Goal: Complete application form

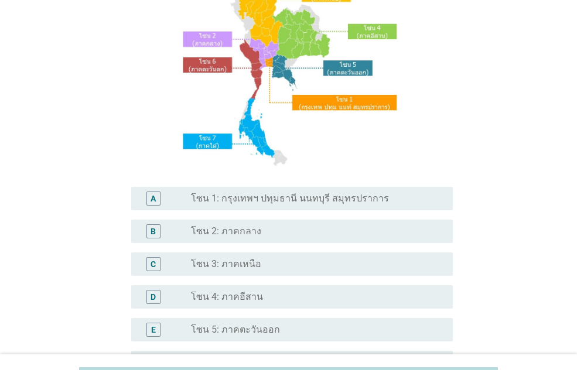
scroll to position [176, 0]
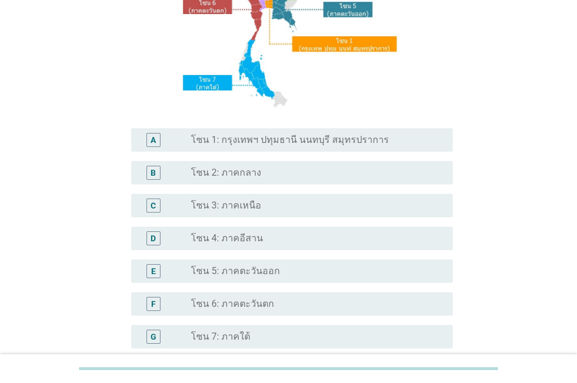
click at [227, 245] on div "radio_button_unchecked โซน 4: ภาคอีสาน" at bounding box center [317, 238] width 252 height 14
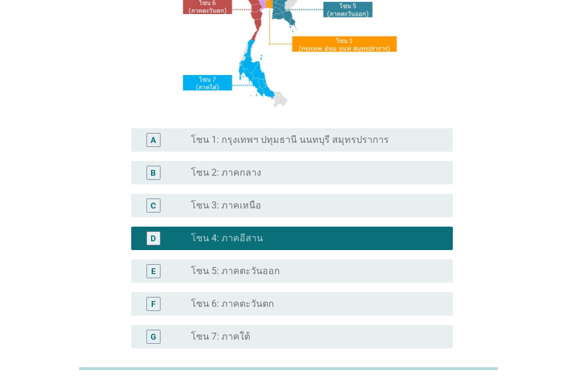
scroll to position [292, 0]
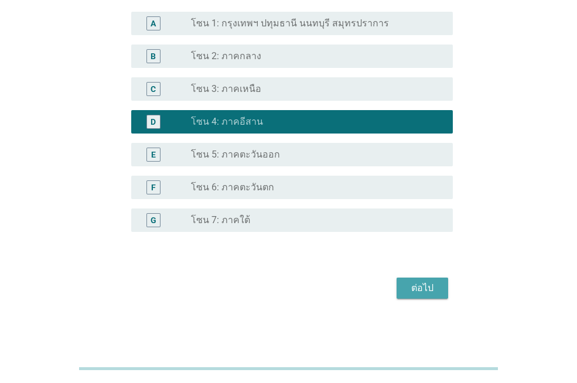
click at [423, 290] on div "ต่อไป" at bounding box center [422, 288] width 33 height 14
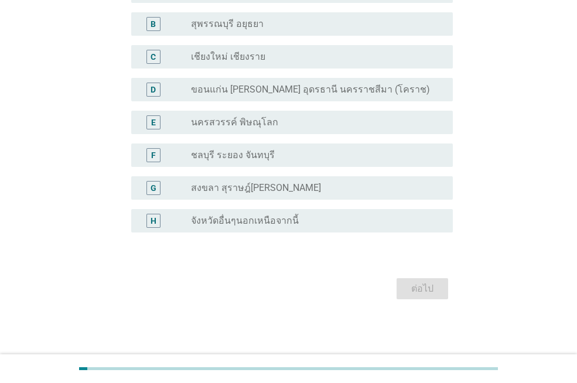
scroll to position [0, 0]
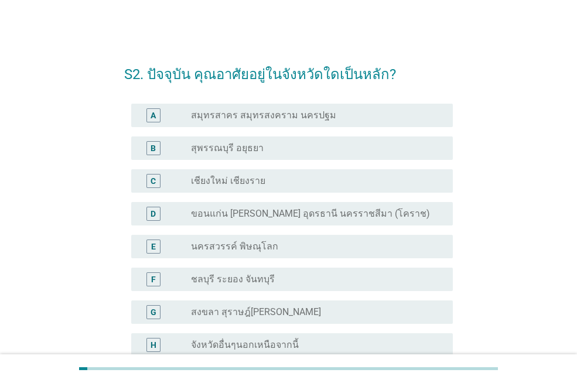
click at [245, 216] on label "ขอนแก่น [PERSON_NAME] อุดรธานี นครราชสีมา (โคราช)" at bounding box center [310, 214] width 239 height 12
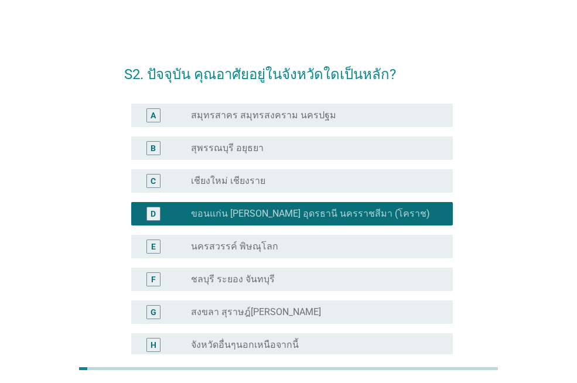
scroll to position [124, 0]
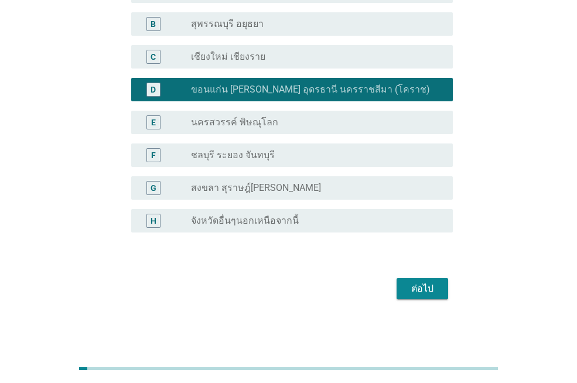
click at [420, 283] on div "ต่อไป" at bounding box center [422, 289] width 33 height 14
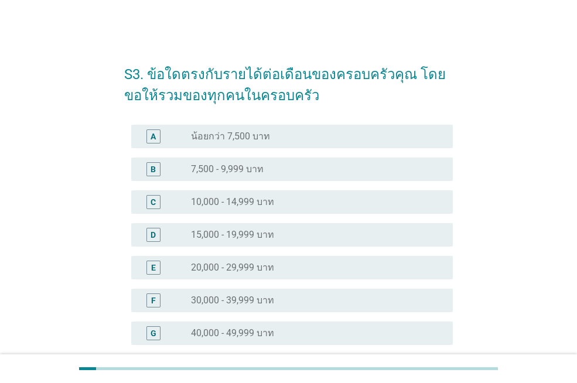
scroll to position [176, 0]
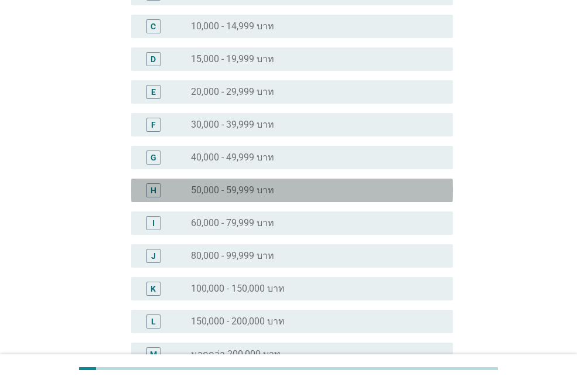
click at [231, 192] on label "50,000 - 59,999 บาท" at bounding box center [232, 190] width 83 height 12
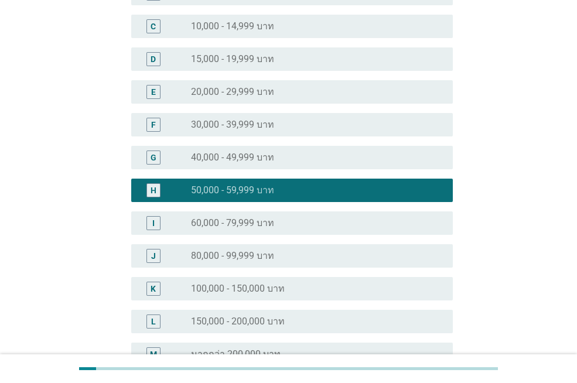
scroll to position [309, 0]
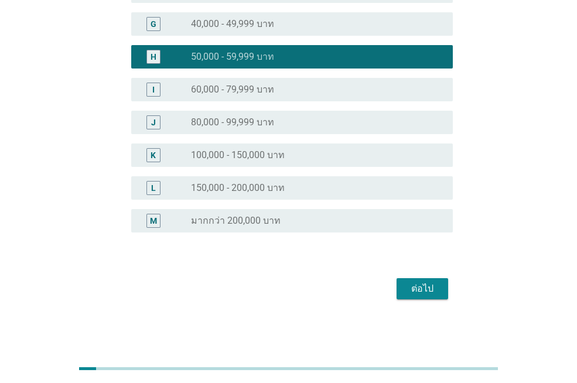
click at [411, 282] on div "ต่อไป" at bounding box center [422, 289] width 33 height 14
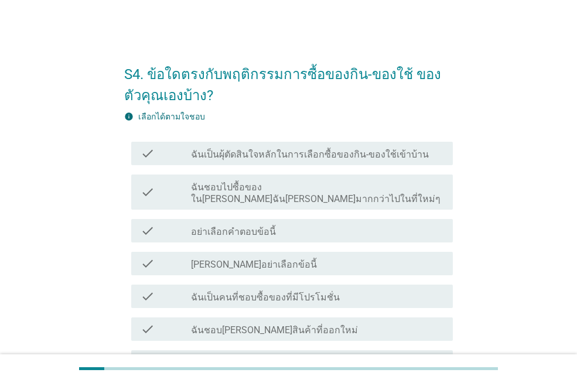
scroll to position [59, 0]
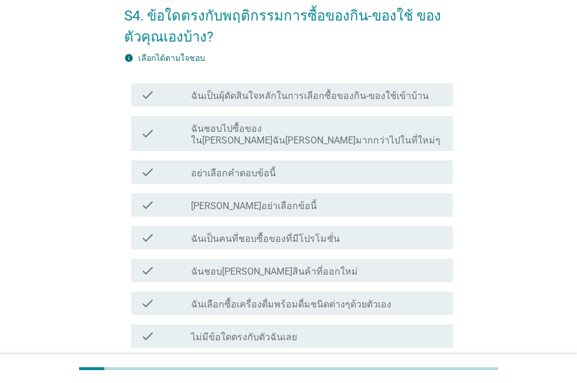
click at [313, 101] on label "ฉันเป็นผุ้ตัดสินใจหลักในการเลือกซื้อของกิน-ของใช้เข้าบ้าน" at bounding box center [310, 96] width 238 height 12
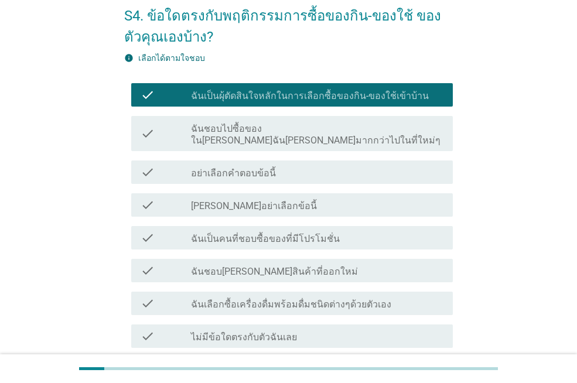
click at [295, 122] on div "check_box_outline_blank ฉันชอบไปซื้อของใน[PERSON_NAME]ฉัน[PERSON_NAME]มากกว่าไป…" at bounding box center [317, 134] width 252 height 26
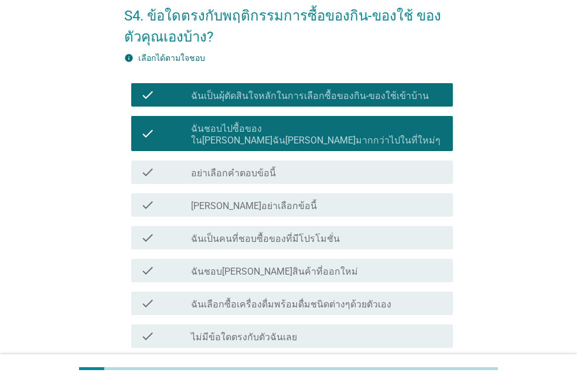
click at [322, 233] on label "ฉันเป็นคนที่ชอบซื้อของที่มีโปรโมชั่น" at bounding box center [265, 239] width 149 height 12
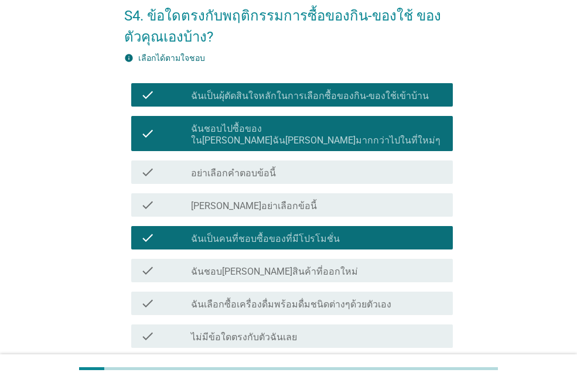
scroll to position [148, 0]
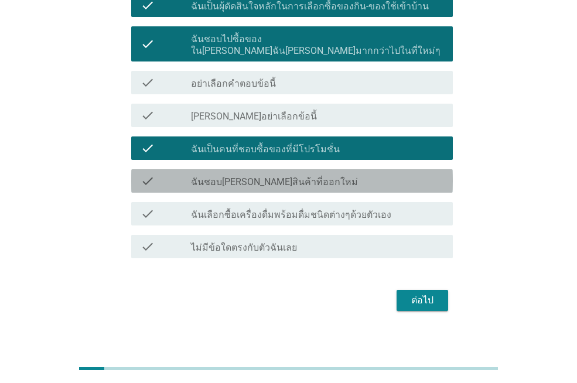
click at [279, 176] on label "ฉันชอบ[PERSON_NAME]สินค้าที่ออกใหม่" at bounding box center [274, 182] width 167 height 12
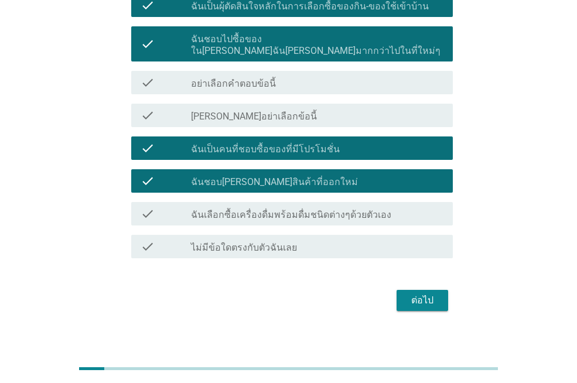
click at [290, 209] on label "ฉันเลือกซื้อเครื่องดื่มพร้อมดื่มชนิดต่างๆด้วยตัวเอง" at bounding box center [291, 215] width 200 height 12
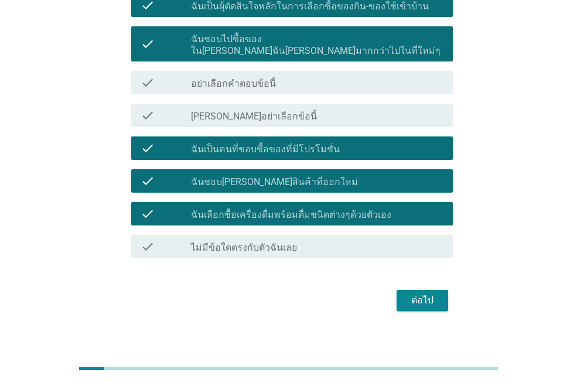
click at [429, 293] on div "ต่อไป" at bounding box center [422, 300] width 33 height 14
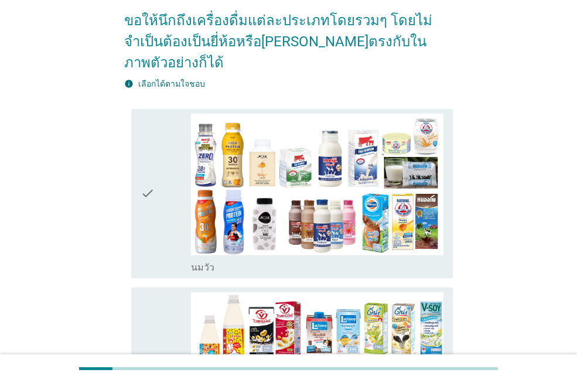
scroll to position [176, 0]
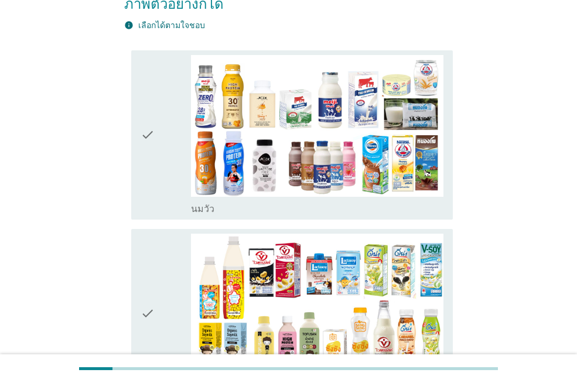
click at [326, 201] on div "check_box_outline_blank [PERSON_NAME]" at bounding box center [317, 208] width 252 height 14
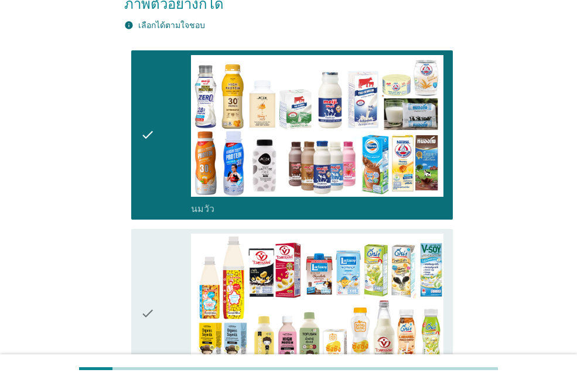
scroll to position [293, 0]
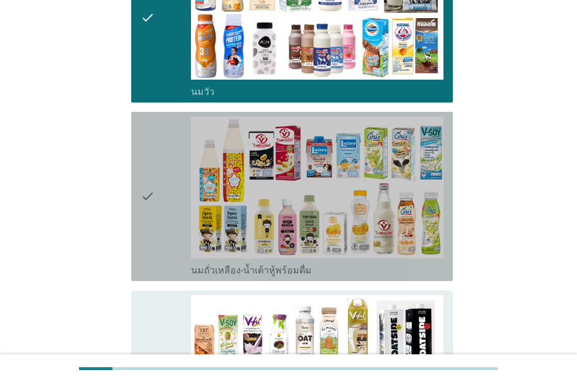
click at [275, 265] on label "นมถั่วเหลือง-น้ำเต้าหู้พร้อมดื่ม" at bounding box center [251, 271] width 121 height 12
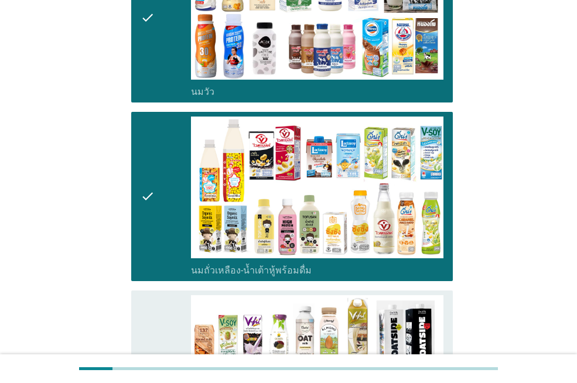
scroll to position [527, 0]
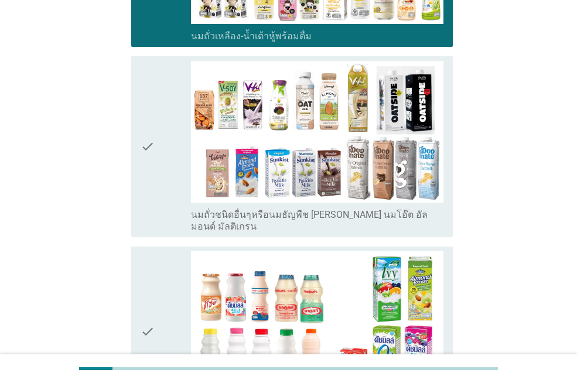
click at [239, 209] on label "นมถั่วชนิดอื่นๆหรือนมธัญพืช [PERSON_NAME] นมโอ๊ต อัลมอนด์ มัลติเกรน" at bounding box center [317, 220] width 252 height 23
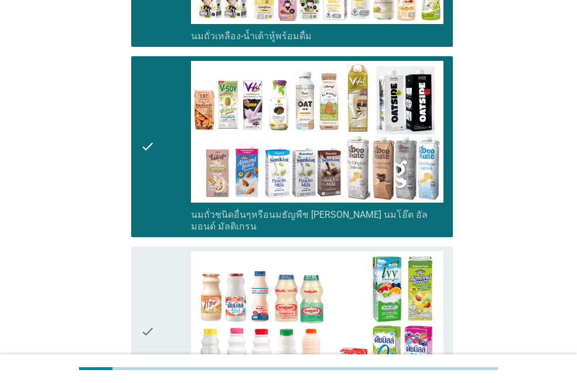
scroll to position [703, 0]
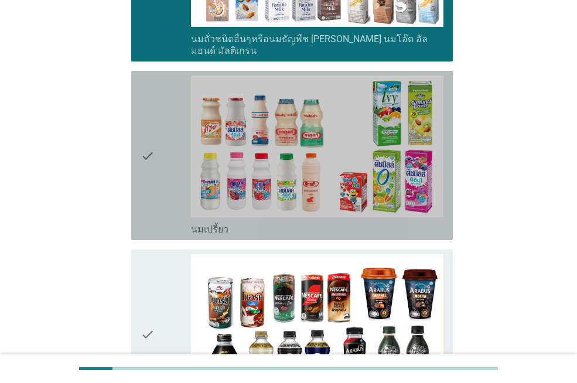
click at [233, 221] on div "check_box_outline_blank นมเปรี้ยว" at bounding box center [317, 228] width 252 height 14
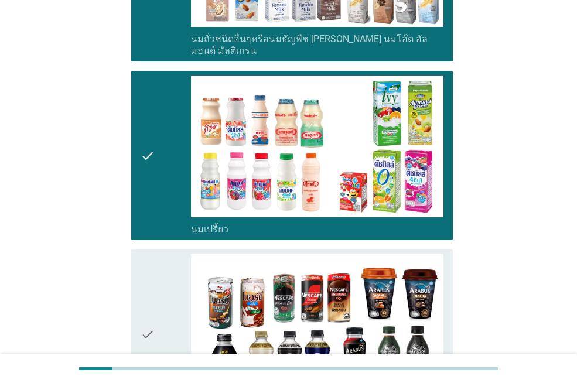
scroll to position [937, 0]
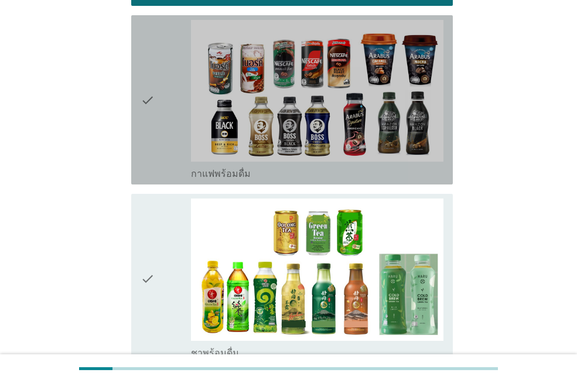
click at [175, 119] on div "check" at bounding box center [166, 100] width 50 height 160
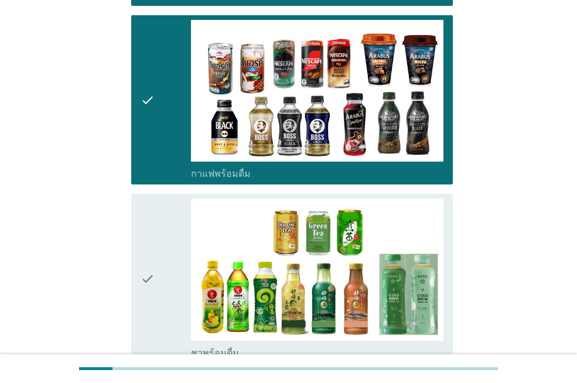
click at [174, 316] on div "check" at bounding box center [166, 278] width 50 height 160
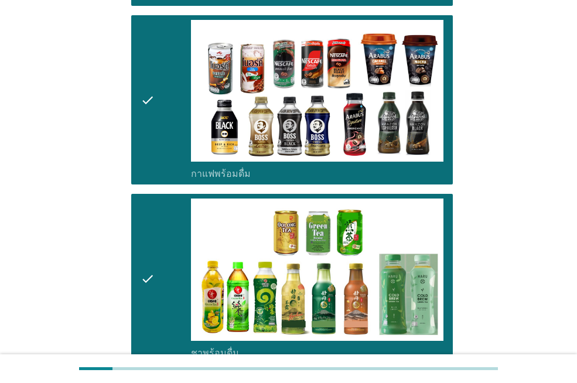
scroll to position [1171, 0]
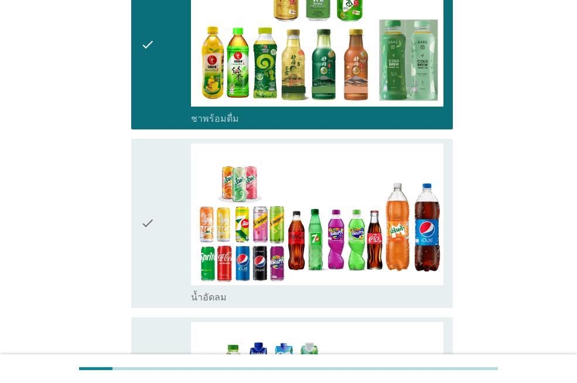
click at [150, 251] on icon "check" at bounding box center [148, 223] width 14 height 160
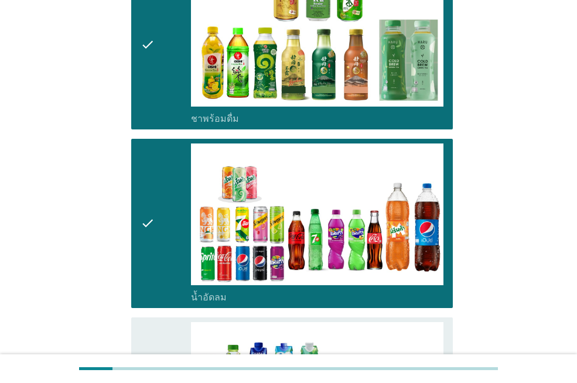
scroll to position [1288, 0]
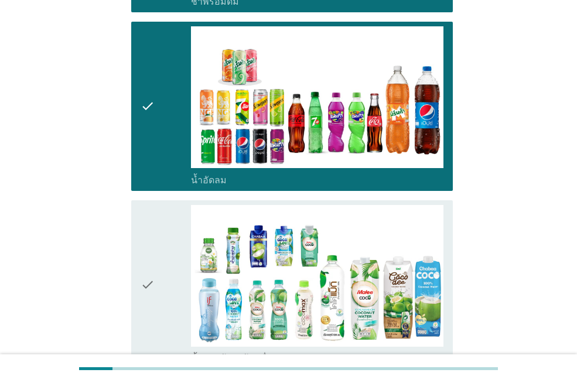
click at [150, 246] on icon "check" at bounding box center [148, 285] width 14 height 160
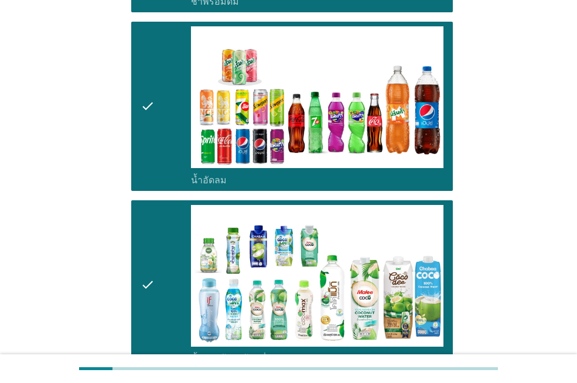
scroll to position [1522, 0]
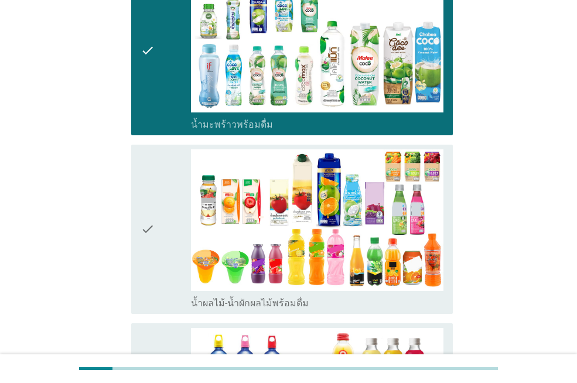
click at [150, 241] on icon "check" at bounding box center [148, 229] width 14 height 160
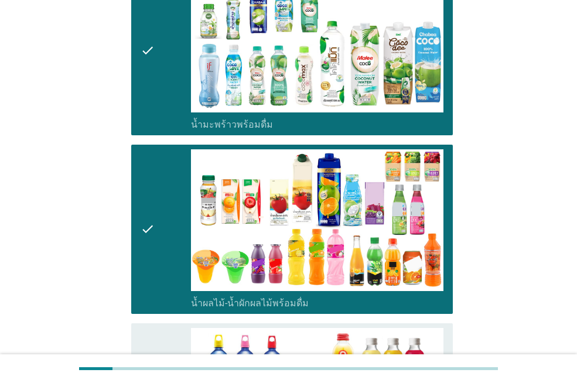
scroll to position [1698, 0]
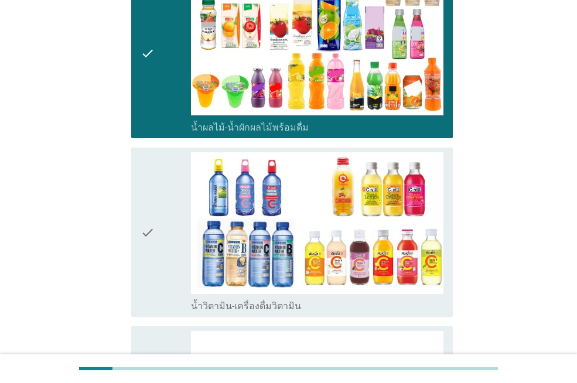
click at [152, 232] on icon "check" at bounding box center [148, 232] width 14 height 160
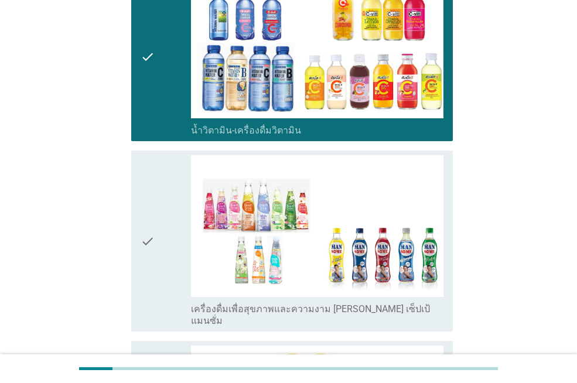
click at [152, 232] on icon "check" at bounding box center [148, 241] width 14 height 172
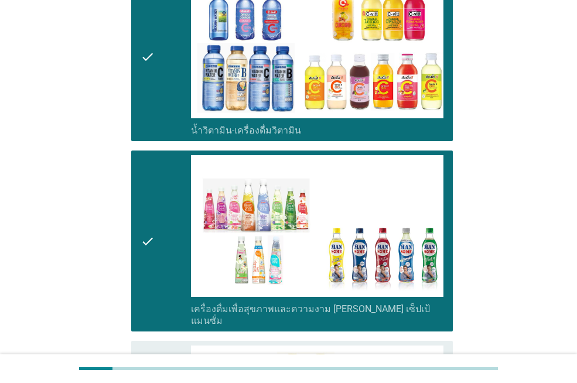
scroll to position [2108, 0]
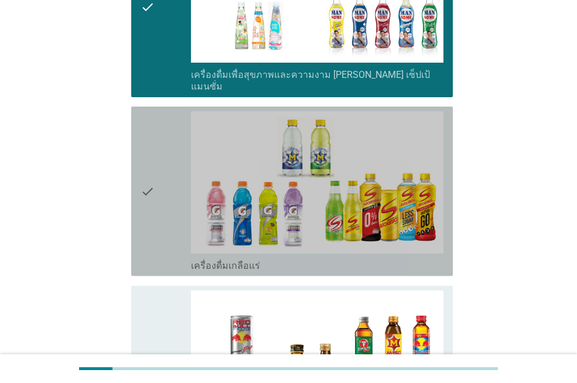
click at [157, 213] on div "check" at bounding box center [166, 191] width 50 height 160
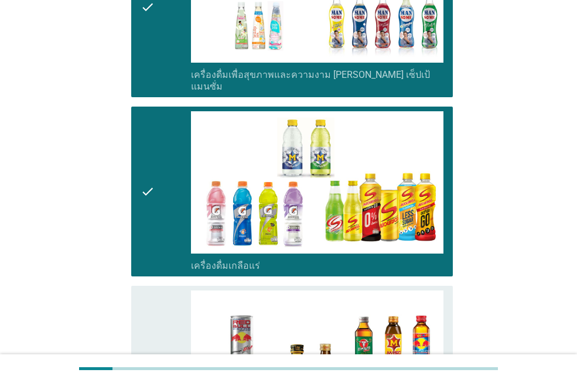
scroll to position [2225, 0]
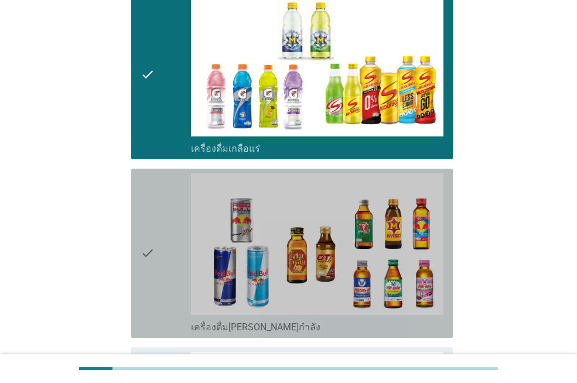
click at [157, 213] on div "check" at bounding box center [166, 253] width 50 height 160
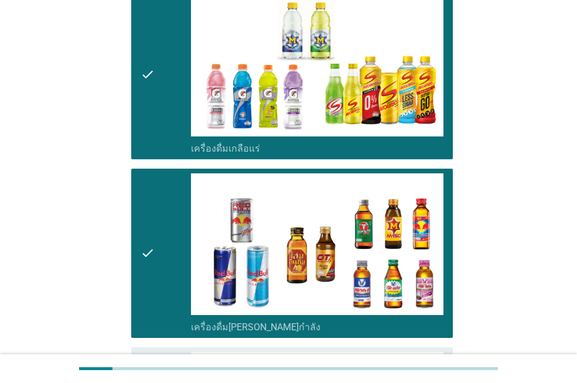
scroll to position [2400, 0]
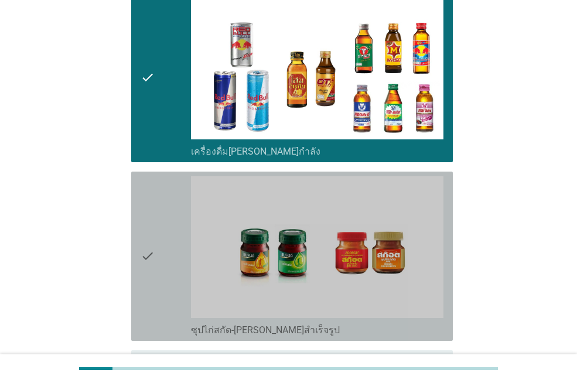
click at [157, 213] on div "check" at bounding box center [166, 256] width 50 height 160
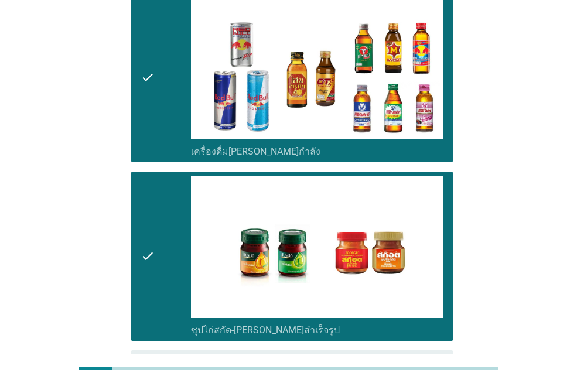
scroll to position [2483, 0]
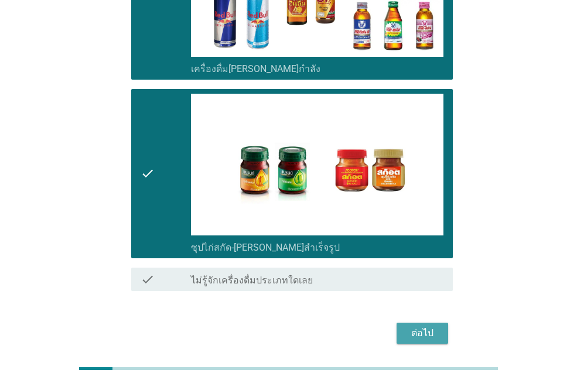
click at [419, 326] on div "ต่อไป" at bounding box center [422, 333] width 33 height 14
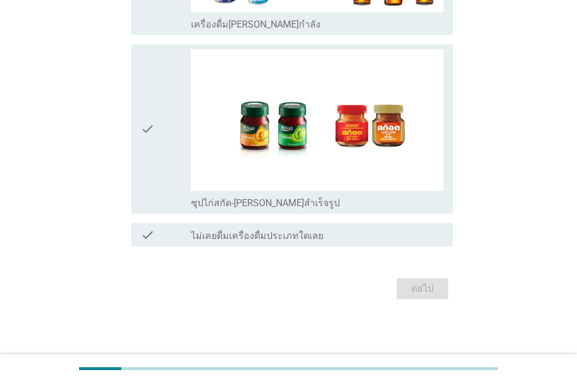
scroll to position [0, 0]
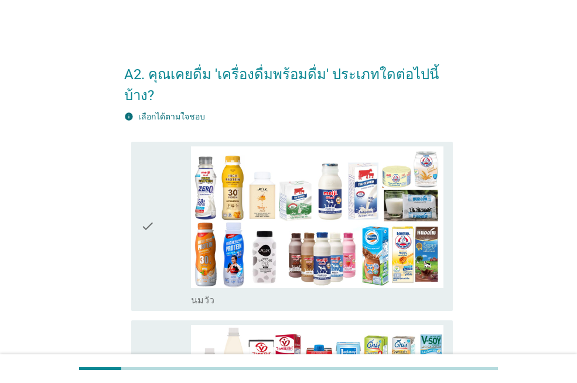
click at [156, 263] on div "check" at bounding box center [166, 226] width 50 height 160
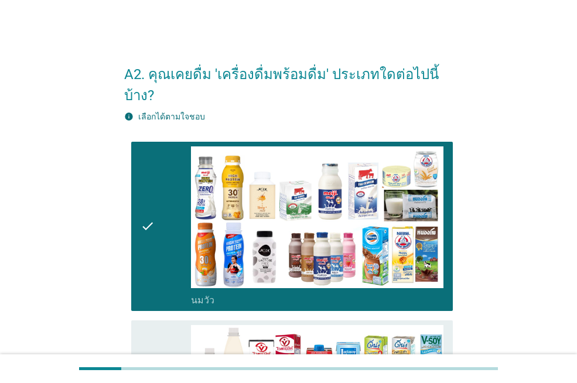
scroll to position [117, 0]
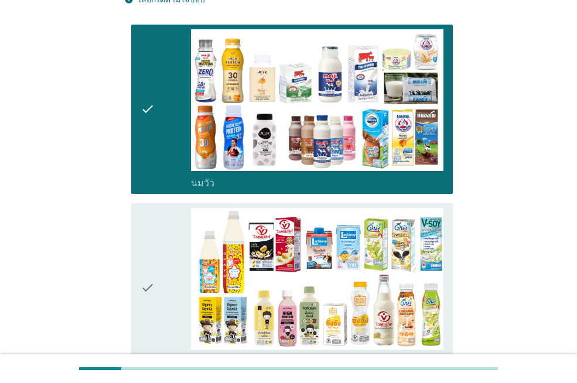
click at [156, 263] on div "check" at bounding box center [166, 288] width 50 height 160
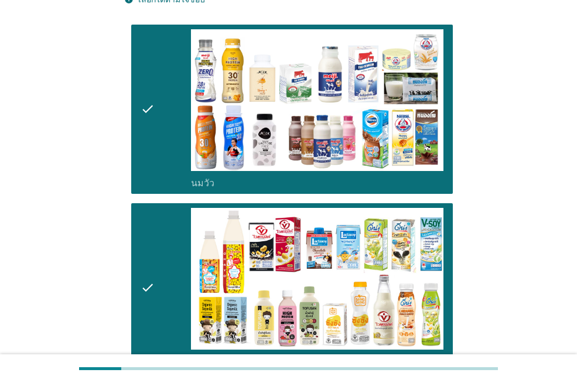
scroll to position [351, 0]
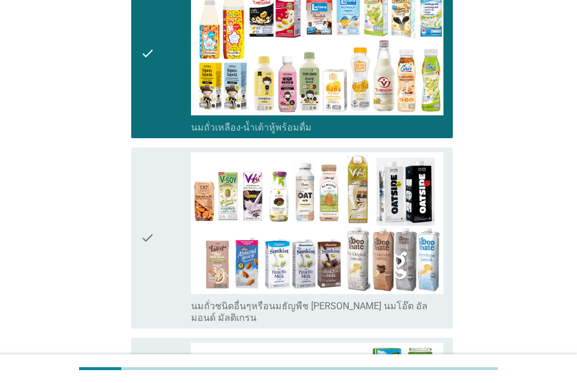
click at [156, 259] on div "check" at bounding box center [166, 238] width 50 height 172
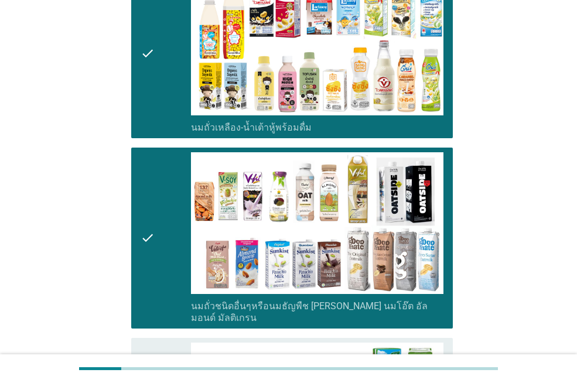
scroll to position [527, 0]
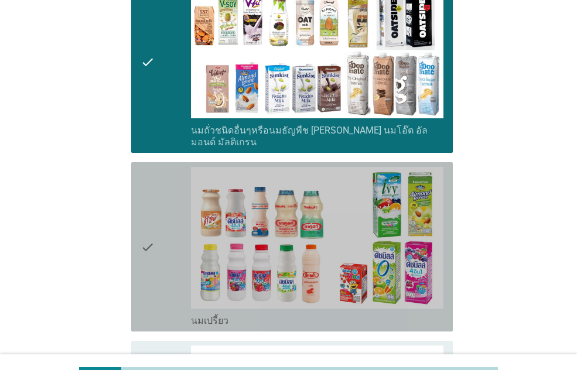
click at [156, 259] on div "check" at bounding box center [166, 247] width 50 height 160
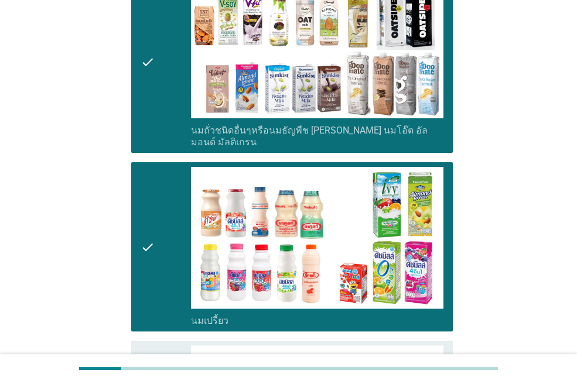
scroll to position [761, 0]
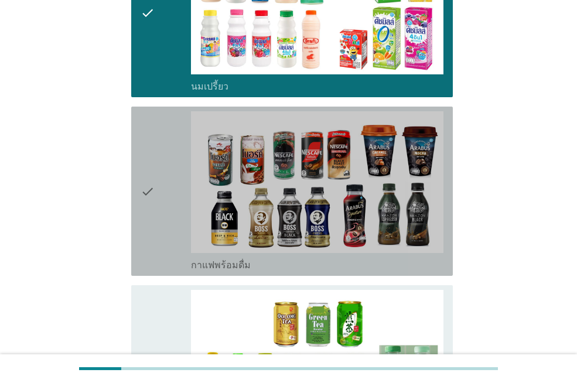
click at [156, 200] on div "check" at bounding box center [166, 191] width 50 height 160
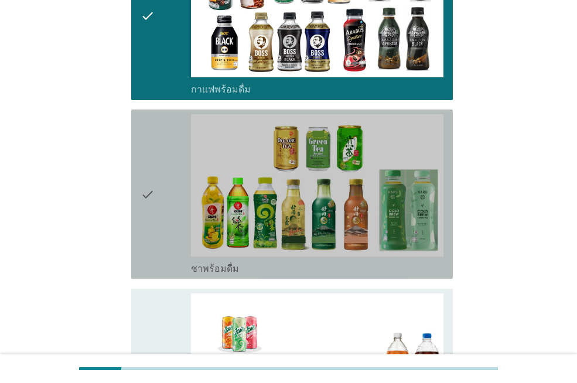
click at [157, 203] on div "check" at bounding box center [166, 194] width 50 height 160
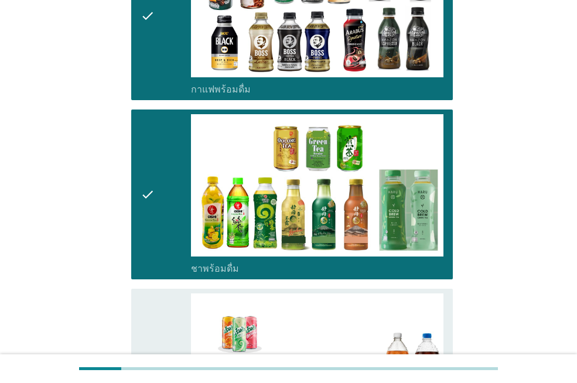
scroll to position [1112, 0]
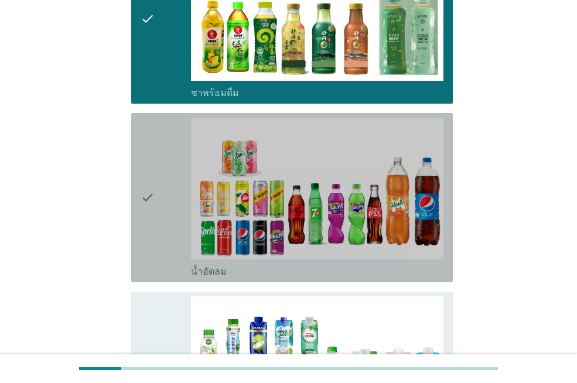
click at [157, 203] on div "check" at bounding box center [166, 198] width 50 height 160
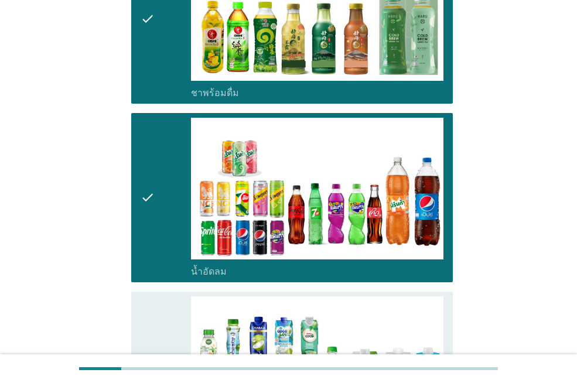
scroll to position [1288, 0]
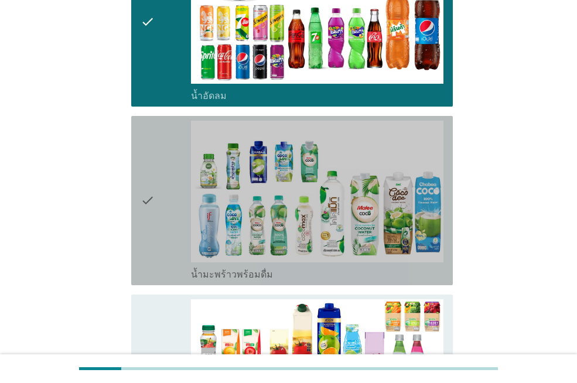
click at [157, 203] on div "check" at bounding box center [166, 201] width 50 height 160
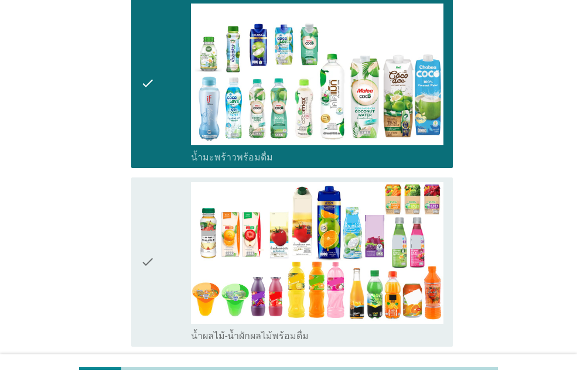
click at [157, 203] on div "check" at bounding box center [166, 262] width 50 height 160
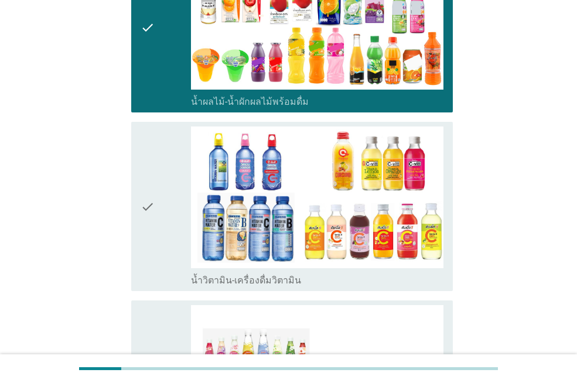
scroll to position [1698, 0]
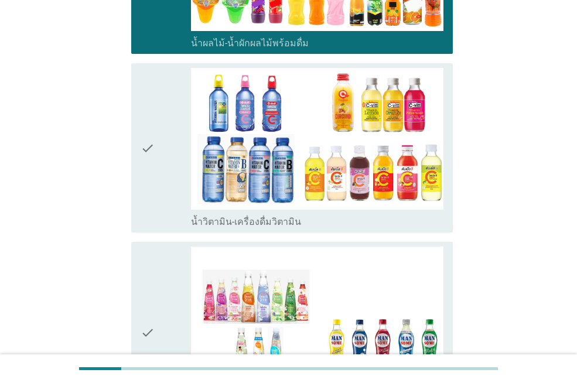
click at [157, 203] on div "check check_box_outline_blank น้ำวิตามิน-เครื่องดื่มวิตามิน" at bounding box center [288, 148] width 328 height 179
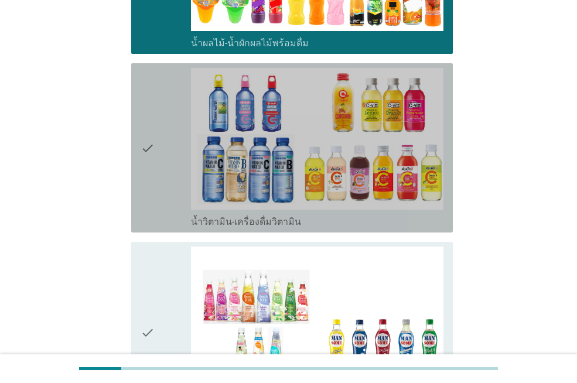
click at [161, 197] on div "check check_box_outline_blank น้ำวิตามิน-เครื่องดื่มวิตามิน" at bounding box center [291, 147] width 321 height 169
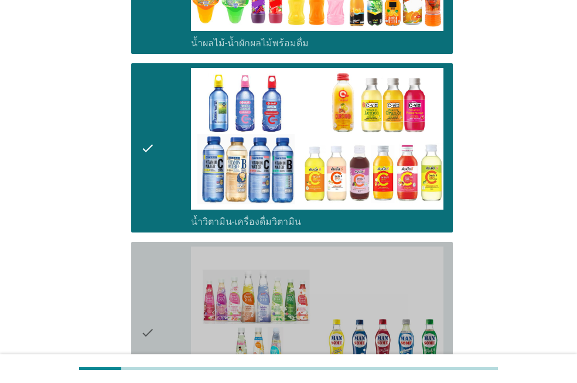
click at [163, 246] on div "check" at bounding box center [166, 332] width 50 height 172
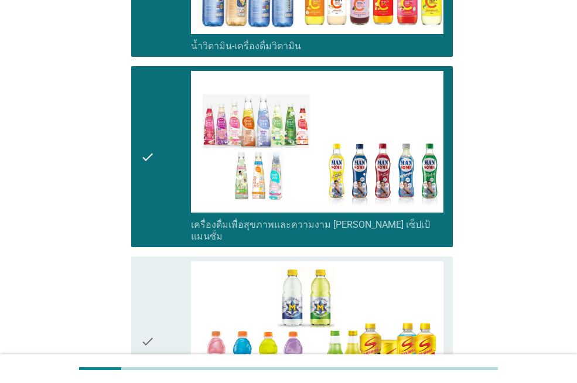
scroll to position [1932, 0]
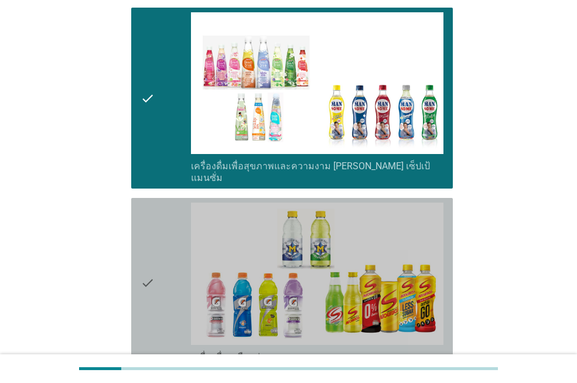
click at [173, 249] on div "check" at bounding box center [166, 283] width 50 height 160
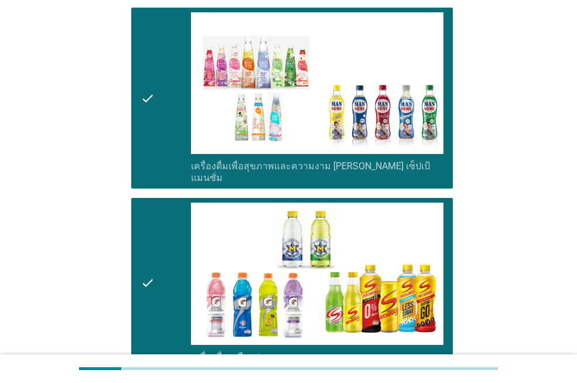
scroll to position [2166, 0]
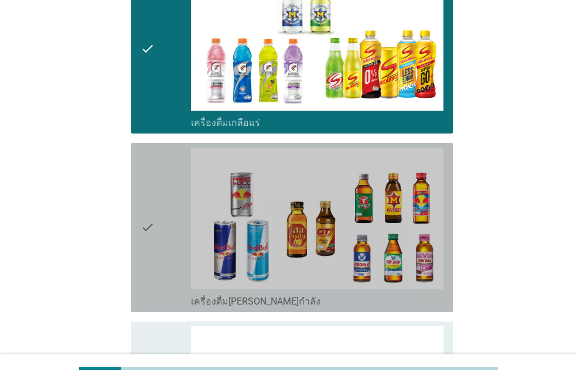
click at [173, 249] on div "check" at bounding box center [166, 228] width 50 height 160
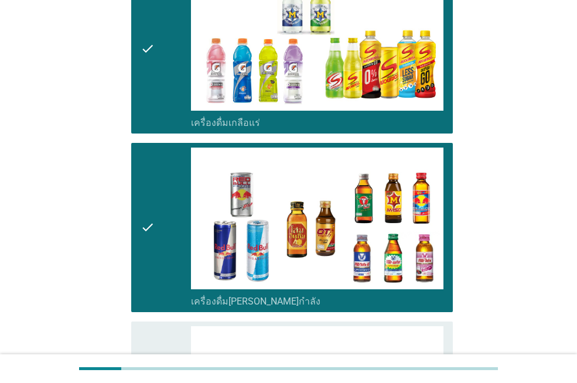
scroll to position [2342, 0]
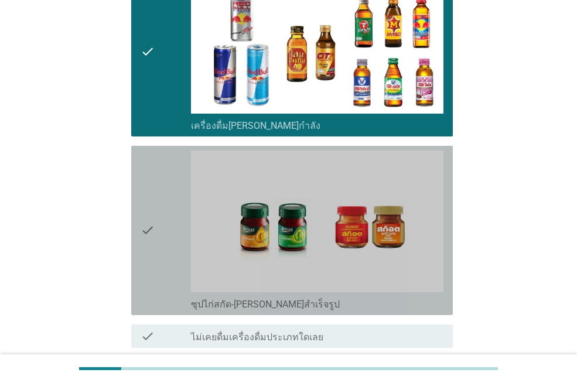
click at [176, 236] on div "check" at bounding box center [166, 230] width 50 height 160
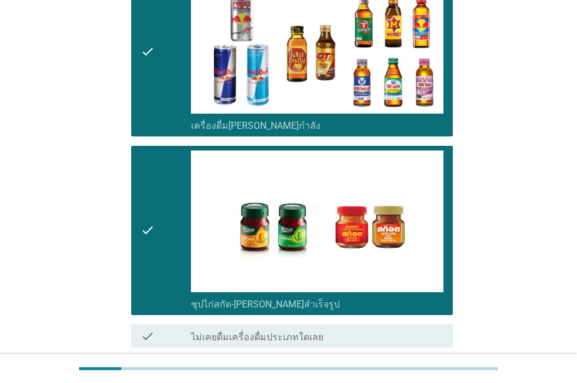
scroll to position [2398, 0]
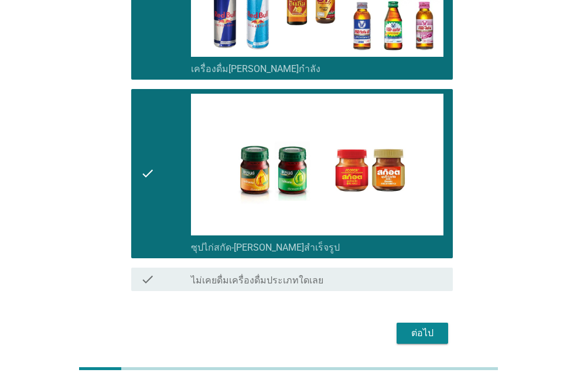
click at [408, 326] on div "ต่อไป" at bounding box center [422, 333] width 33 height 14
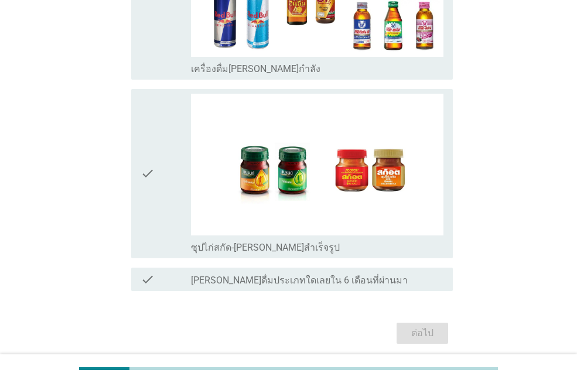
scroll to position [0, 0]
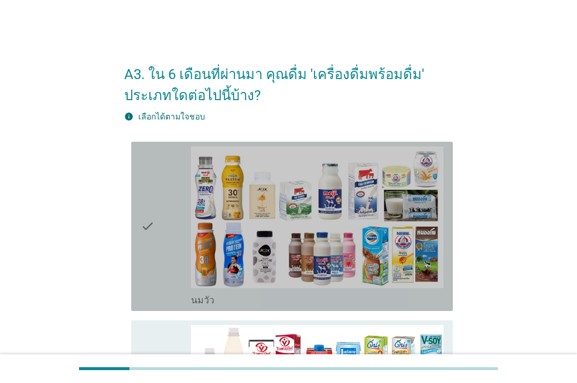
click at [162, 269] on div "check" at bounding box center [166, 226] width 50 height 160
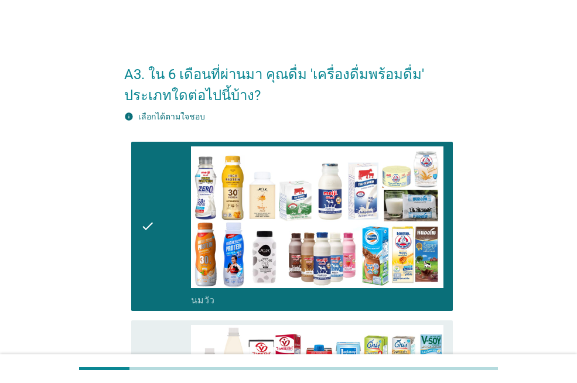
scroll to position [176, 0]
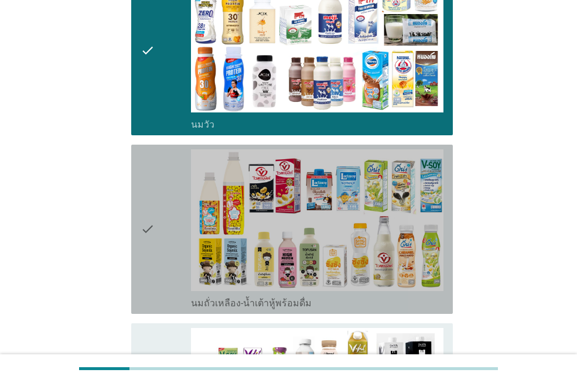
click at [162, 269] on div "check" at bounding box center [166, 229] width 50 height 160
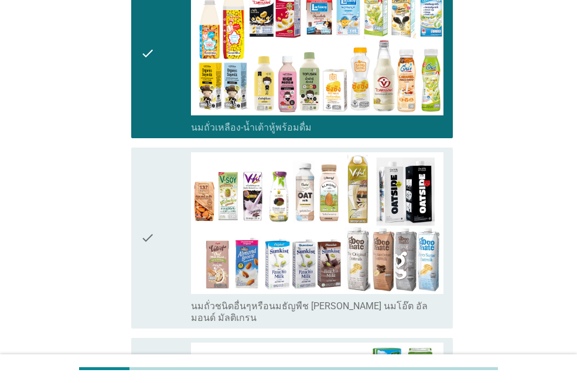
scroll to position [410, 0]
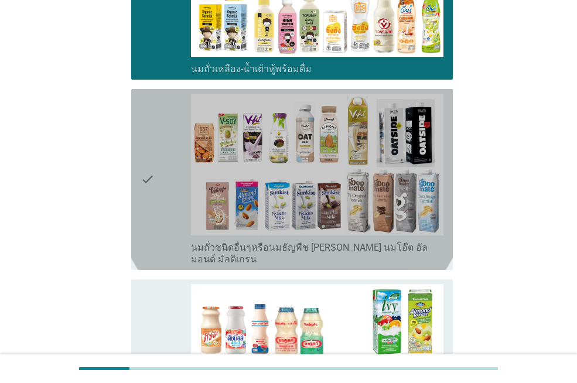
click at [157, 224] on div "check" at bounding box center [166, 180] width 50 height 172
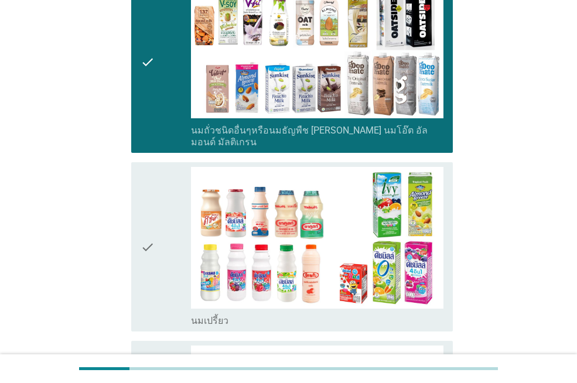
scroll to position [0, 0]
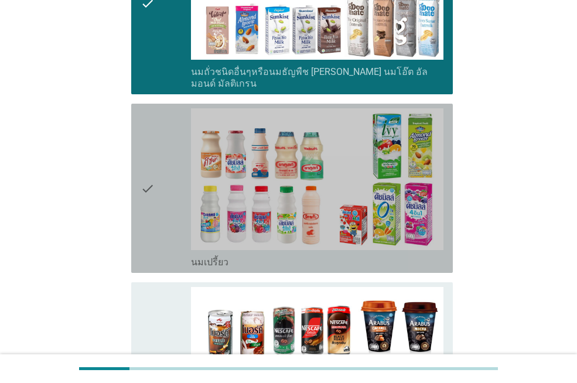
click at [157, 224] on div "check" at bounding box center [166, 188] width 50 height 160
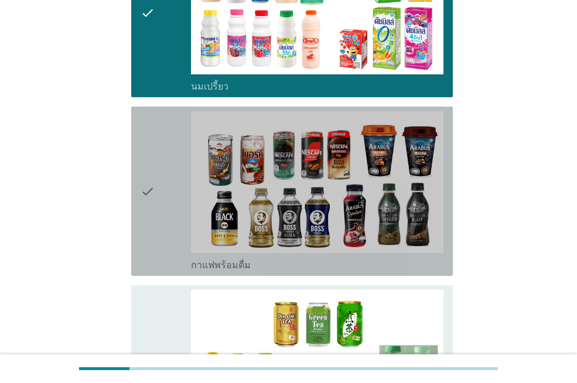
click at [157, 224] on div "check" at bounding box center [166, 191] width 50 height 160
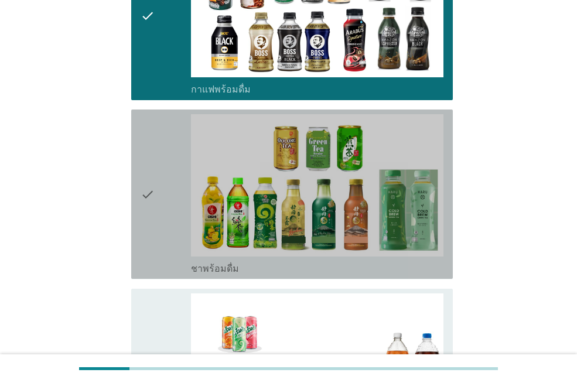
click at [157, 224] on div "check" at bounding box center [166, 194] width 50 height 160
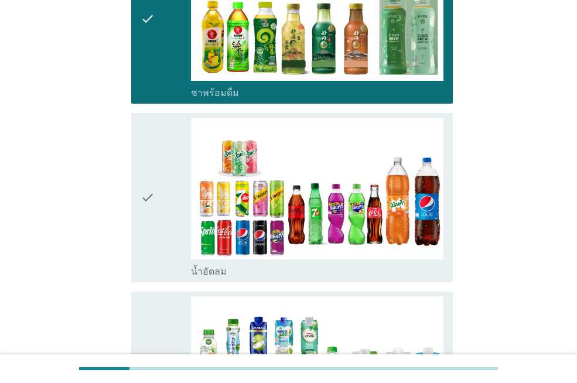
click at [157, 224] on div "check" at bounding box center [166, 198] width 50 height 160
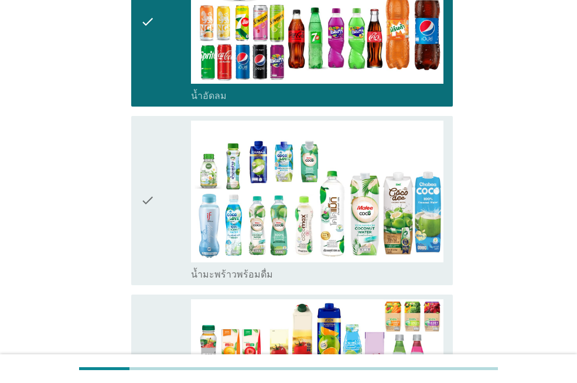
click at [157, 224] on div "check" at bounding box center [166, 201] width 50 height 160
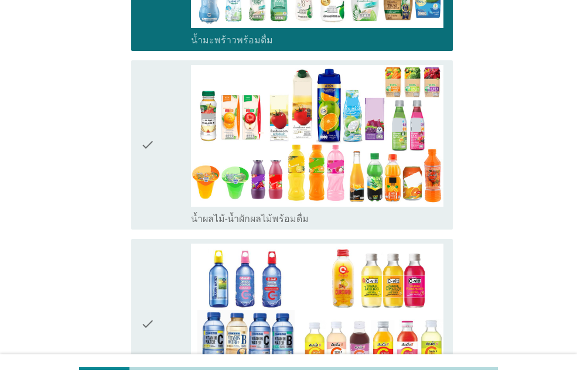
click at [169, 205] on div "check" at bounding box center [166, 145] width 50 height 160
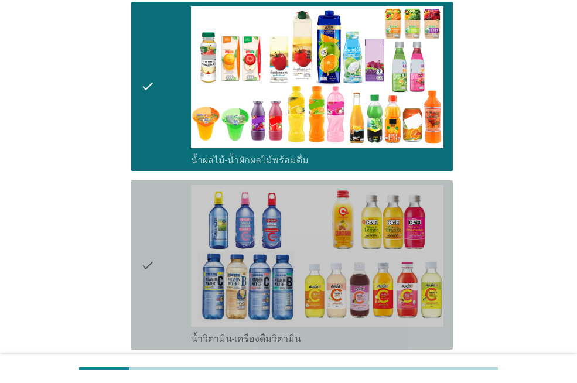
click at [180, 246] on div "check" at bounding box center [166, 265] width 50 height 160
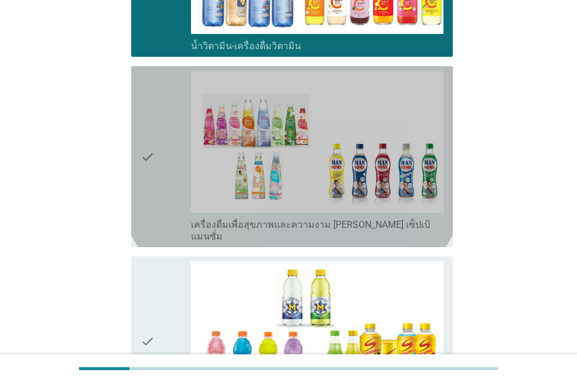
click at [157, 201] on div "check" at bounding box center [166, 157] width 50 height 172
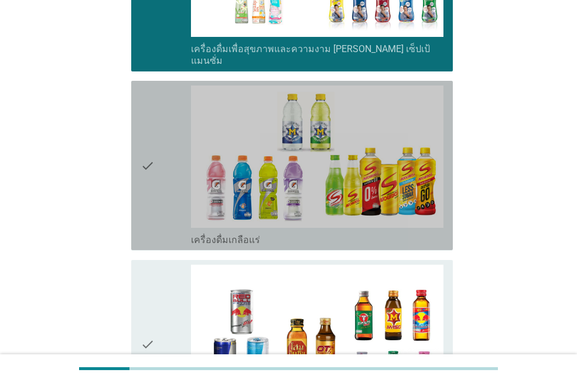
click at [159, 208] on div "check" at bounding box center [166, 165] width 50 height 160
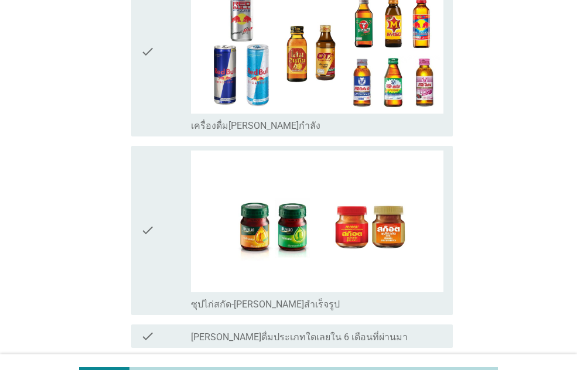
click at [162, 95] on div "check" at bounding box center [166, 52] width 50 height 160
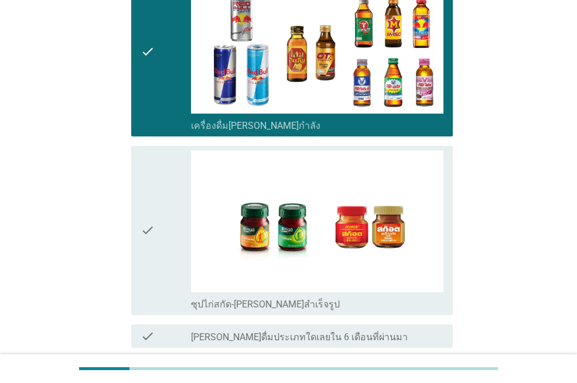
click at [167, 217] on div "check" at bounding box center [166, 230] width 50 height 160
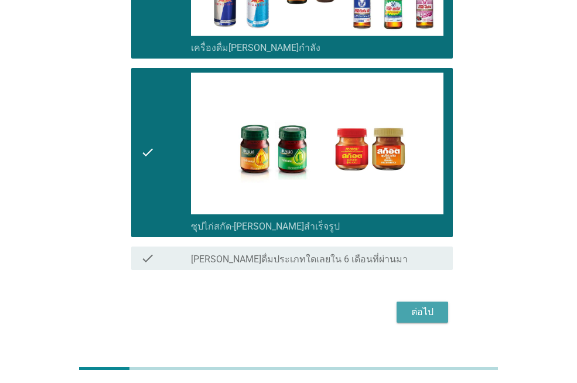
click at [406, 305] on div "ต่อไป" at bounding box center [422, 312] width 33 height 14
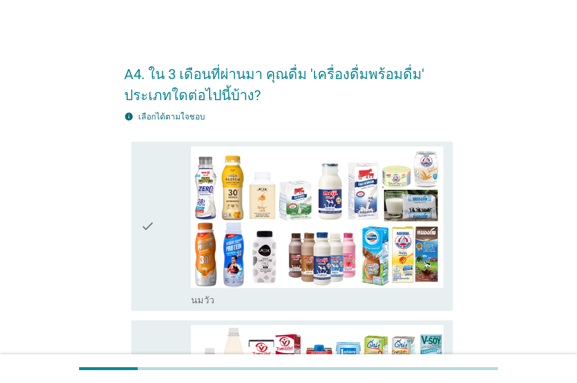
click at [152, 284] on icon "check" at bounding box center [148, 226] width 14 height 160
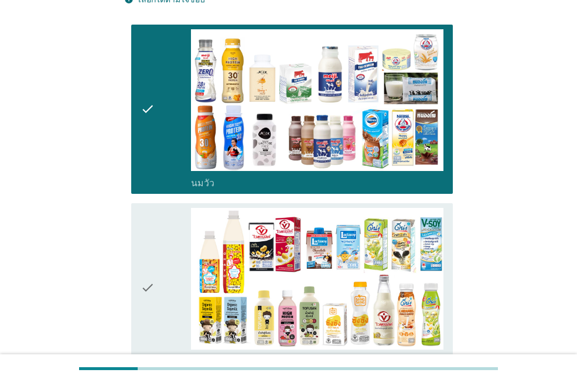
click at [152, 284] on icon "check" at bounding box center [148, 288] width 14 height 160
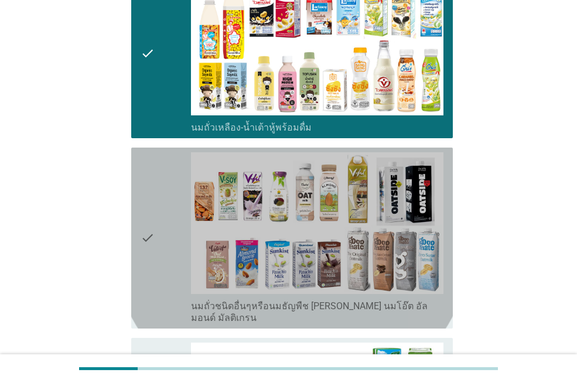
click at [153, 284] on icon "check" at bounding box center [148, 238] width 14 height 172
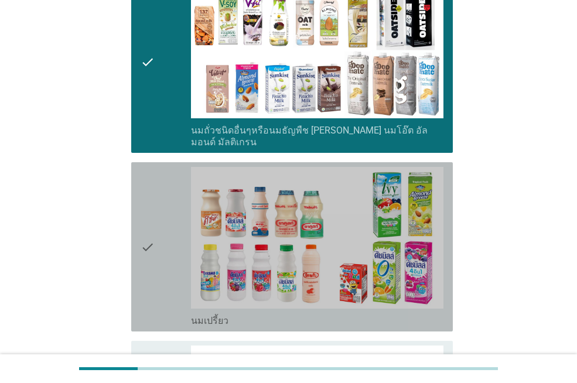
click at [153, 284] on icon "check" at bounding box center [148, 247] width 14 height 160
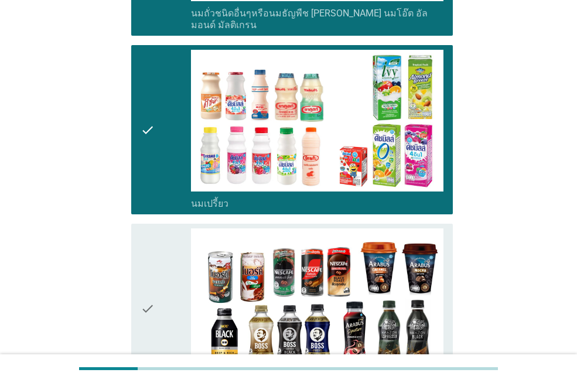
click at [153, 284] on icon "check" at bounding box center [148, 308] width 14 height 160
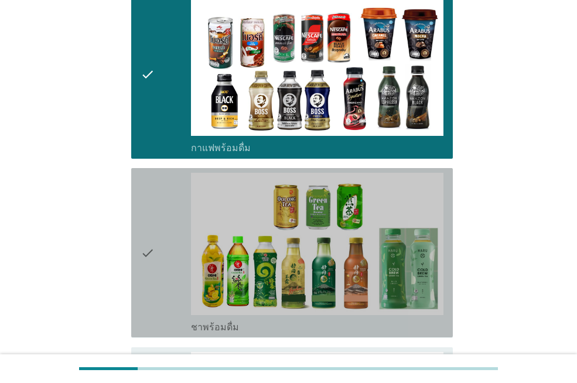
click at [153, 284] on icon "check" at bounding box center [148, 253] width 14 height 160
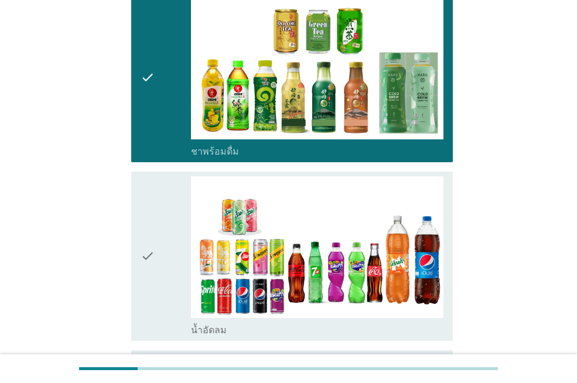
click at [153, 284] on icon "check" at bounding box center [148, 256] width 14 height 160
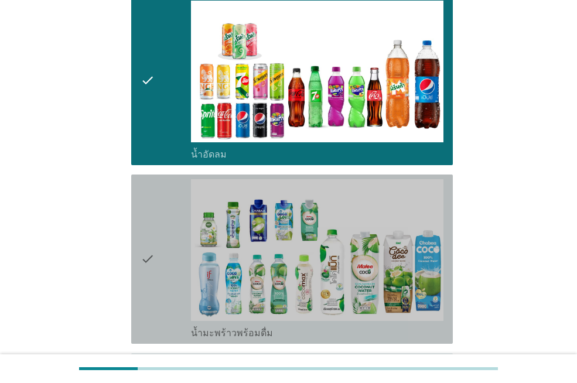
click at [153, 284] on icon "check" at bounding box center [148, 259] width 14 height 160
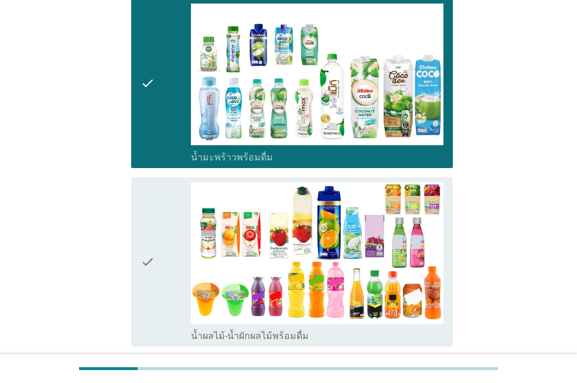
click at [153, 284] on icon "check" at bounding box center [148, 262] width 14 height 160
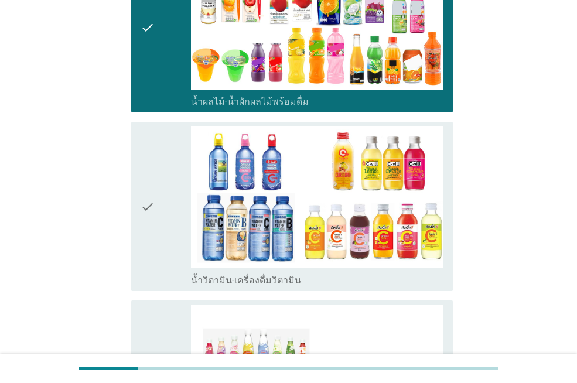
click at [164, 256] on div "check" at bounding box center [166, 206] width 50 height 160
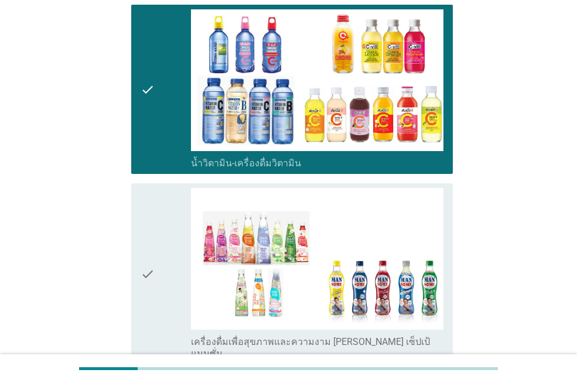
click at [165, 256] on div "check" at bounding box center [166, 274] width 50 height 172
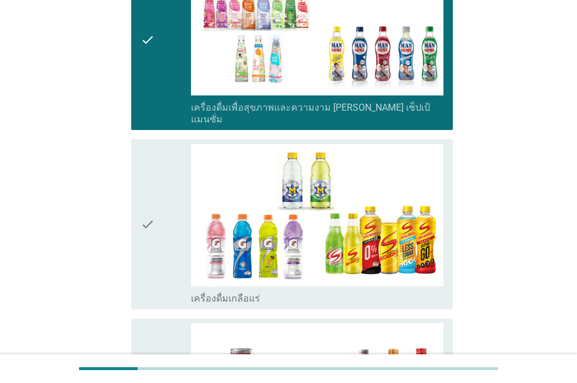
click at [165, 256] on div "check" at bounding box center [166, 224] width 50 height 160
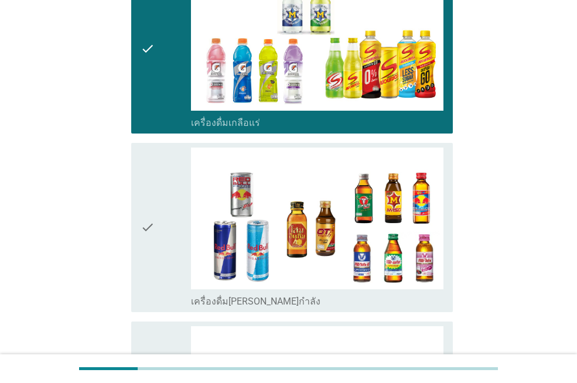
click at [165, 256] on div "check" at bounding box center [166, 228] width 50 height 160
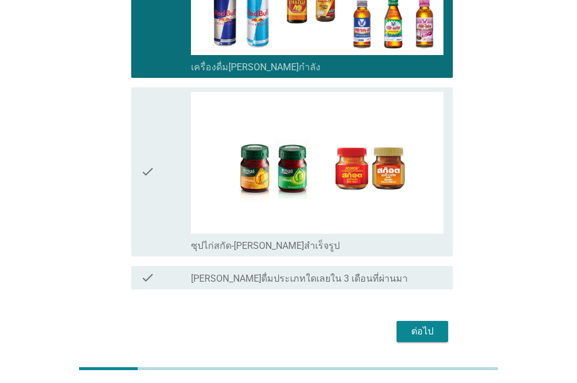
click at [170, 201] on div "check" at bounding box center [166, 172] width 50 height 160
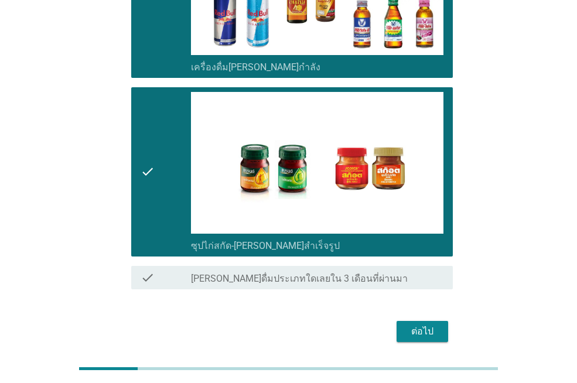
click at [415, 324] on div "ต่อไป" at bounding box center [422, 331] width 33 height 14
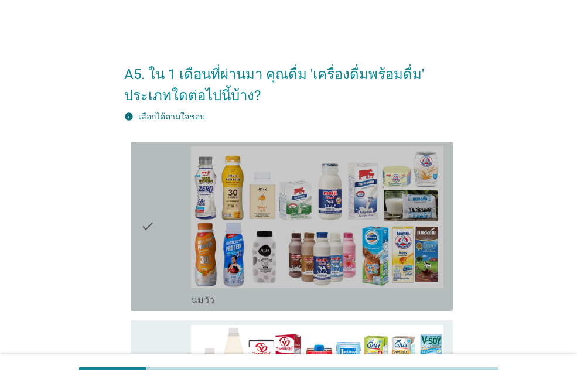
click at [155, 300] on icon "check" at bounding box center [148, 226] width 14 height 160
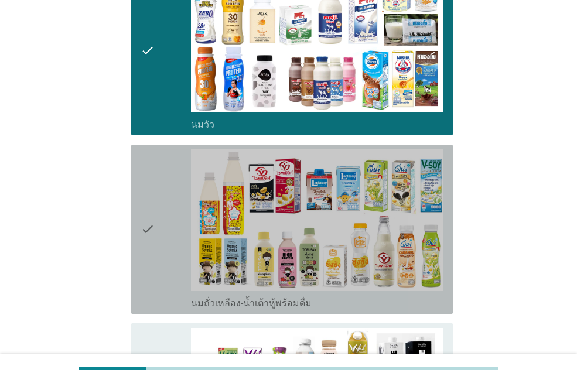
click at [154, 249] on icon "check" at bounding box center [148, 229] width 14 height 160
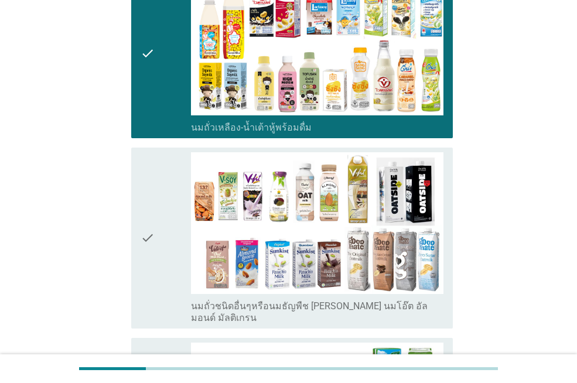
click at [154, 244] on icon "check" at bounding box center [148, 238] width 14 height 172
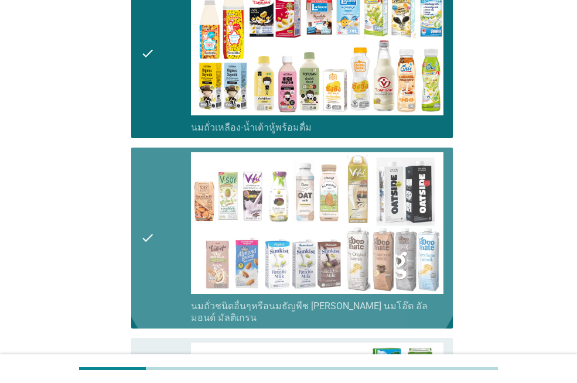
scroll to position [527, 0]
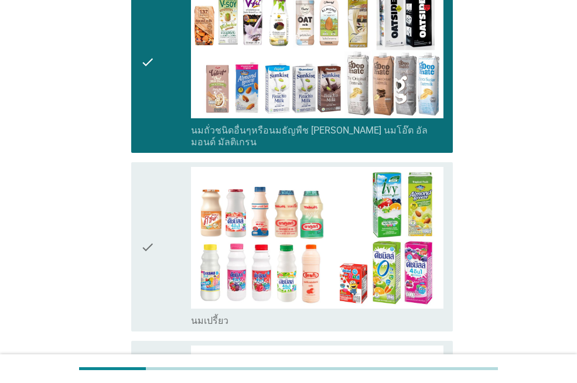
click at [154, 244] on icon "check" at bounding box center [148, 247] width 14 height 160
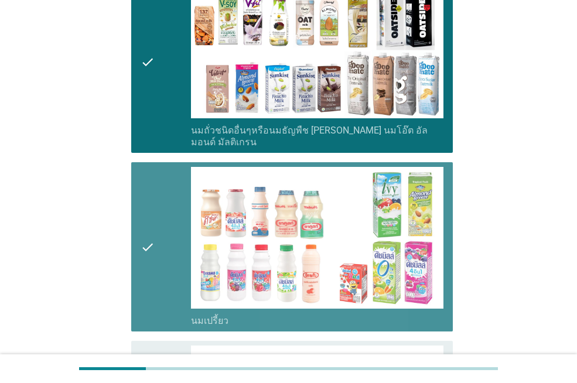
scroll to position [761, 0]
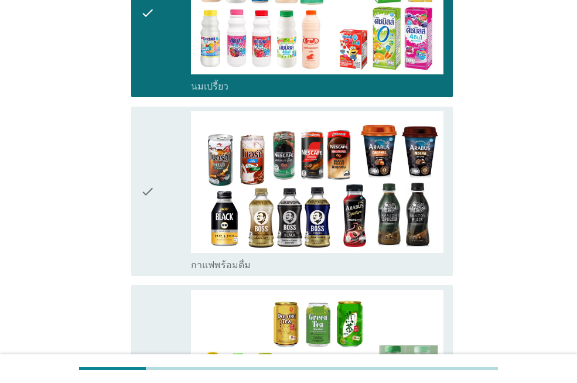
click at [154, 244] on icon "check" at bounding box center [148, 191] width 14 height 160
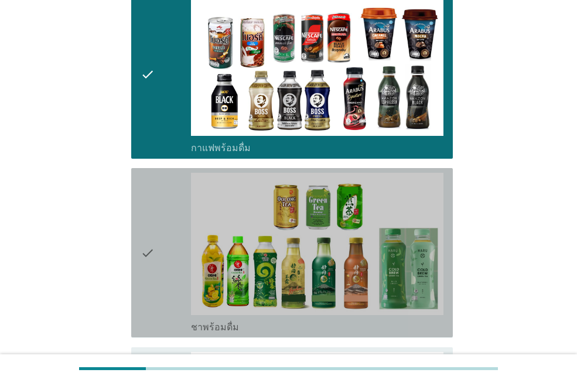
click at [154, 244] on icon "check" at bounding box center [148, 253] width 14 height 160
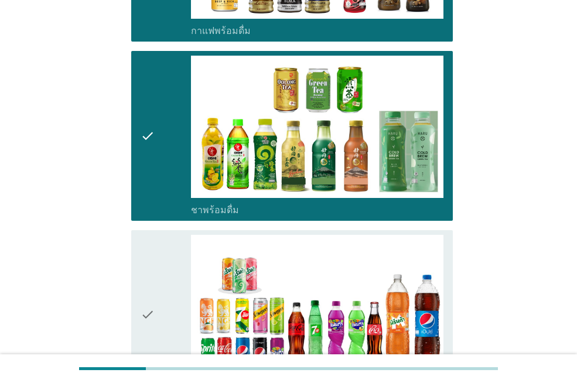
scroll to position [1054, 0]
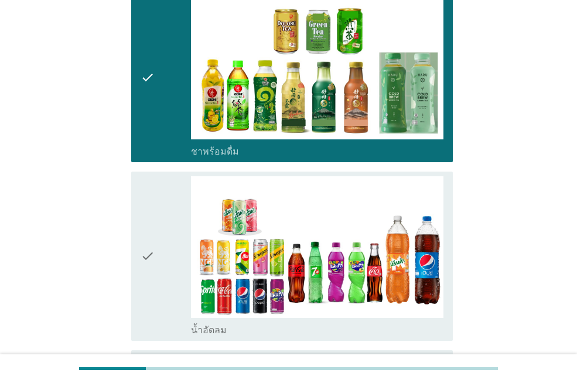
click at [154, 244] on icon "check" at bounding box center [148, 256] width 14 height 160
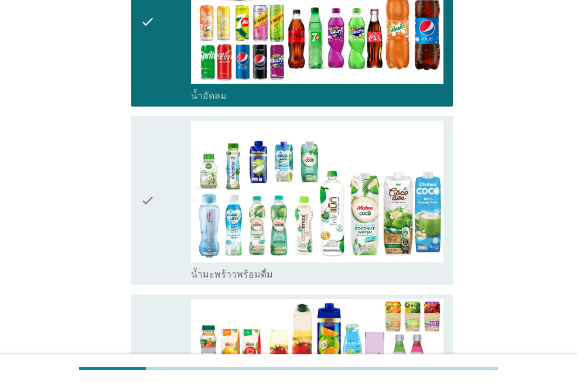
click at [154, 244] on icon "check" at bounding box center [148, 201] width 14 height 160
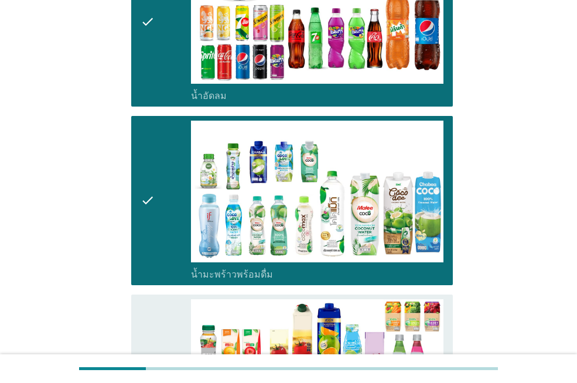
scroll to position [1405, 0]
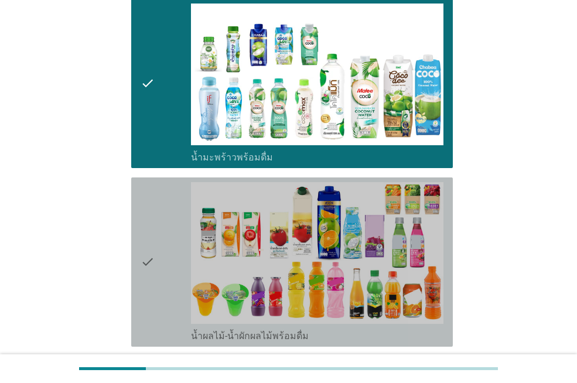
click at [163, 258] on div "check" at bounding box center [166, 262] width 50 height 160
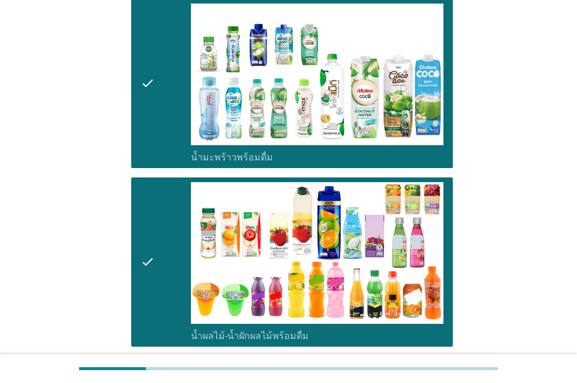
scroll to position [1581, 0]
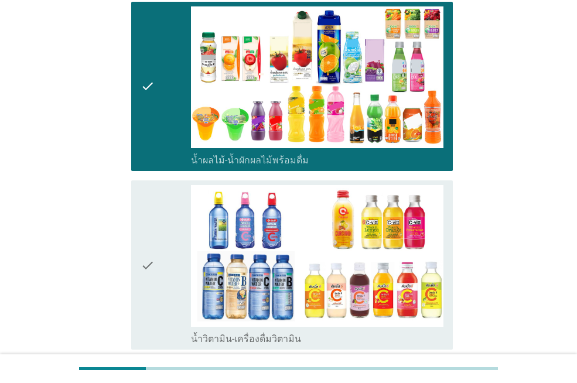
click at [163, 258] on div "check" at bounding box center [166, 265] width 50 height 160
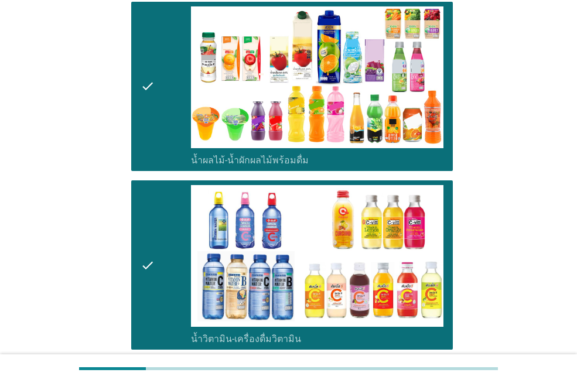
scroll to position [1756, 0]
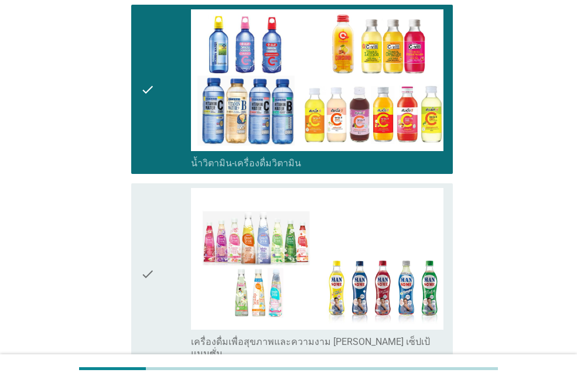
click at [163, 258] on div "check" at bounding box center [166, 274] width 50 height 172
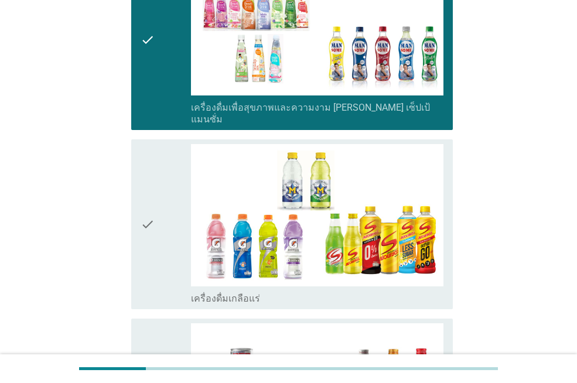
scroll to position [2049, 0]
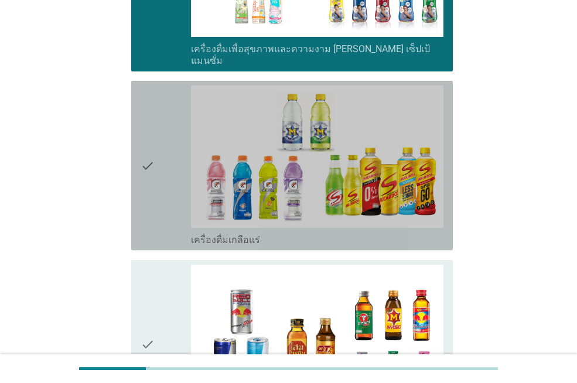
click at [172, 177] on div "check" at bounding box center [166, 165] width 50 height 160
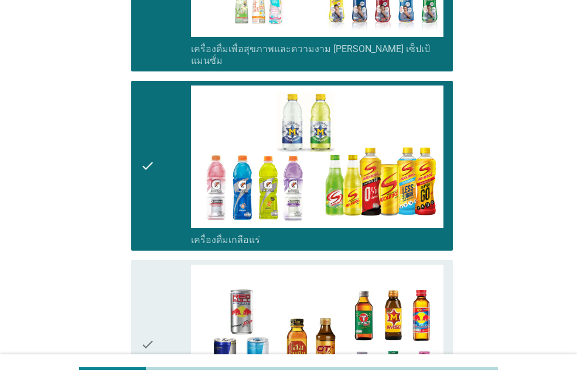
click at [173, 307] on div "check" at bounding box center [166, 345] width 50 height 160
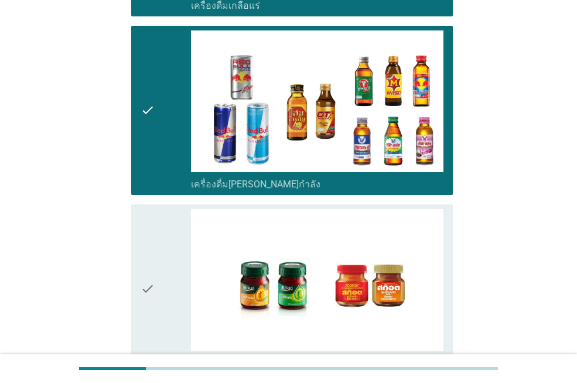
click at [176, 291] on div "check" at bounding box center [166, 289] width 50 height 160
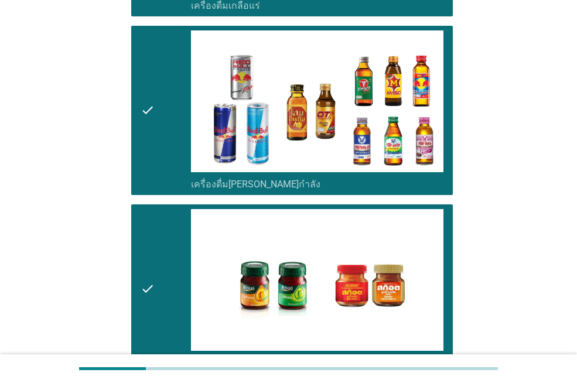
scroll to position [2420, 0]
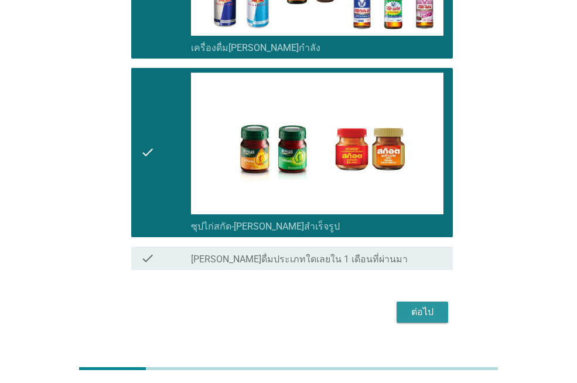
click at [436, 305] on div "ต่อไป" at bounding box center [422, 312] width 33 height 14
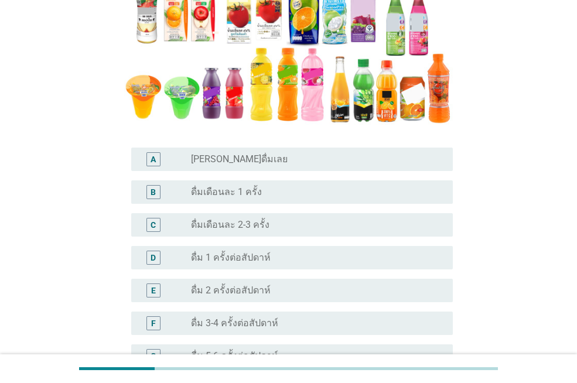
scroll to position [293, 0]
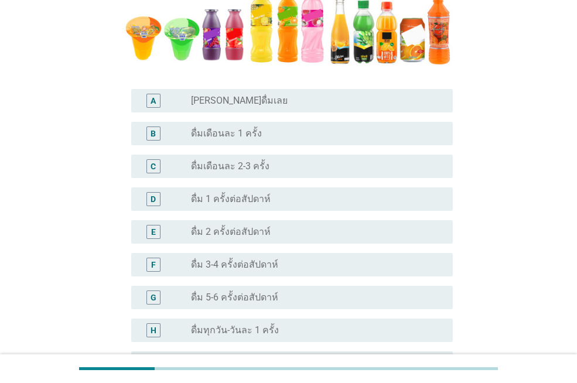
click at [247, 259] on label "ดื่ม 3-4 ครั้งต่อสัปดาห์" at bounding box center [234, 265] width 87 height 12
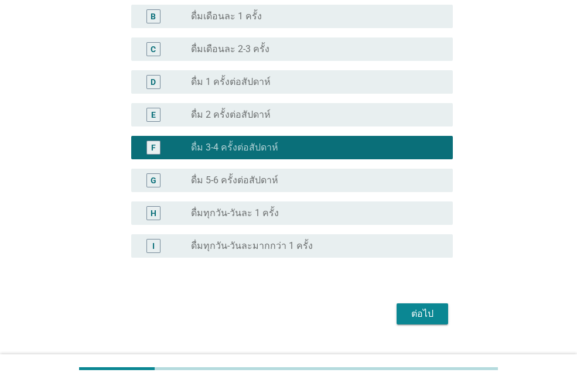
scroll to position [435, 0]
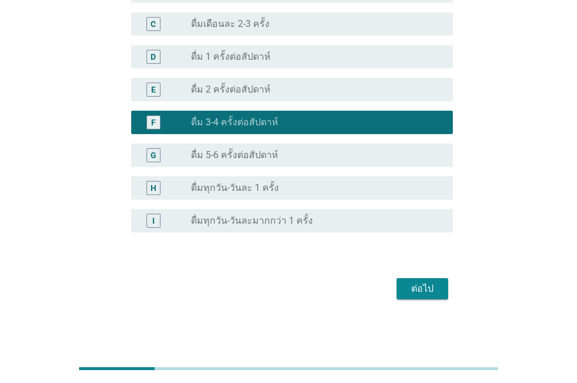
click at [427, 284] on div "ต่อไป" at bounding box center [422, 289] width 33 height 14
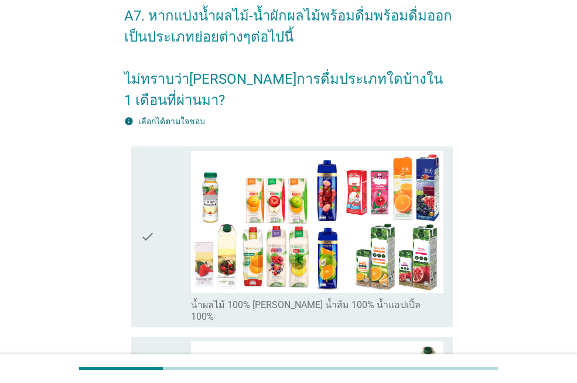
scroll to position [117, 0]
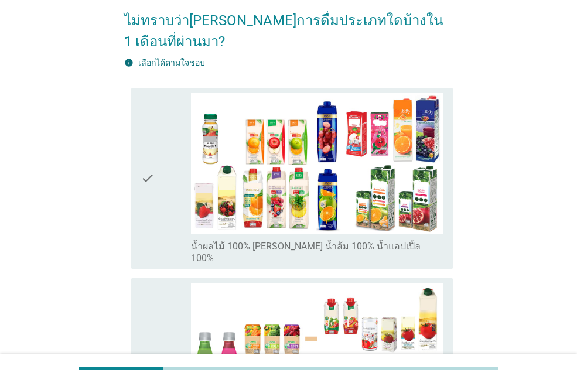
click at [148, 213] on icon "check" at bounding box center [148, 178] width 14 height 172
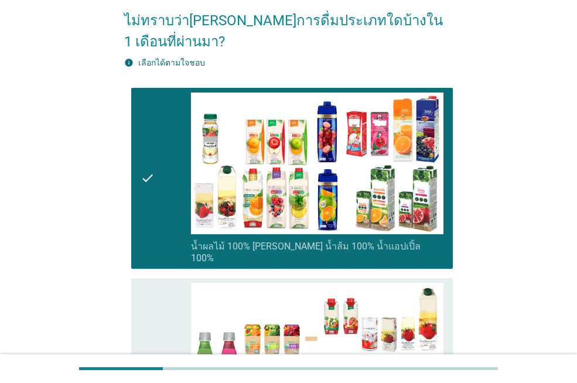
click at [171, 284] on div "check" at bounding box center [166, 369] width 50 height 172
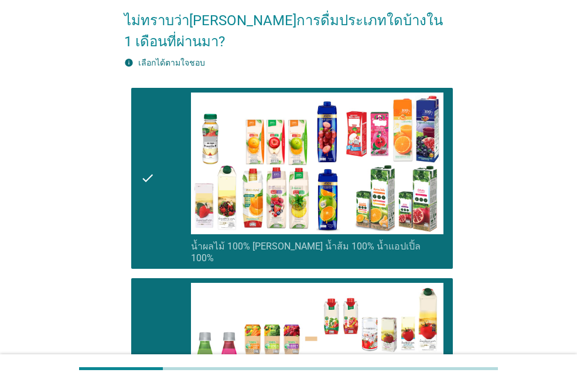
scroll to position [351, 0]
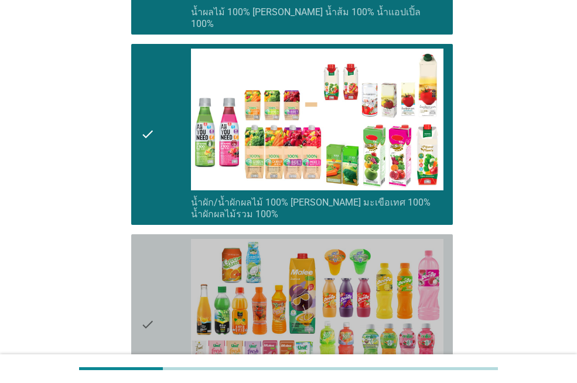
click at [169, 274] on div "check" at bounding box center [166, 325] width 50 height 172
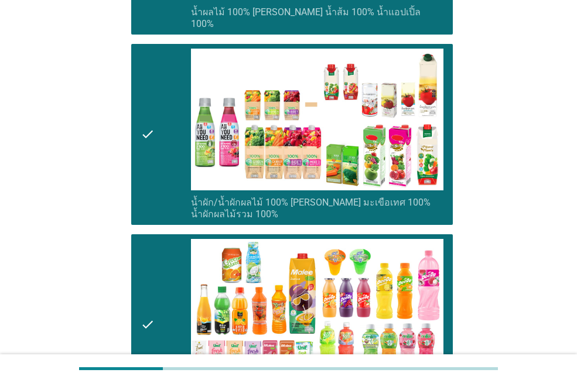
scroll to position [585, 0]
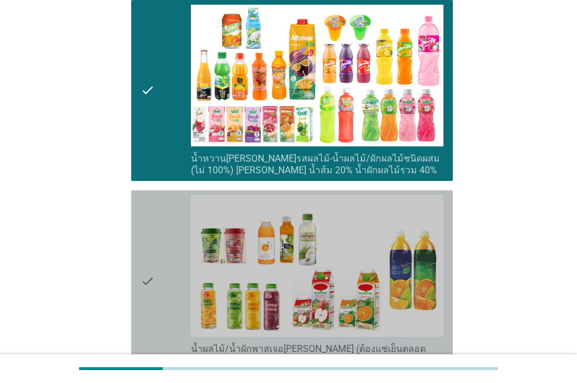
click at [169, 274] on div "check" at bounding box center [166, 281] width 50 height 172
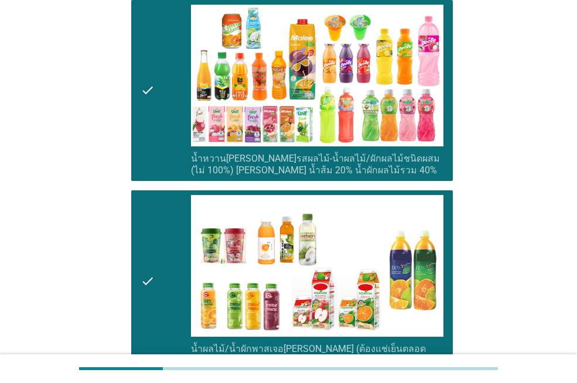
scroll to position [732, 0]
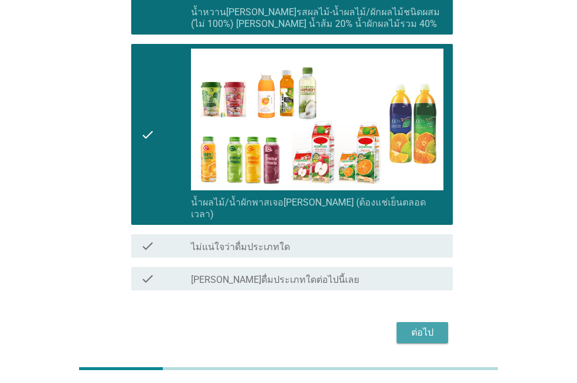
click at [430, 325] on div "ต่อไป" at bounding box center [422, 332] width 33 height 14
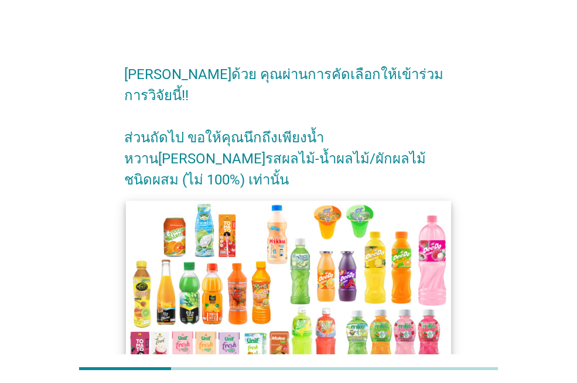
scroll to position [91, 0]
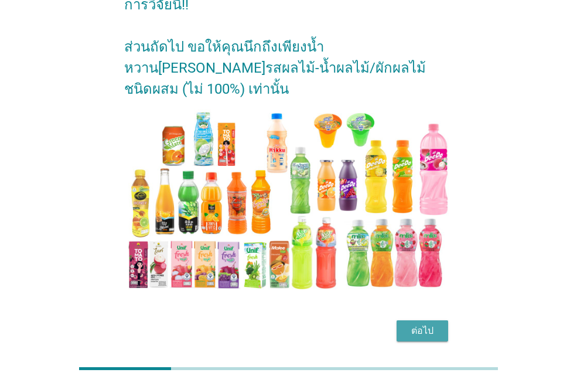
click at [425, 324] on div "ต่อไป" at bounding box center [422, 331] width 33 height 14
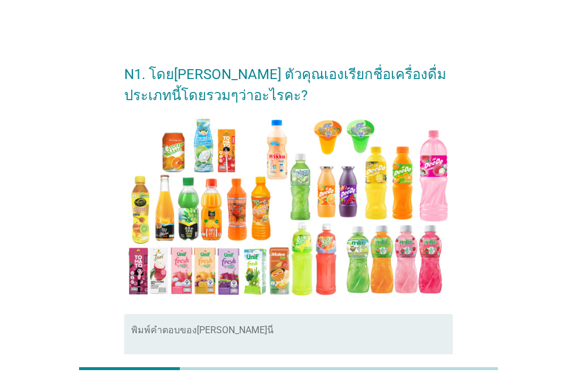
scroll to position [59, 0]
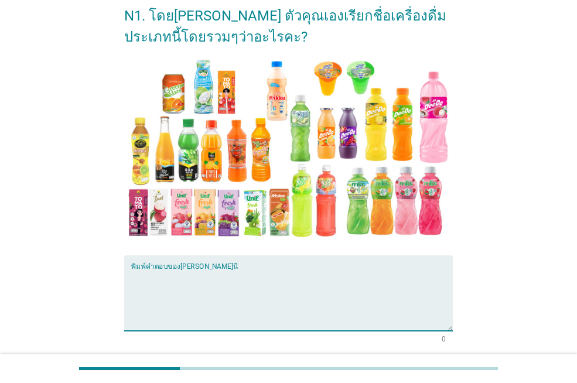
click at [185, 295] on textarea "พิมพ์คำตอบของคุณ ที่นี่" at bounding box center [291, 299] width 321 height 61
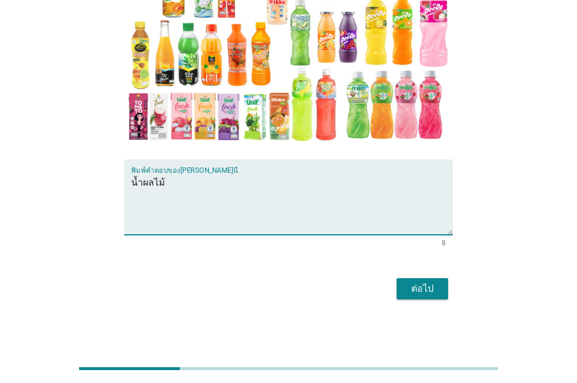
type textarea "น้ำผลไม้"
click at [429, 293] on div "ต่อไป" at bounding box center [422, 289] width 33 height 14
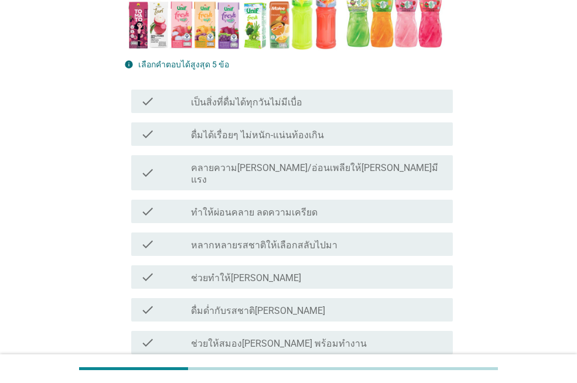
scroll to position [410, 0]
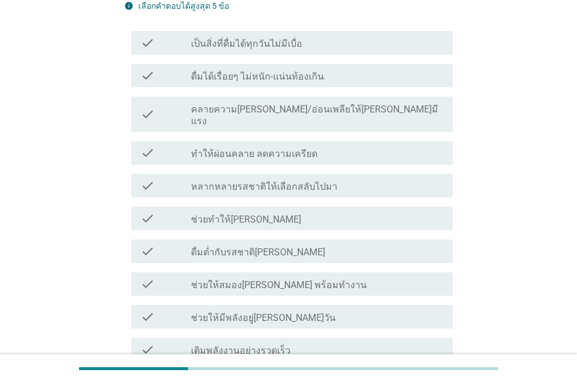
click at [262, 246] on label "ดื่มด่ำกับรสชาติ[PERSON_NAME]" at bounding box center [258, 252] width 134 height 12
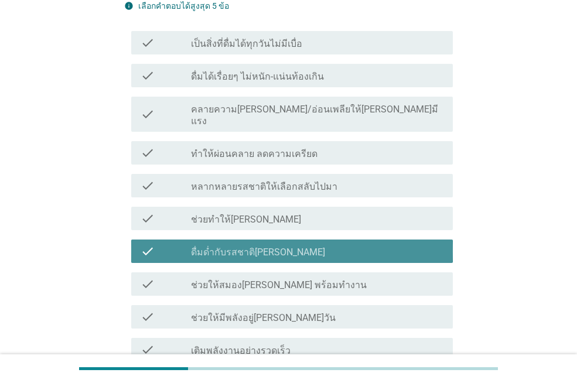
click at [262, 211] on div "check_box_outline_blank ช่วยทำให้[PERSON_NAME]" at bounding box center [317, 218] width 252 height 14
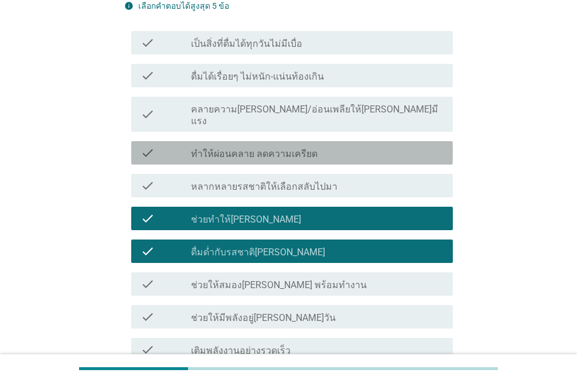
click at [277, 148] on label "ทำให้ผ่อนคลาย ลดความเครียด" at bounding box center [254, 154] width 126 height 12
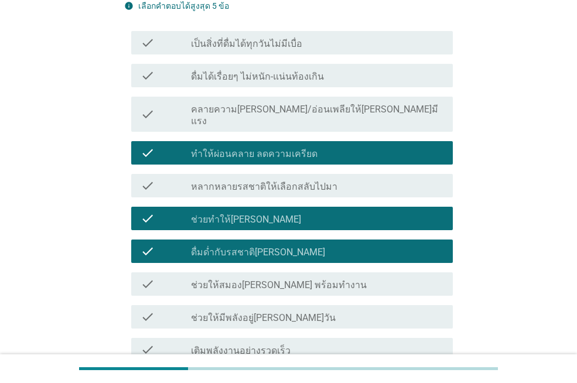
scroll to position [527, 0]
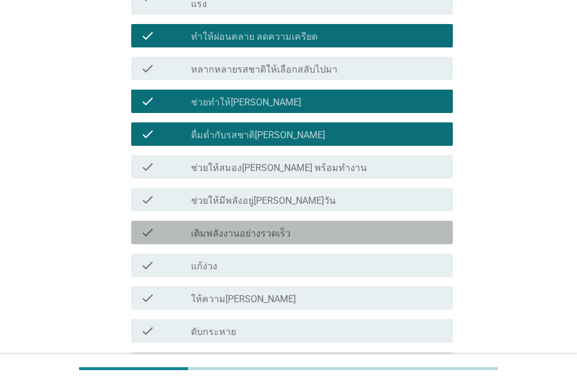
click at [256, 228] on label "เติมพลังงานอย่างรวดเร็ว" at bounding box center [241, 234] width 100 height 12
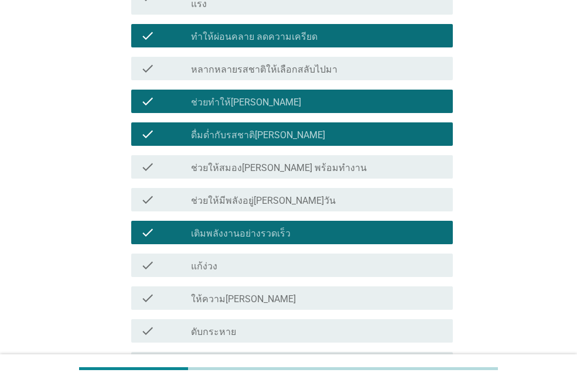
click at [258, 291] on div "check_box_outline_blank ให้ความ[PERSON_NAME]" at bounding box center [317, 298] width 252 height 14
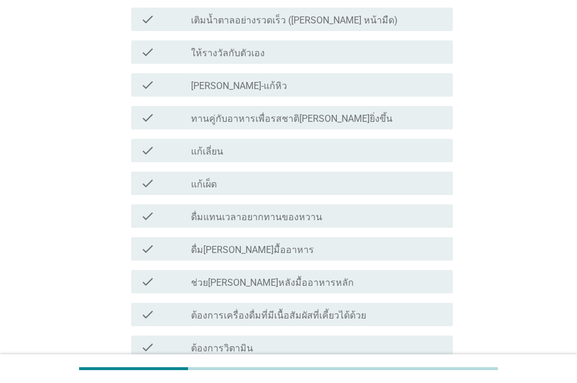
scroll to position [1218, 0]
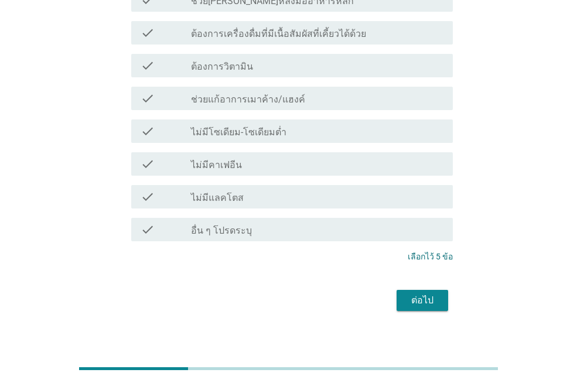
click at [276, 59] on div "check_box_outline_blank ต้องการวิตามิน" at bounding box center [317, 66] width 252 height 14
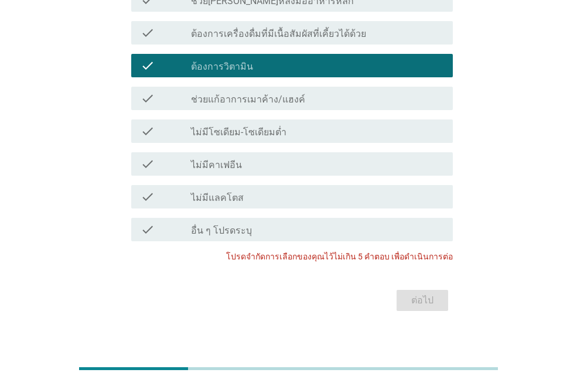
click at [279, 59] on div "check_box_outline_blank ต้องการวิตามิน" at bounding box center [317, 66] width 252 height 14
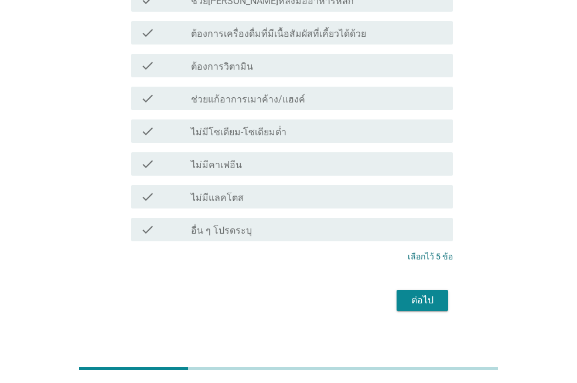
click at [427, 293] on div "ต่อไป" at bounding box center [422, 300] width 33 height 14
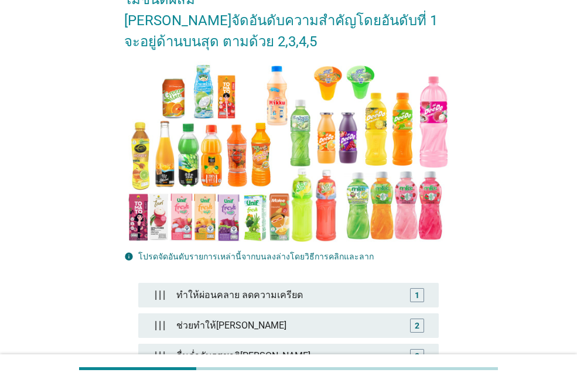
scroll to position [234, 0]
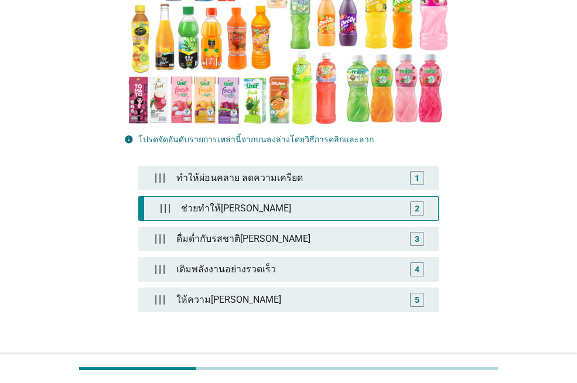
click at [283, 197] on div "ช่วยทำให้[PERSON_NAME]" at bounding box center [290, 208] width 229 height 23
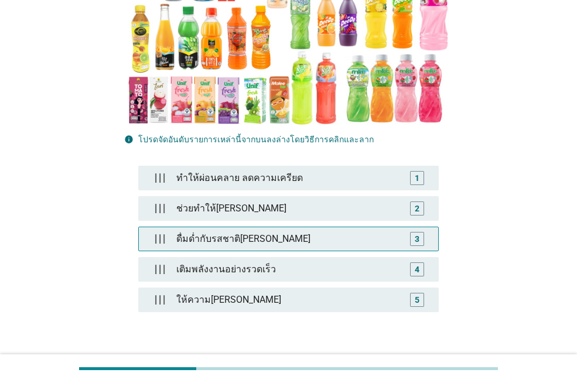
click at [159, 227] on div at bounding box center [159, 238] width 23 height 23
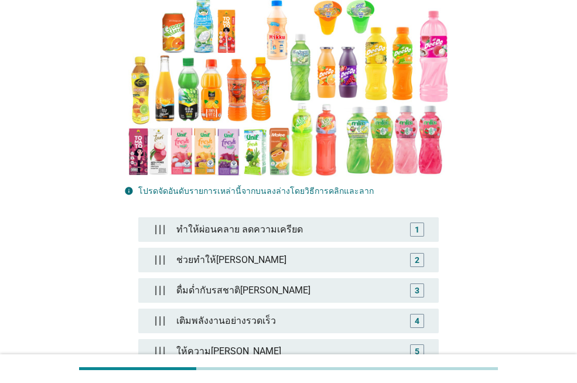
scroll to position [300, 0]
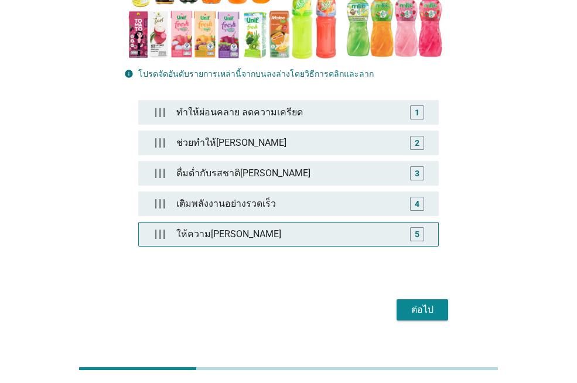
click at [420, 227] on div "5" at bounding box center [417, 234] width 14 height 14
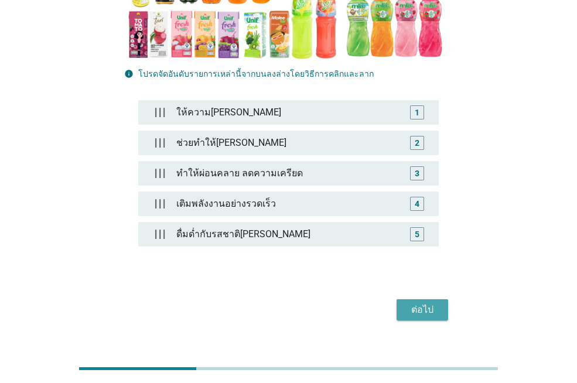
click at [409, 303] on div "ต่อไป" at bounding box center [422, 310] width 33 height 14
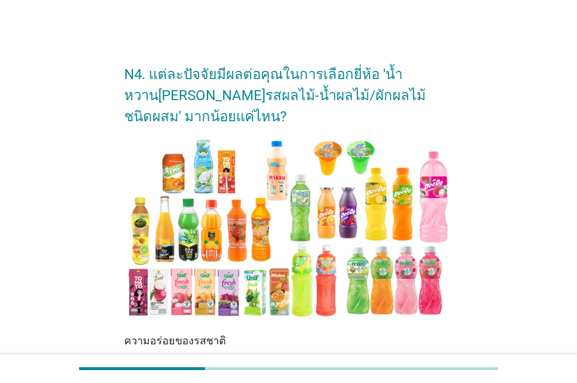
scroll to position [176, 0]
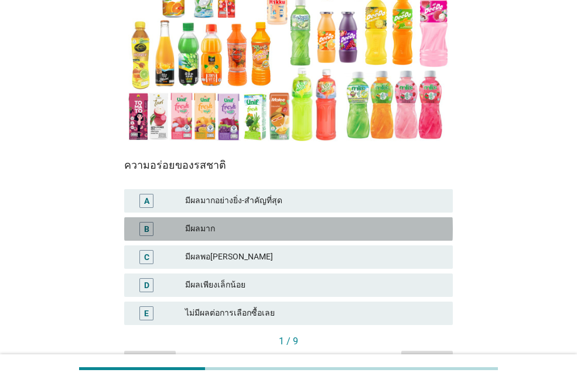
click at [307, 225] on div "มีผลมาก" at bounding box center [314, 229] width 258 height 14
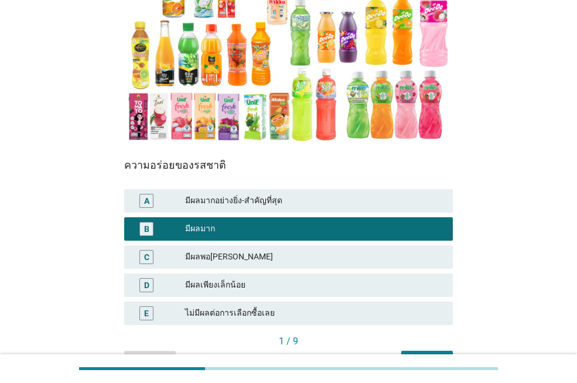
scroll to position [245, 0]
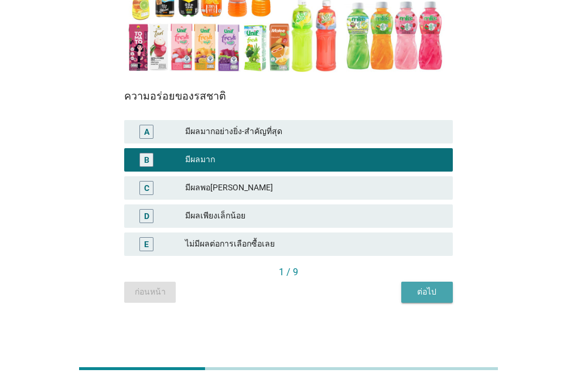
click at [433, 299] on button "ต่อไป" at bounding box center [427, 292] width 52 height 21
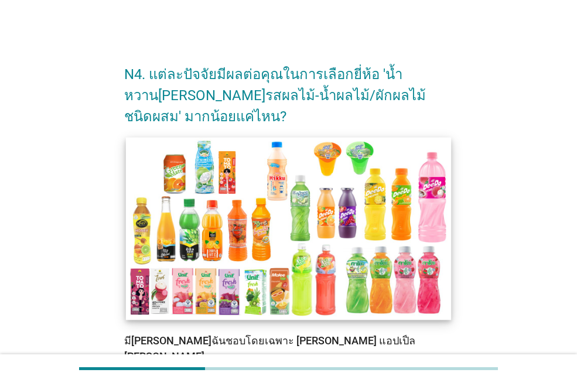
scroll to position [234, 0]
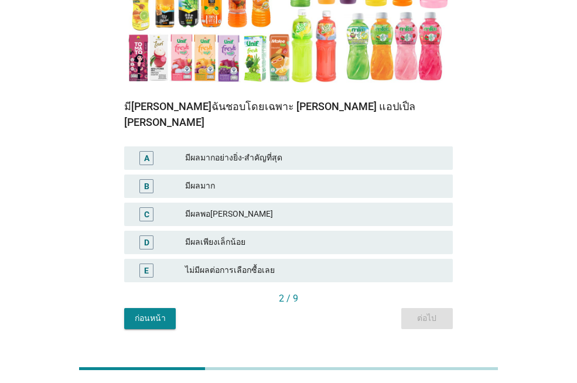
click at [301, 179] on div "มีผลมาก" at bounding box center [314, 186] width 258 height 14
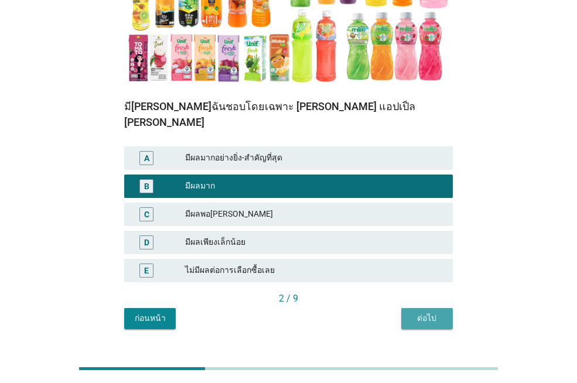
click at [431, 311] on button "ต่อไป" at bounding box center [427, 318] width 52 height 21
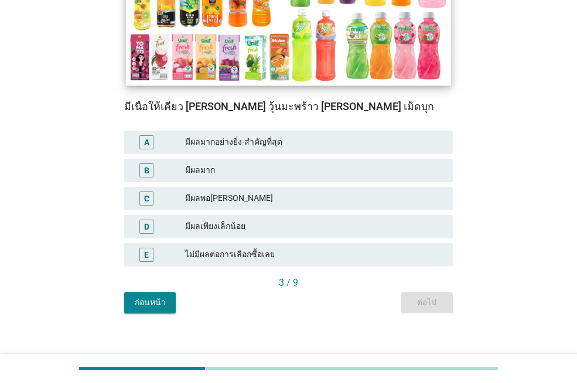
scroll to position [245, 0]
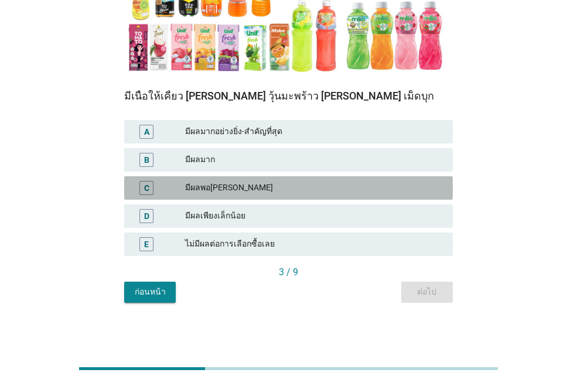
click at [291, 194] on div "มีผลพอ[PERSON_NAME]" at bounding box center [314, 188] width 258 height 14
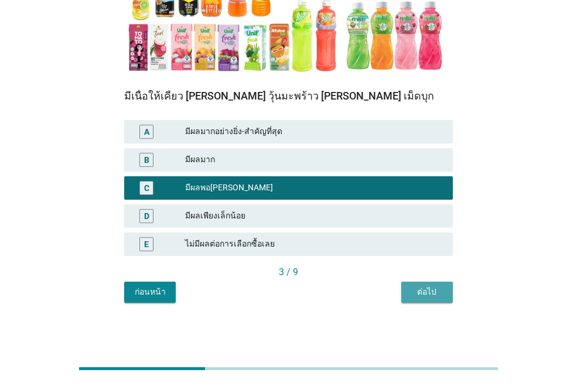
click at [429, 300] on button "ต่อไป" at bounding box center [427, 292] width 52 height 21
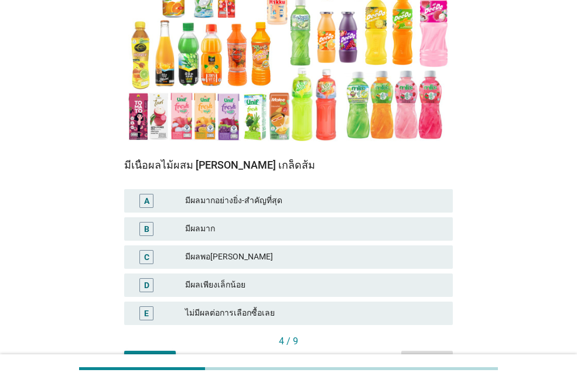
scroll to position [234, 0]
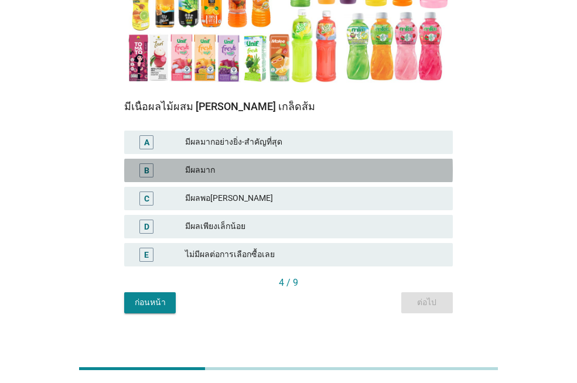
click at [256, 172] on div "มีผลมาก" at bounding box center [314, 170] width 258 height 14
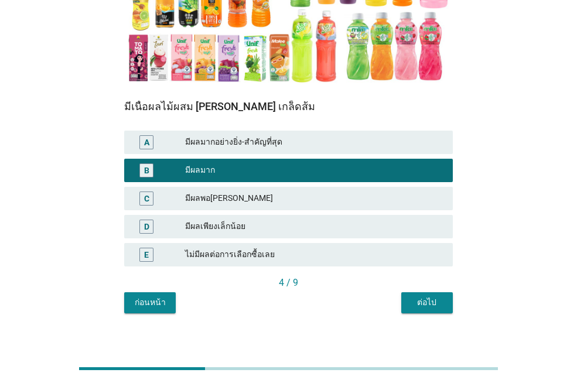
click at [439, 305] on div "ต่อไป" at bounding box center [426, 302] width 33 height 12
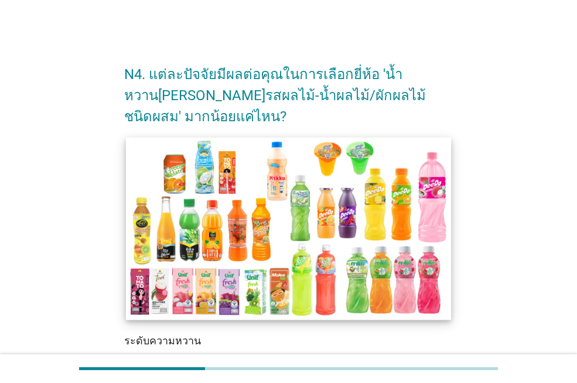
scroll to position [245, 0]
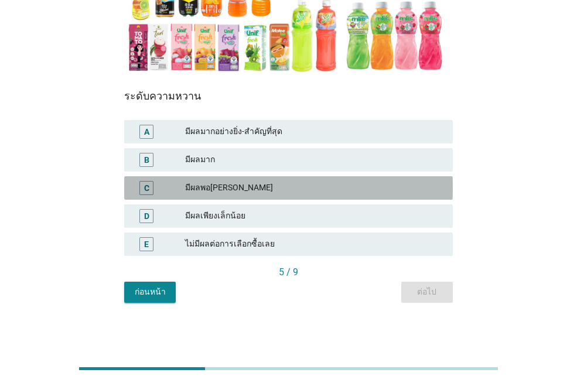
click at [278, 181] on div "มีผลพอ[PERSON_NAME]" at bounding box center [314, 188] width 258 height 14
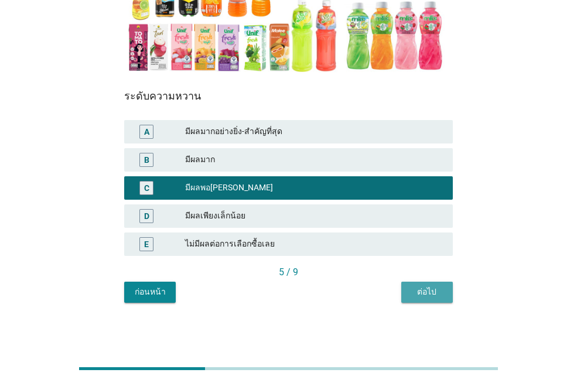
click at [430, 288] on div "ต่อไป" at bounding box center [426, 292] width 33 height 12
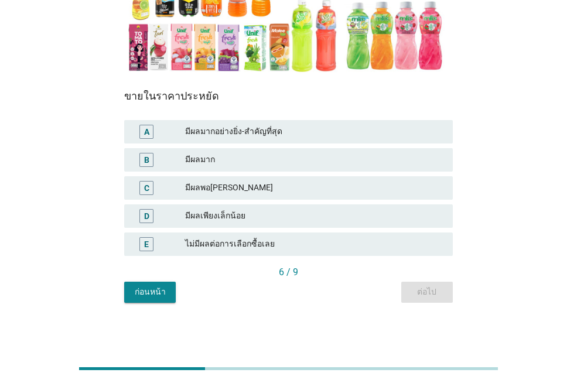
click at [294, 191] on div "มีผลพอ[PERSON_NAME]" at bounding box center [314, 188] width 258 height 14
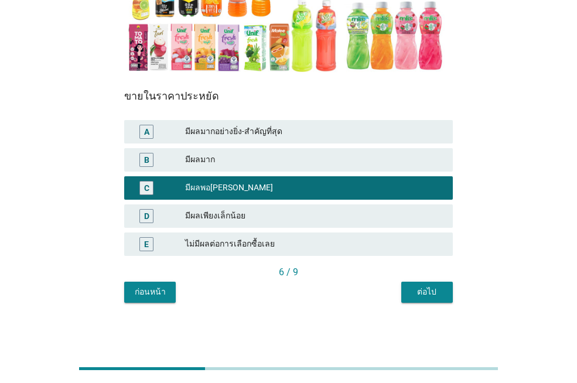
click at [416, 292] on div "ต่อไป" at bounding box center [426, 292] width 33 height 12
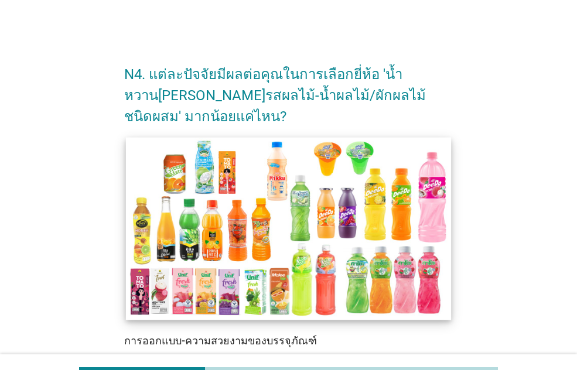
scroll to position [234, 0]
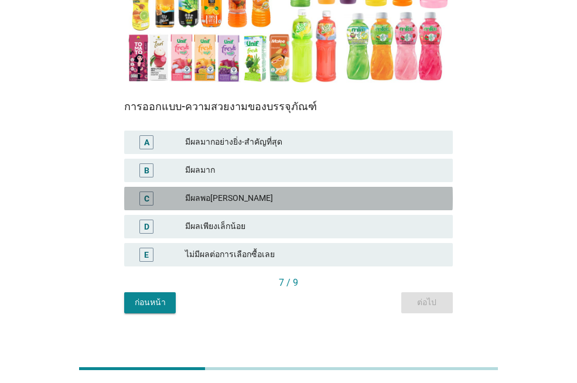
click at [294, 189] on div "C มีผลพอ[PERSON_NAME]" at bounding box center [288, 198] width 328 height 23
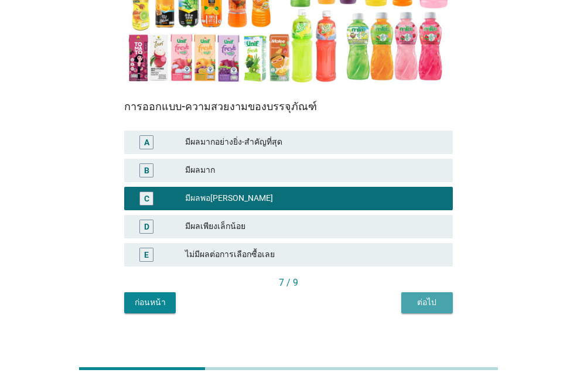
click at [436, 305] on div "ต่อไป" at bounding box center [426, 302] width 33 height 12
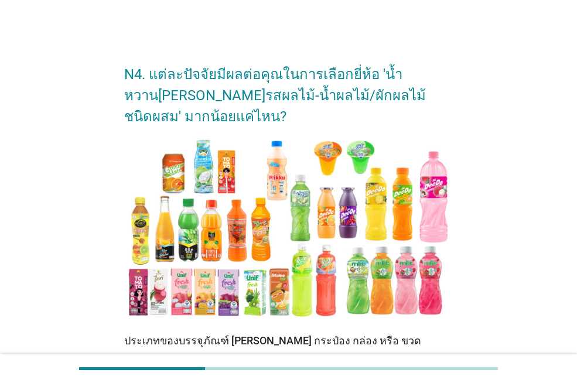
scroll to position [245, 0]
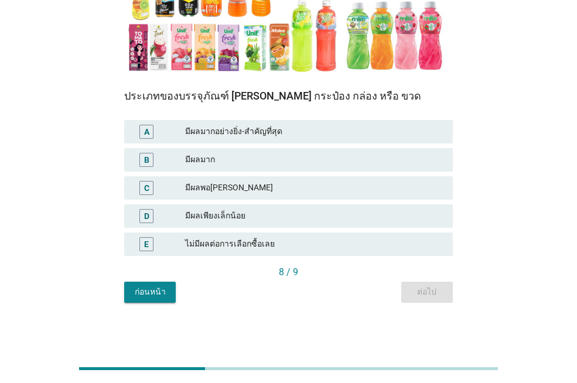
click at [286, 161] on div "มีผลมาก" at bounding box center [314, 160] width 258 height 14
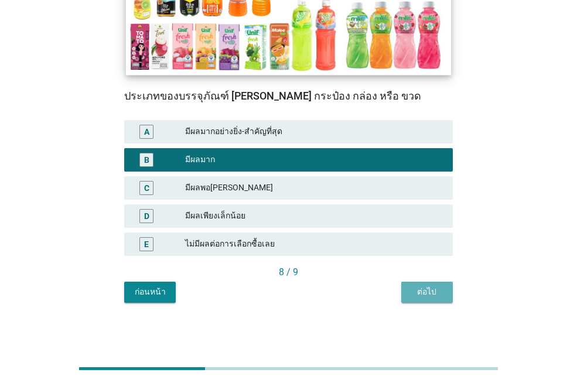
click at [431, 292] on div "ต่อไป" at bounding box center [426, 292] width 33 height 12
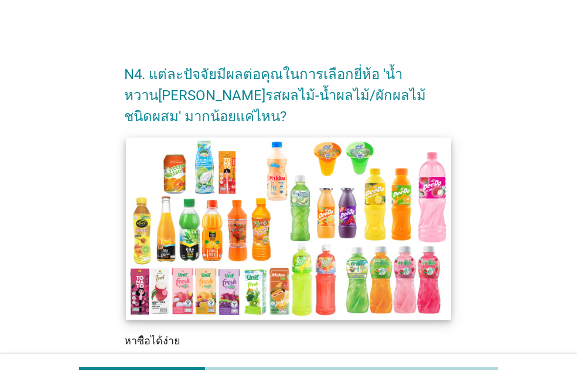
scroll to position [234, 0]
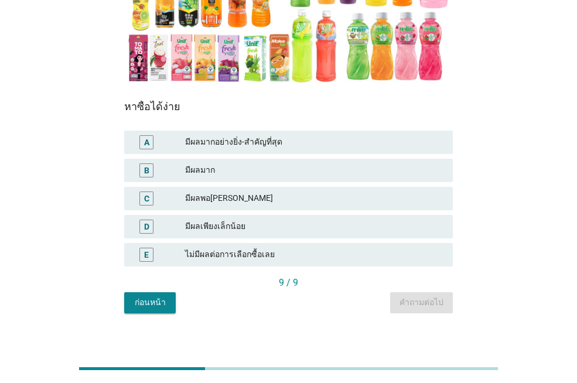
click at [275, 168] on div "มีผลมาก" at bounding box center [314, 170] width 258 height 14
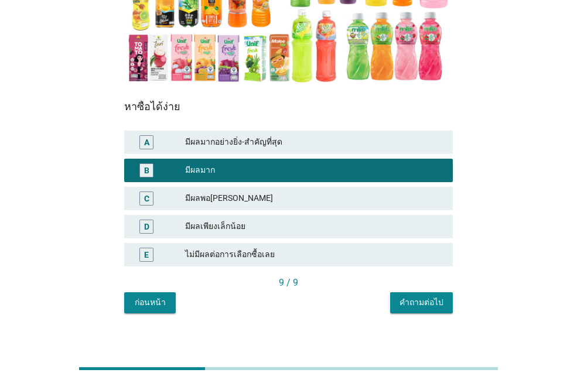
scroll to position [245, 0]
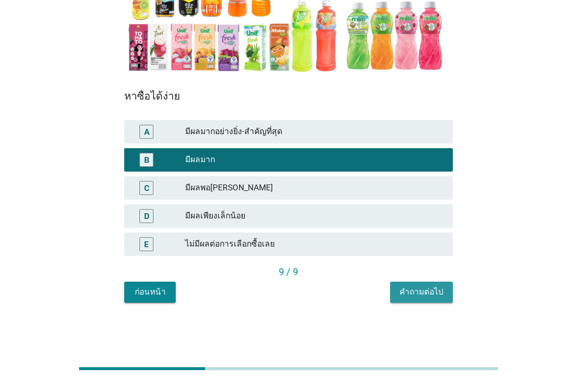
click at [429, 286] on div "คำถามต่อไป" at bounding box center [421, 292] width 44 height 12
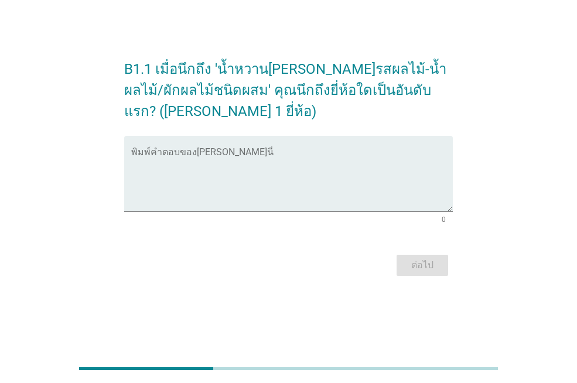
scroll to position [0, 0]
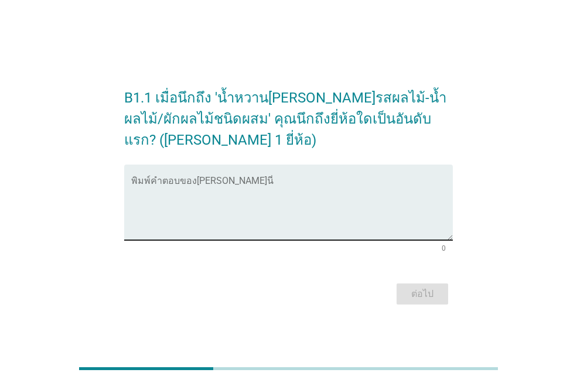
click at [327, 202] on textarea "พิมพ์คำตอบของคุณ ที่นี่" at bounding box center [291, 209] width 321 height 61
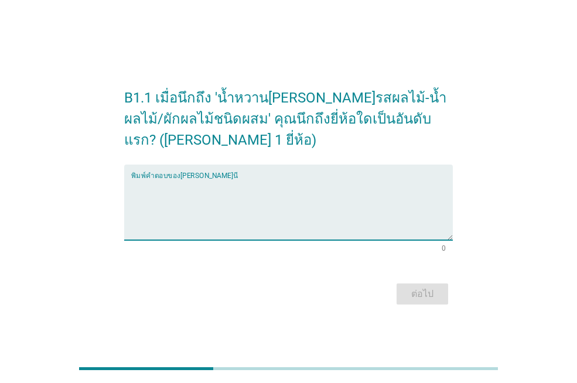
type textarea "f"
type textarea "[PERSON_NAME]"
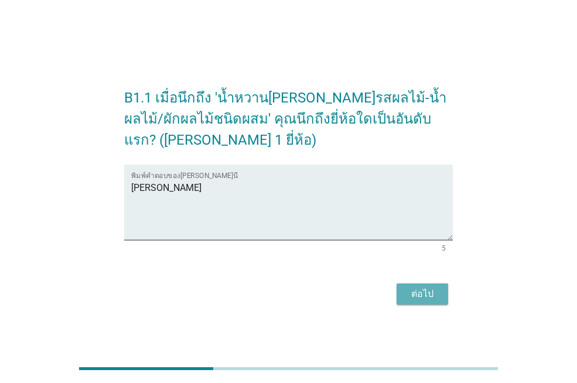
click at [427, 299] on div "ต่อไป" at bounding box center [422, 294] width 33 height 14
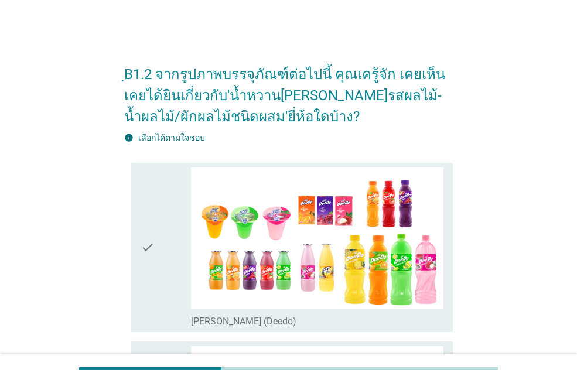
scroll to position [117, 0]
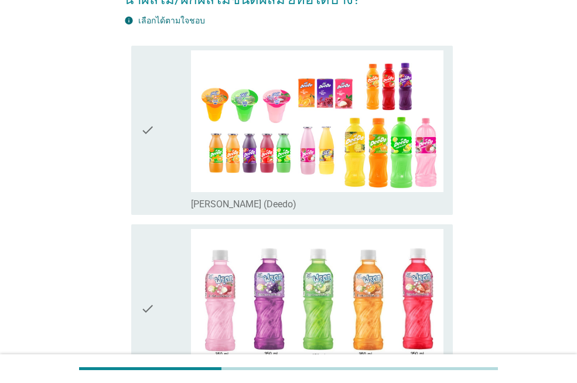
click at [156, 194] on div "check" at bounding box center [166, 130] width 50 height 160
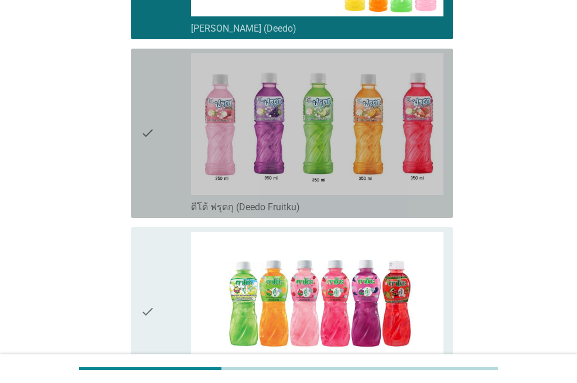
click at [156, 194] on div "check" at bounding box center [166, 133] width 50 height 160
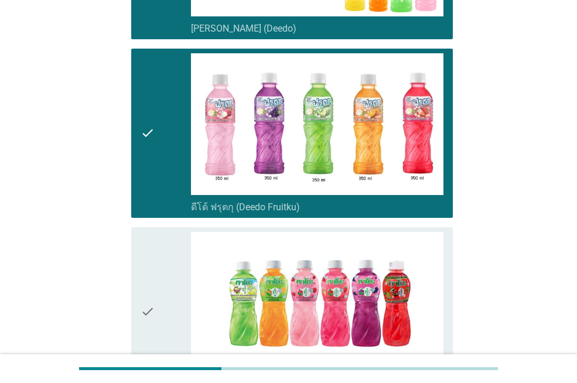
scroll to position [410, 0]
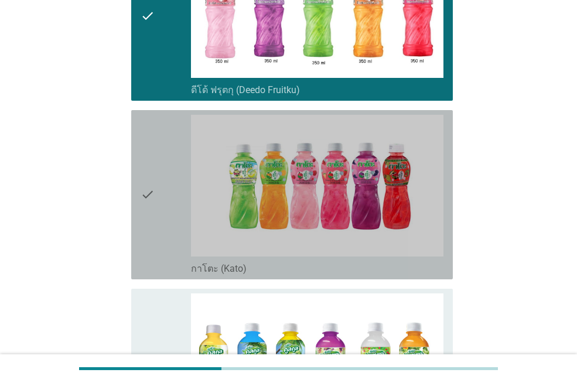
click at [156, 194] on div "check" at bounding box center [166, 195] width 50 height 160
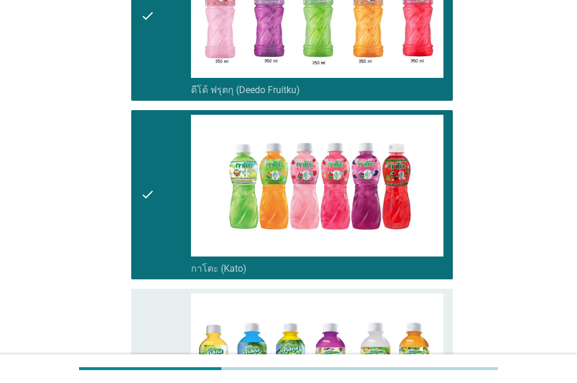
scroll to position [585, 0]
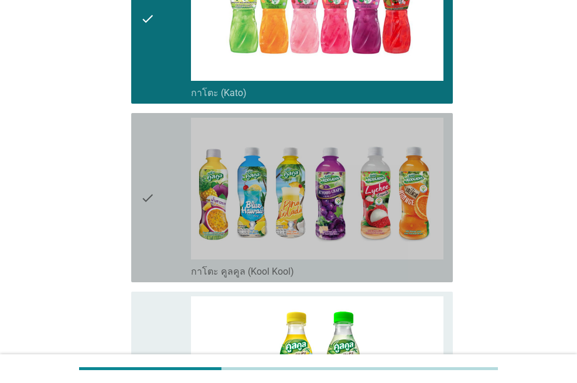
click at [156, 194] on div "check" at bounding box center [166, 198] width 50 height 160
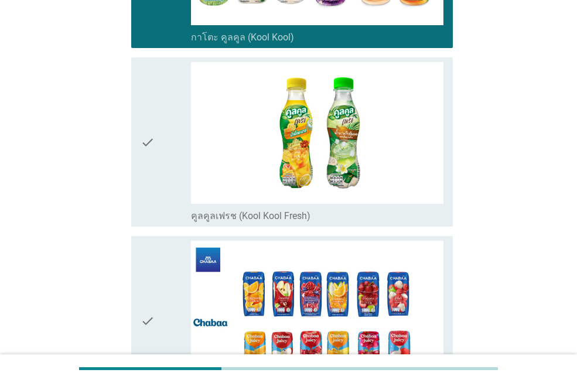
scroll to position [937, 0]
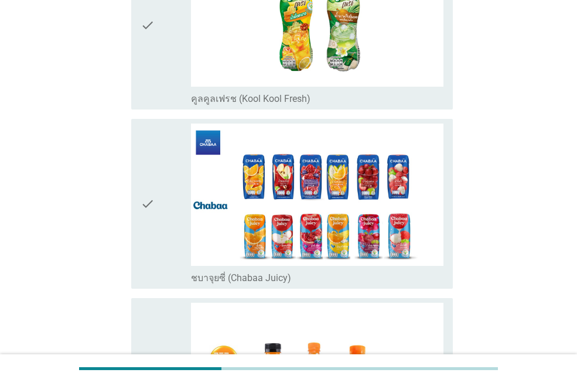
click at [169, 236] on div "check" at bounding box center [166, 204] width 50 height 160
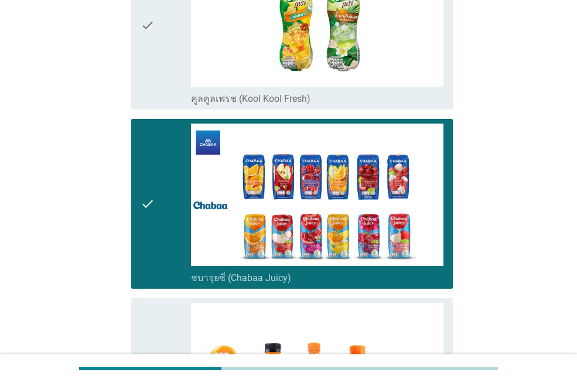
scroll to position [1171, 0]
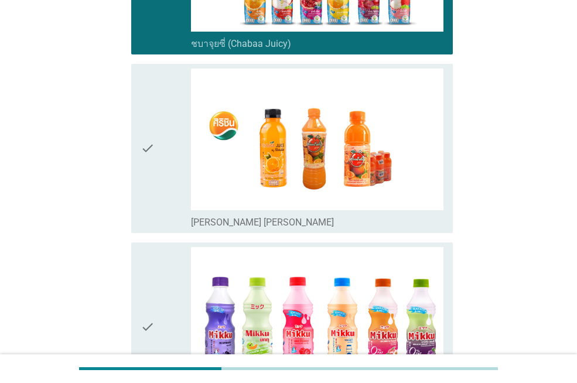
click at [151, 207] on icon "check" at bounding box center [148, 148] width 14 height 160
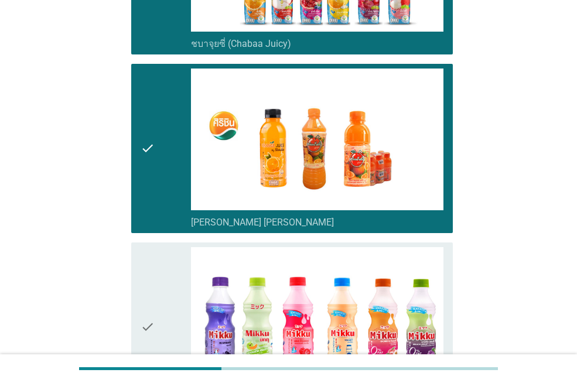
scroll to position [1346, 0]
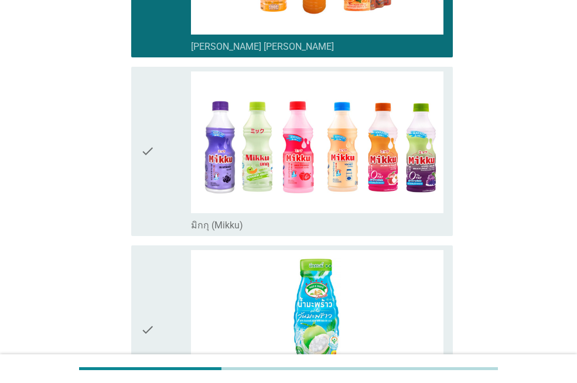
click at [153, 203] on icon "check" at bounding box center [148, 151] width 14 height 160
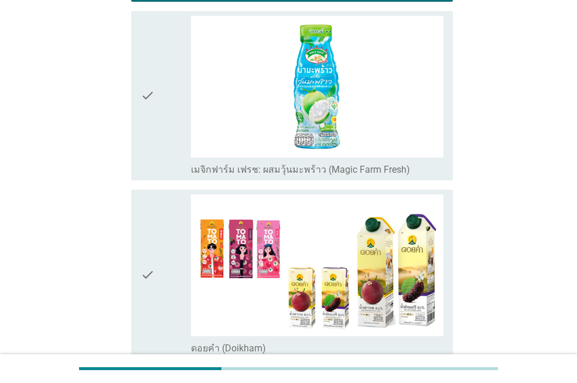
click at [166, 148] on div "check" at bounding box center [166, 96] width 50 height 160
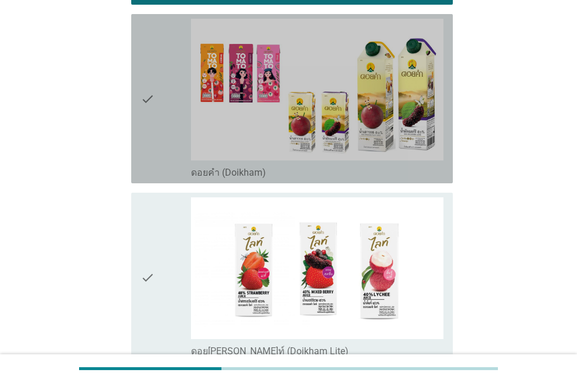
click at [166, 146] on div "check" at bounding box center [166, 99] width 50 height 160
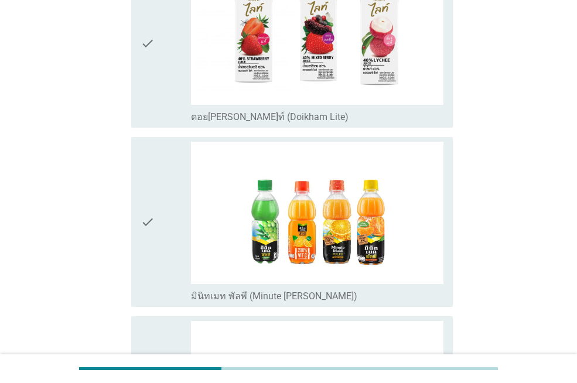
click at [176, 232] on div "check" at bounding box center [166, 222] width 50 height 160
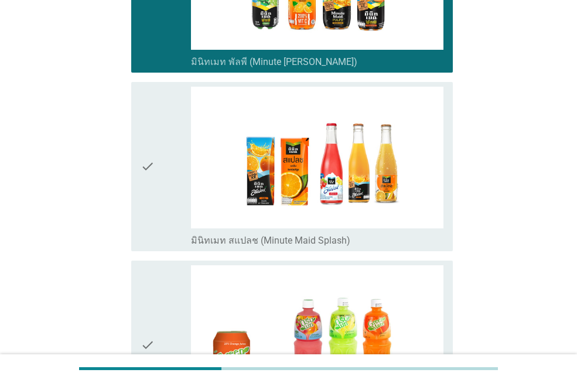
click at [176, 232] on div "check" at bounding box center [166, 167] width 50 height 160
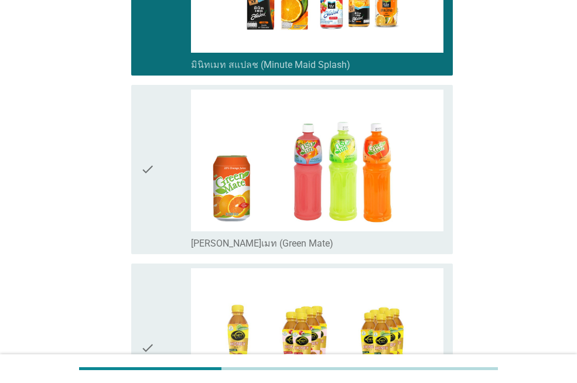
click at [176, 232] on div "check" at bounding box center [166, 170] width 50 height 160
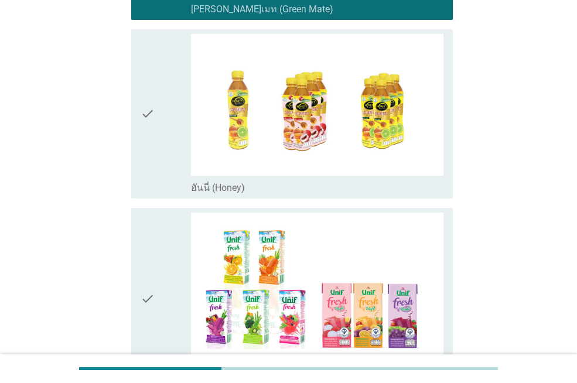
click at [156, 313] on div "check" at bounding box center [166, 299] width 50 height 172
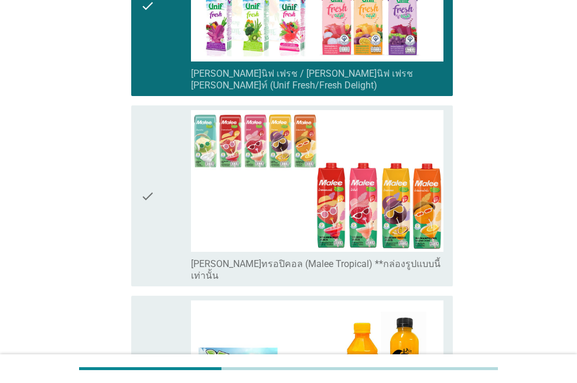
click at [151, 239] on icon "check" at bounding box center [148, 196] width 14 height 172
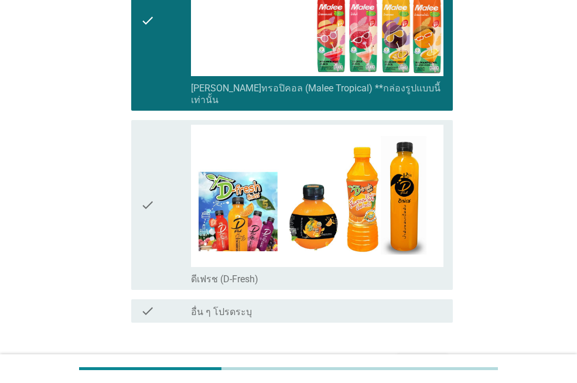
click at [153, 231] on icon "check" at bounding box center [148, 205] width 14 height 160
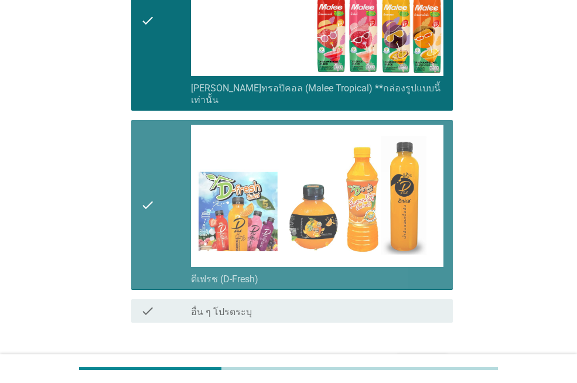
scroll to position [3155, 0]
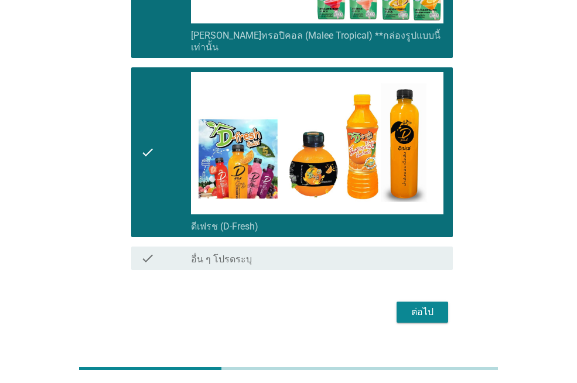
click at [422, 305] on div "ต่อไป" at bounding box center [422, 312] width 33 height 14
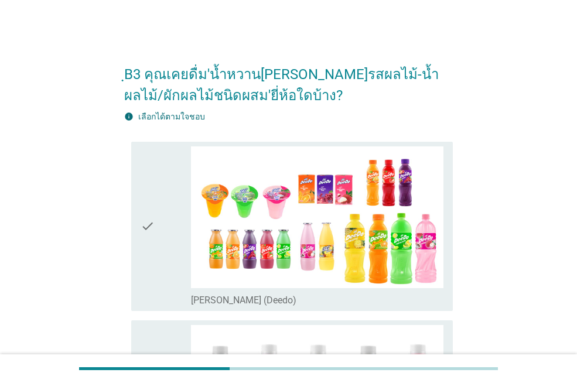
scroll to position [117, 0]
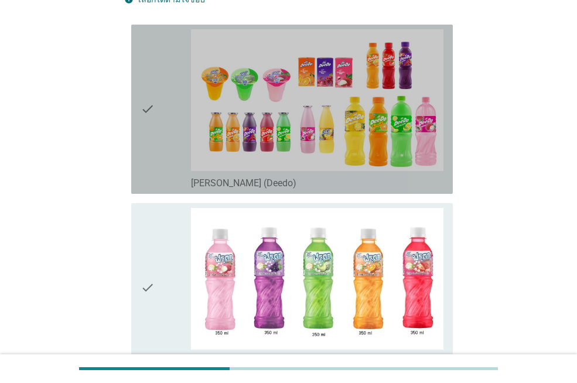
click at [157, 187] on div "check" at bounding box center [166, 109] width 50 height 160
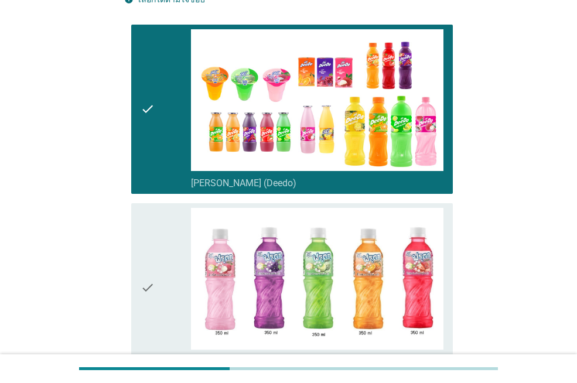
click at [168, 307] on div "check" at bounding box center [166, 288] width 50 height 160
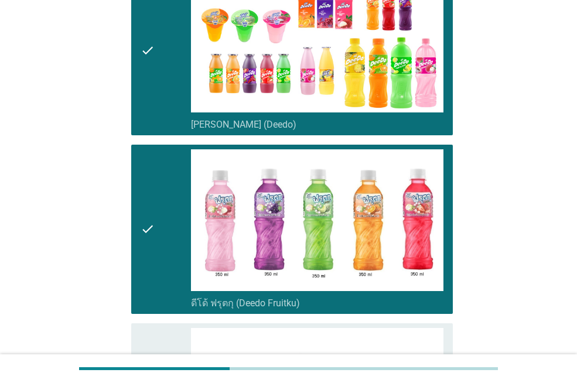
scroll to position [410, 0]
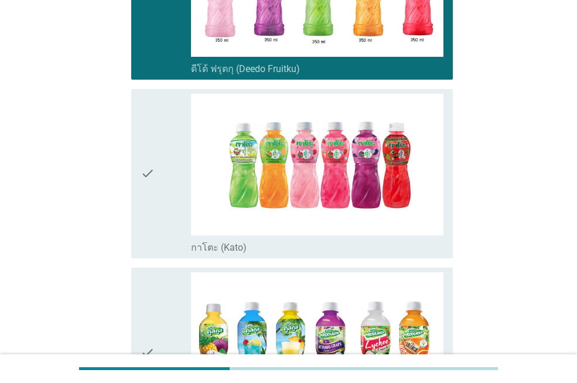
click at [152, 245] on icon "check" at bounding box center [148, 174] width 14 height 160
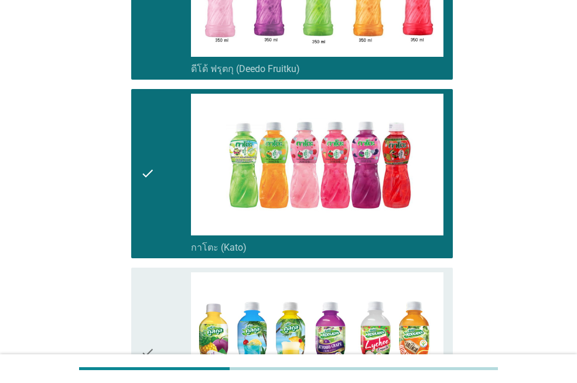
scroll to position [703, 0]
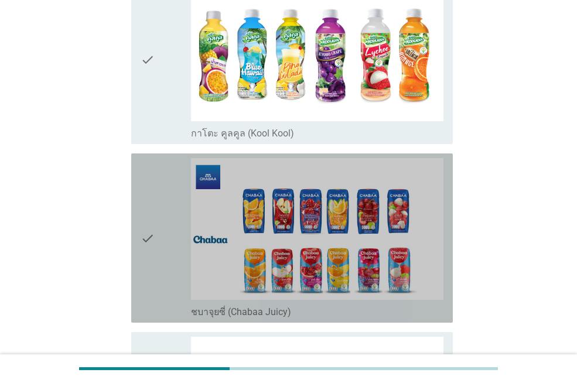
click at [152, 245] on icon "check" at bounding box center [148, 238] width 14 height 160
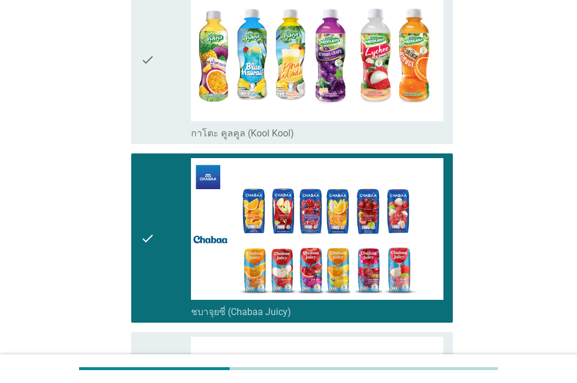
scroll to position [995, 0]
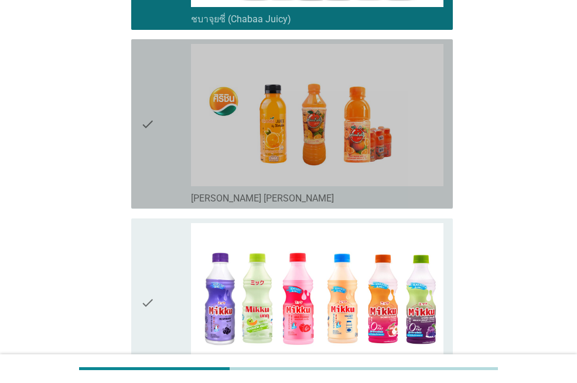
click at [155, 176] on icon "check" at bounding box center [148, 124] width 14 height 160
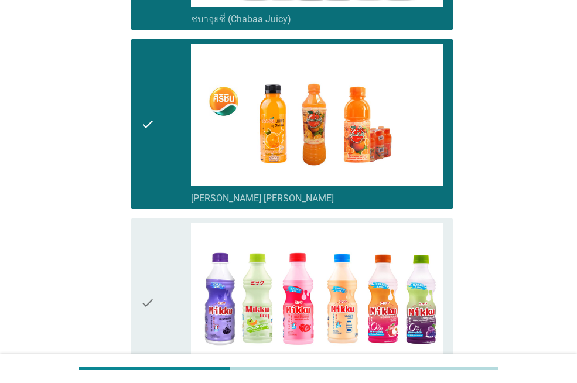
click at [168, 281] on div "check" at bounding box center [166, 303] width 50 height 160
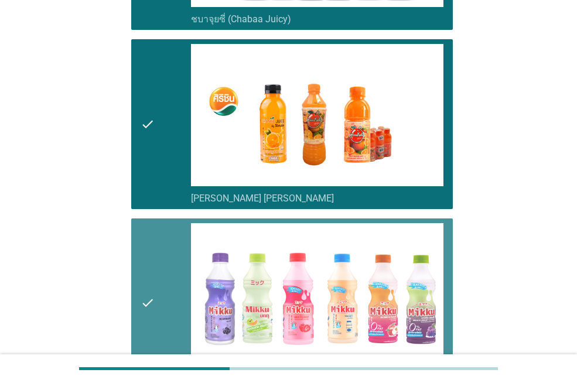
scroll to position [1229, 0]
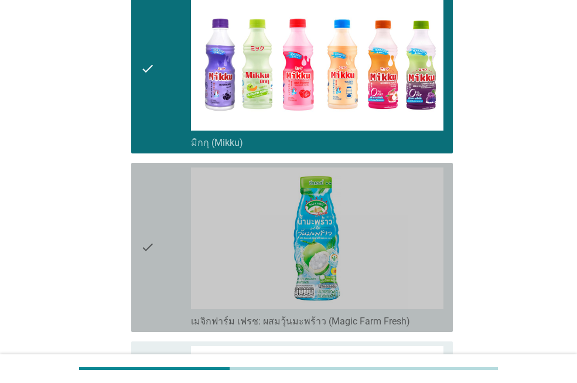
click at [186, 292] on div "check" at bounding box center [166, 247] width 50 height 160
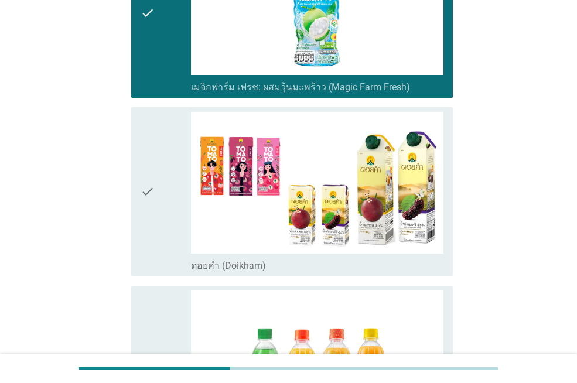
scroll to position [1639, 0]
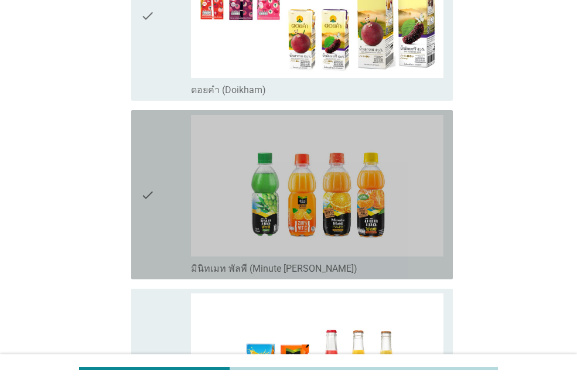
click at [151, 216] on icon "check" at bounding box center [148, 195] width 14 height 160
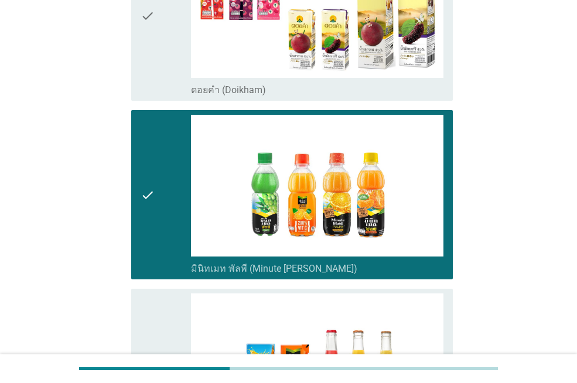
scroll to position [1932, 0]
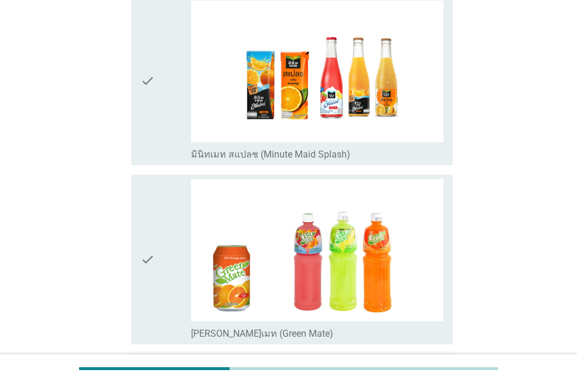
click at [170, 146] on div "check" at bounding box center [166, 81] width 50 height 160
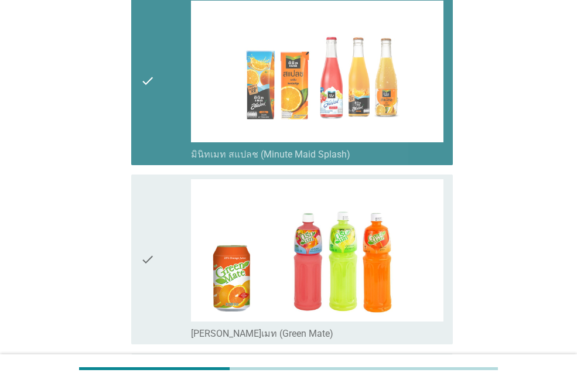
click at [173, 275] on div "check" at bounding box center [166, 259] width 50 height 160
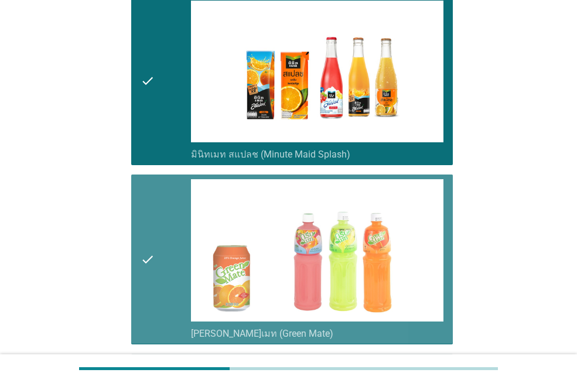
scroll to position [2283, 0]
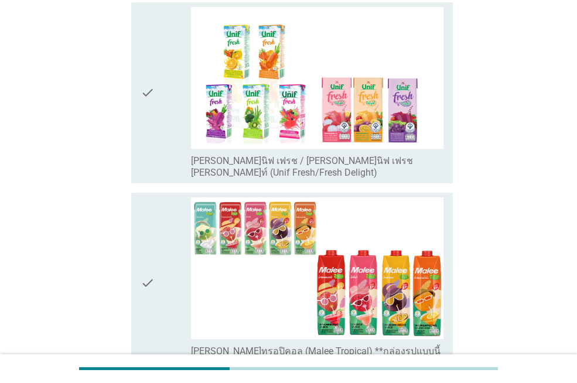
click at [163, 258] on div "check" at bounding box center [166, 283] width 50 height 172
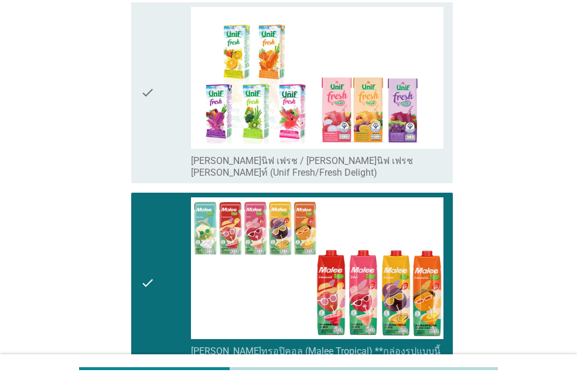
scroll to position [2517, 0]
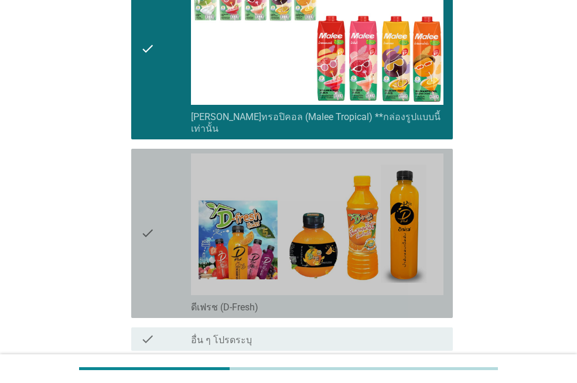
click at [149, 239] on icon "check" at bounding box center [148, 233] width 14 height 160
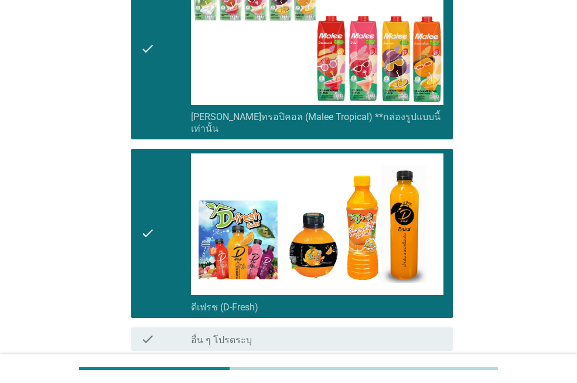
scroll to position [2599, 0]
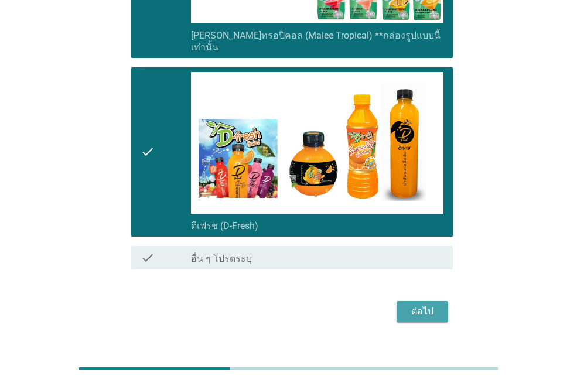
click at [412, 304] on div "ต่อไป" at bounding box center [422, 311] width 33 height 14
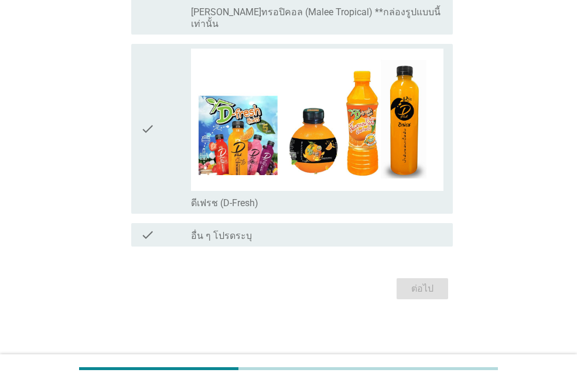
scroll to position [0, 0]
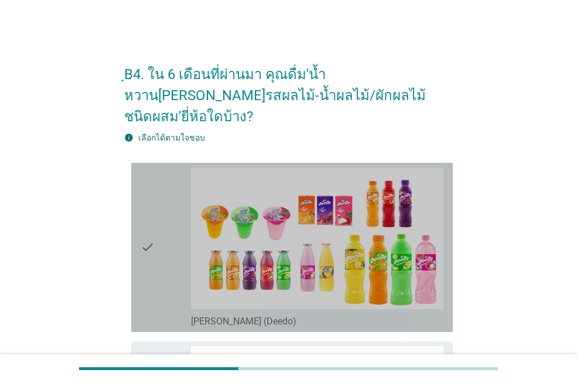
click at [155, 292] on icon "check" at bounding box center [148, 247] width 14 height 160
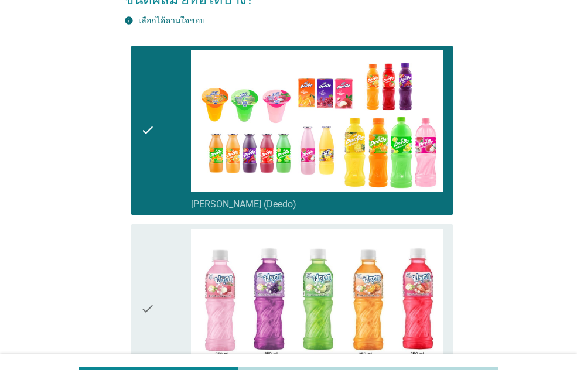
click at [152, 276] on icon "check" at bounding box center [148, 309] width 14 height 160
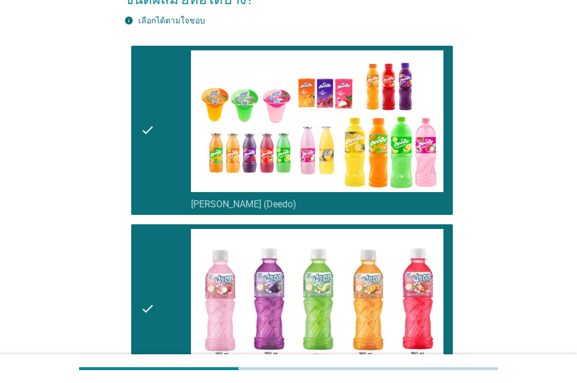
scroll to position [410, 0]
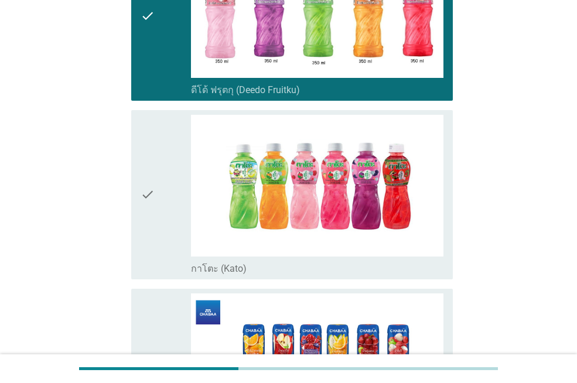
click at [159, 230] on div "check" at bounding box center [166, 195] width 50 height 160
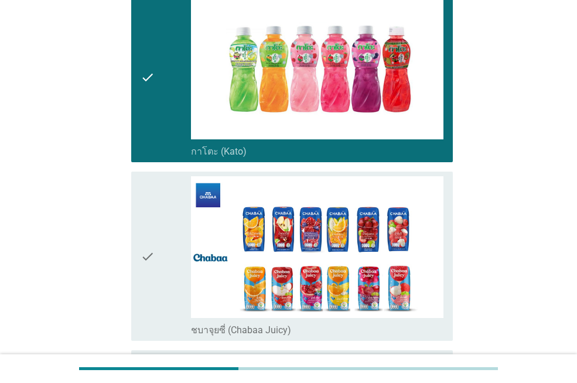
click at [159, 229] on div "check" at bounding box center [166, 256] width 50 height 160
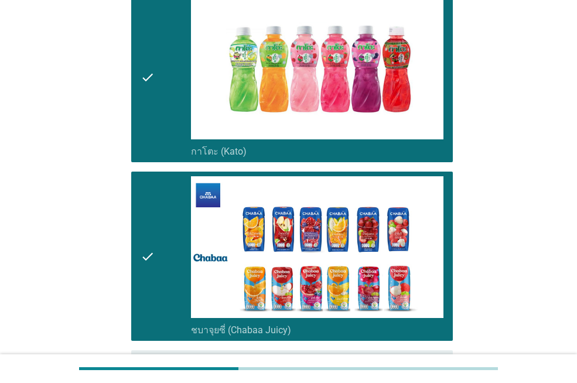
scroll to position [820, 0]
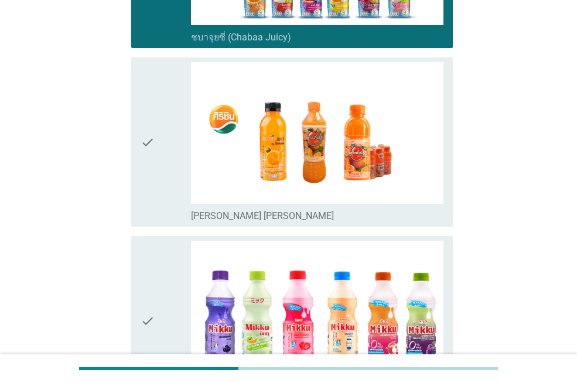
click at [170, 261] on div "check" at bounding box center [166, 321] width 50 height 160
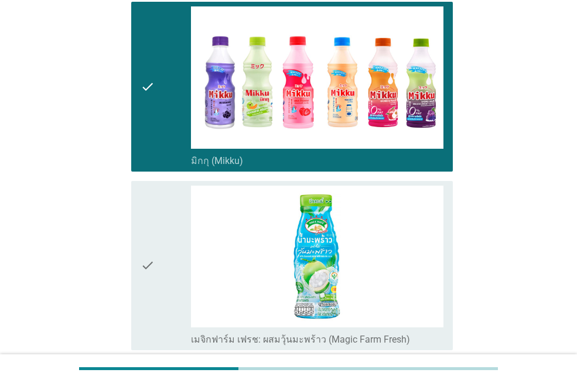
click at [169, 249] on div "check" at bounding box center [166, 266] width 50 height 160
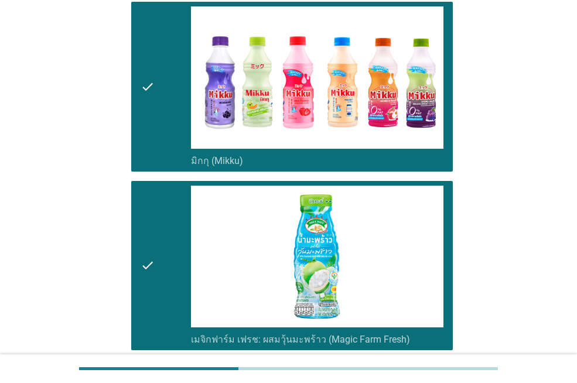
scroll to position [1346, 0]
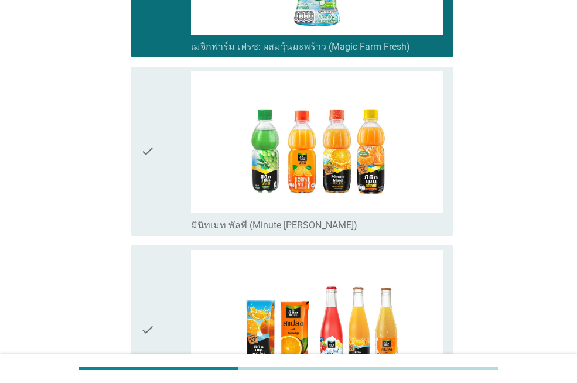
click at [162, 197] on div "check" at bounding box center [166, 151] width 50 height 160
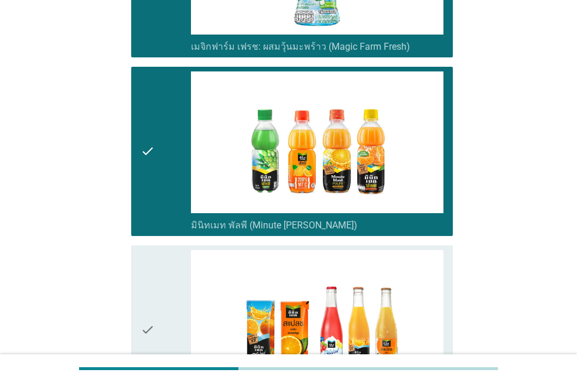
click at [166, 293] on div "check" at bounding box center [166, 330] width 50 height 160
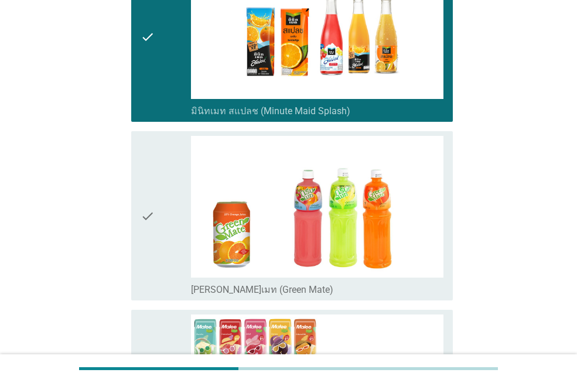
click at [170, 238] on div "check" at bounding box center [166, 216] width 50 height 160
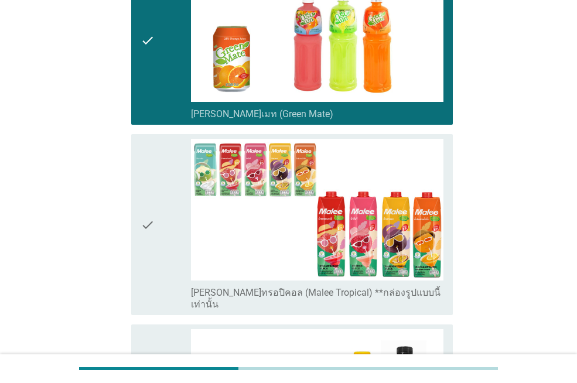
click at [170, 238] on div "check" at bounding box center [166, 225] width 50 height 172
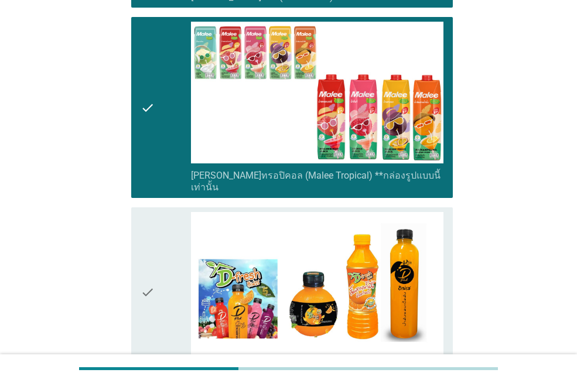
scroll to position [2049, 0]
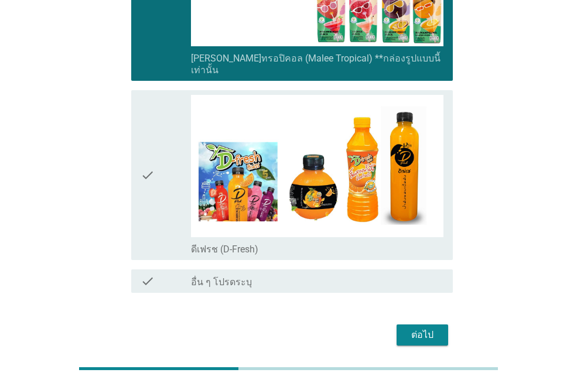
click at [166, 196] on div "check" at bounding box center [166, 175] width 50 height 160
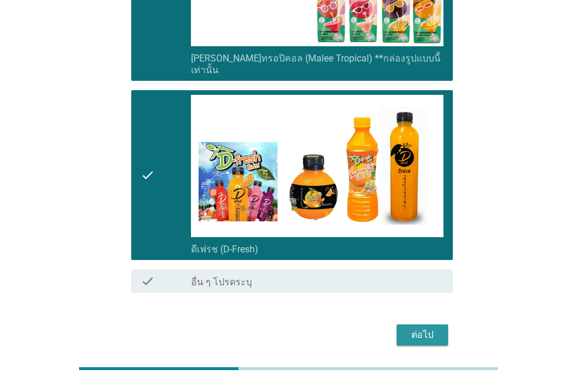
click at [410, 328] on div "ต่อไป" at bounding box center [422, 335] width 33 height 14
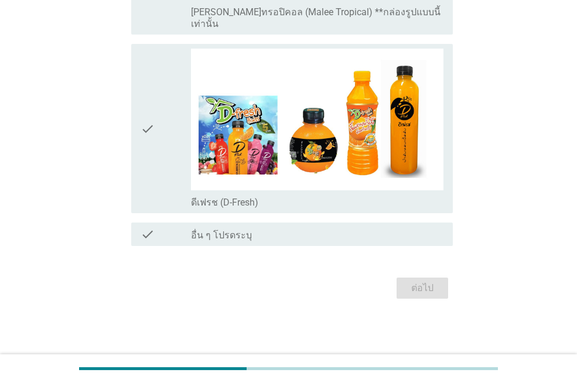
scroll to position [0, 0]
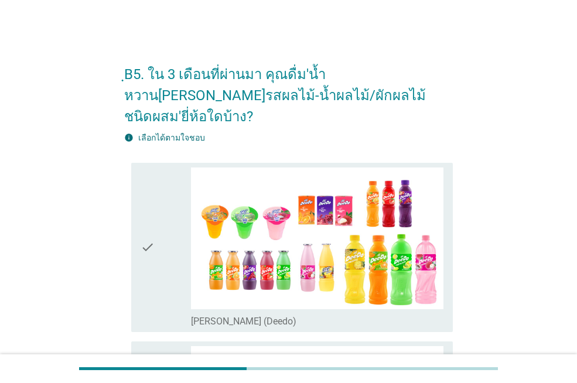
click at [172, 269] on div "check" at bounding box center [166, 247] width 50 height 160
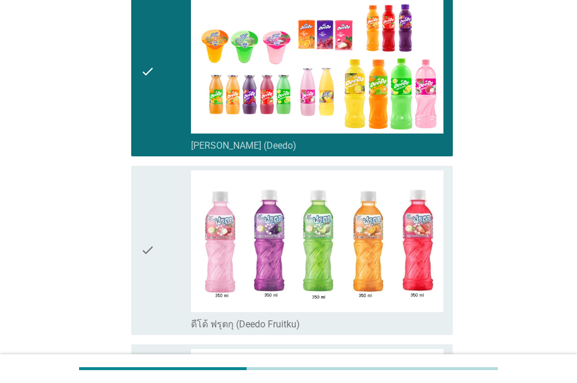
click at [172, 269] on div "check" at bounding box center [166, 250] width 50 height 160
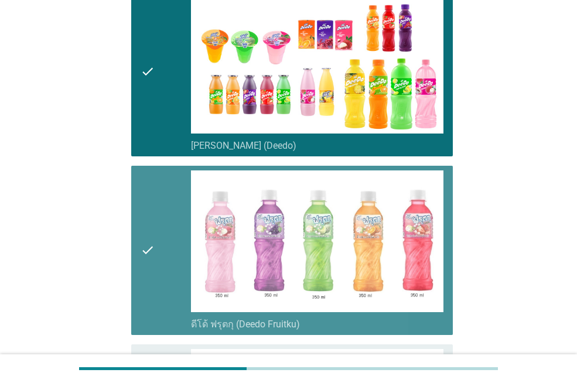
scroll to position [468, 0]
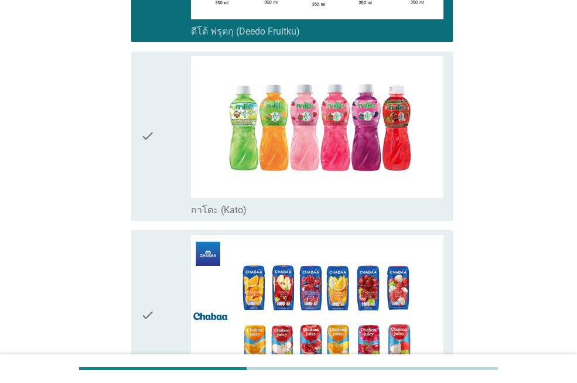
click at [155, 172] on div "check" at bounding box center [166, 136] width 50 height 160
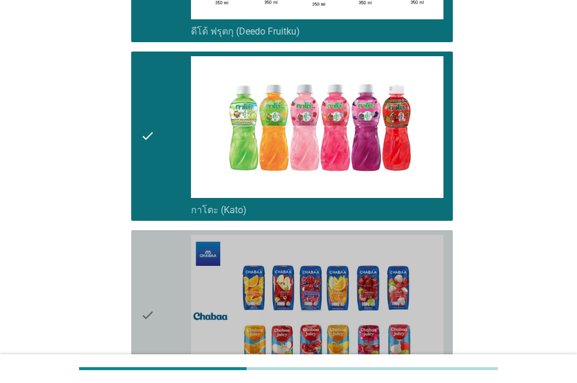
click at [161, 302] on div "check" at bounding box center [166, 315] width 50 height 160
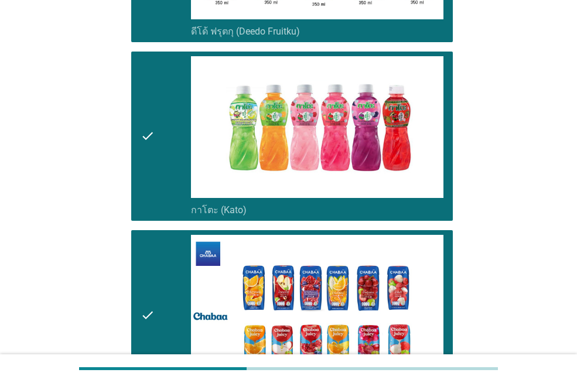
scroll to position [644, 0]
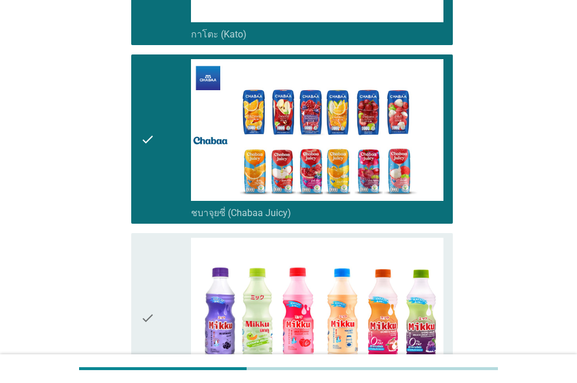
click at [167, 312] on div "check" at bounding box center [166, 318] width 50 height 160
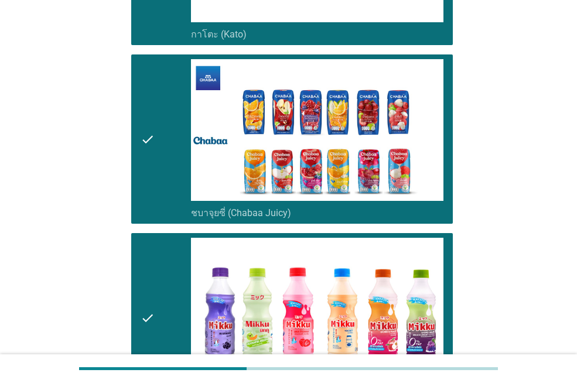
scroll to position [878, 0]
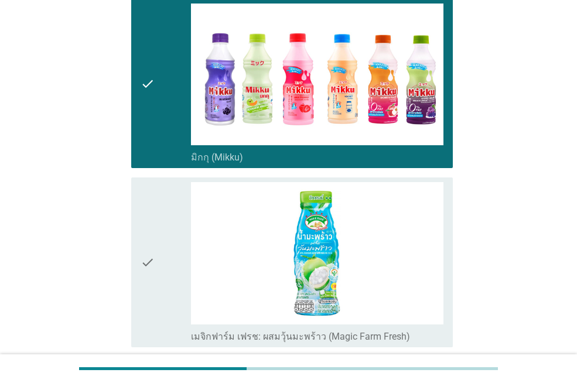
click at [160, 277] on div "check" at bounding box center [166, 262] width 50 height 160
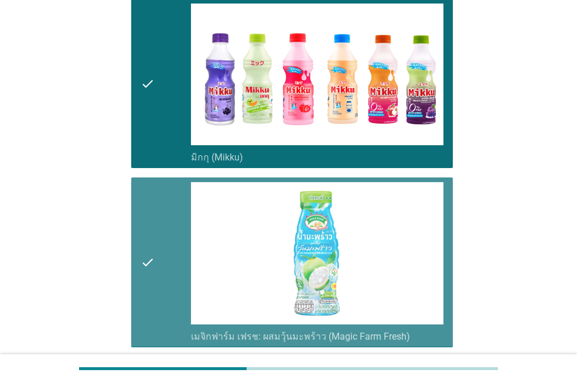
scroll to position [1112, 0]
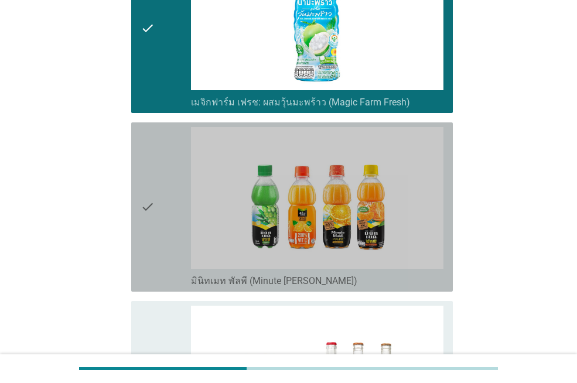
click at [151, 254] on icon "check" at bounding box center [148, 207] width 14 height 160
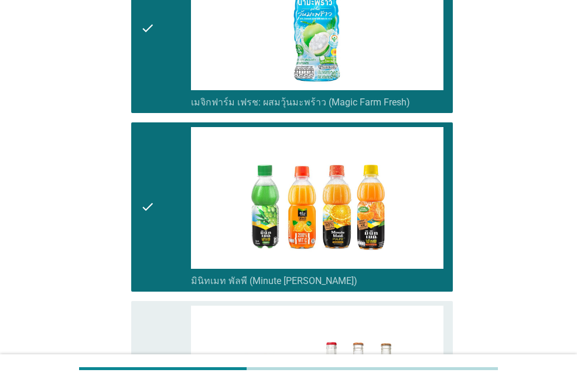
scroll to position [1464, 0]
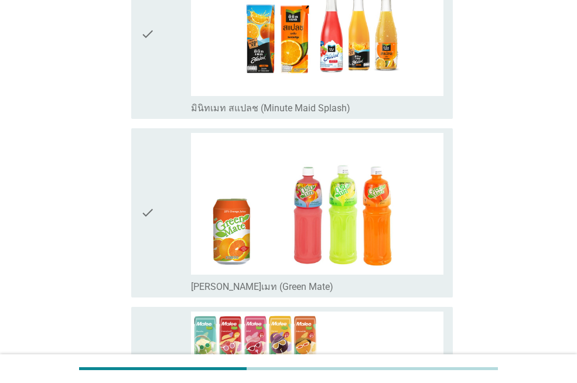
click at [162, 230] on div "check" at bounding box center [166, 213] width 50 height 160
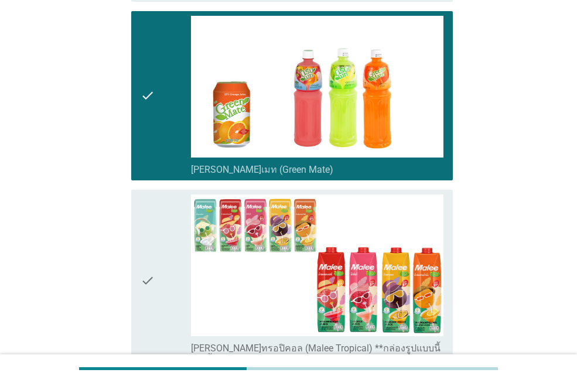
click at [162, 230] on div "check" at bounding box center [166, 280] width 50 height 172
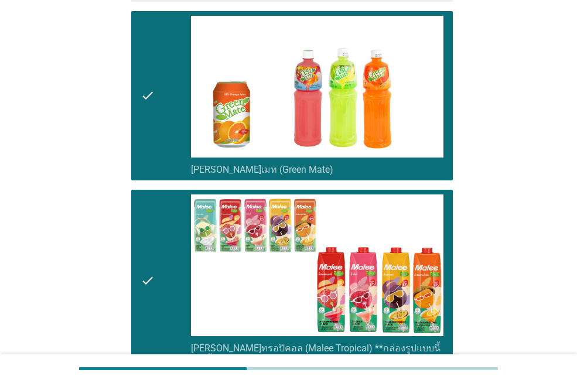
scroll to position [1884, 0]
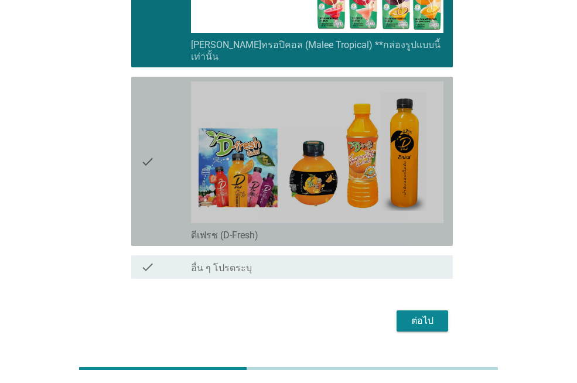
click at [160, 177] on div "check" at bounding box center [166, 161] width 50 height 160
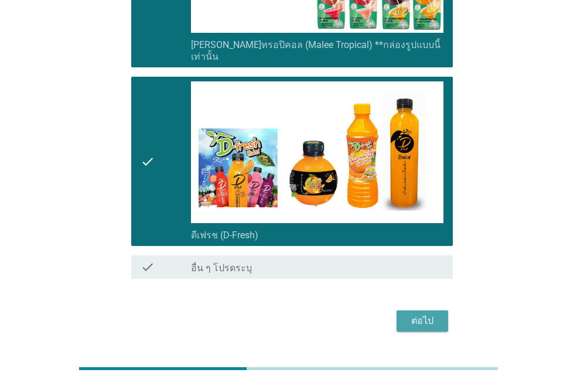
click at [432, 314] on div "ต่อไป" at bounding box center [422, 321] width 33 height 14
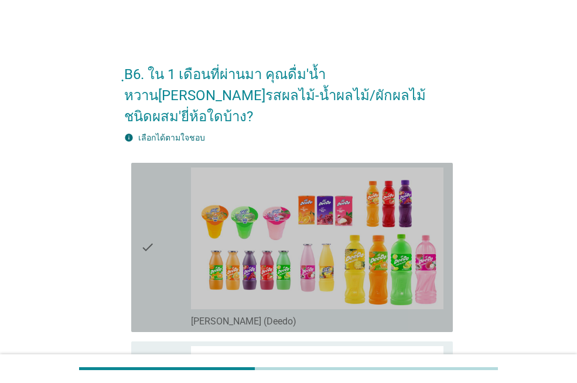
click at [158, 279] on div "check" at bounding box center [166, 247] width 50 height 160
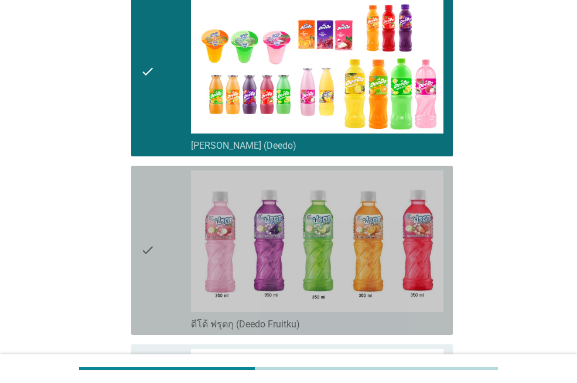
click at [156, 276] on div "check" at bounding box center [166, 250] width 50 height 160
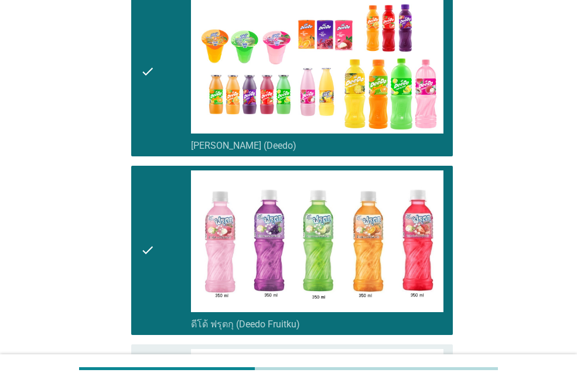
scroll to position [410, 0]
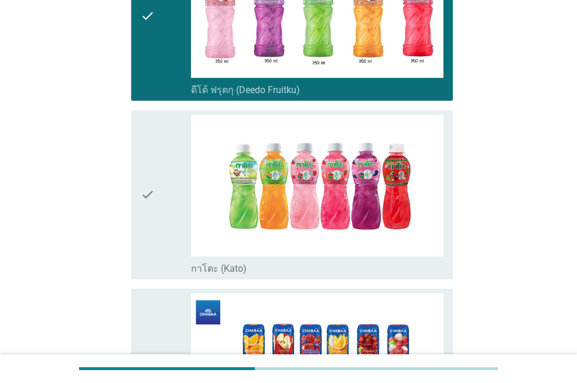
click at [163, 221] on div "check" at bounding box center [166, 195] width 50 height 160
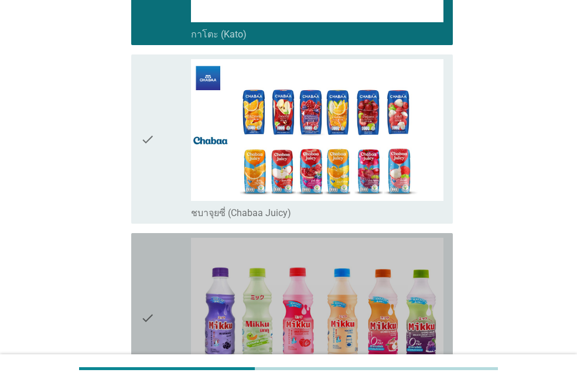
click at [163, 262] on div "check" at bounding box center [166, 318] width 50 height 160
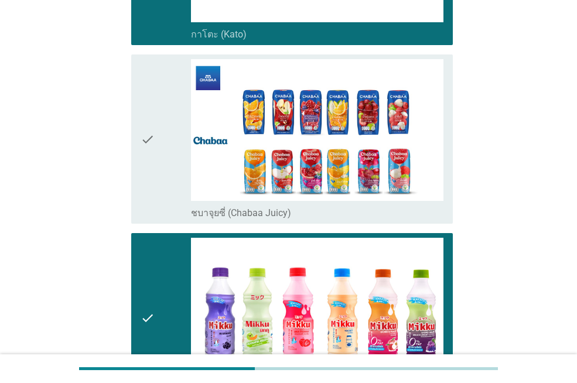
scroll to position [820, 0]
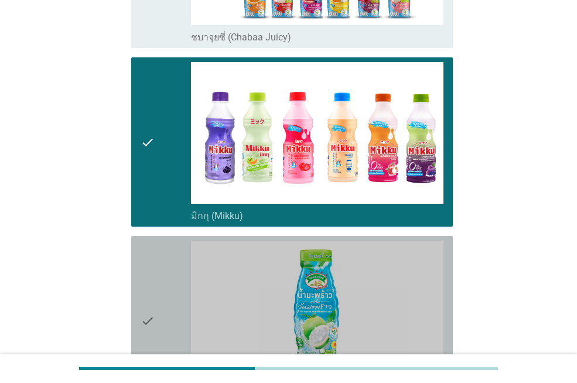
click at [166, 264] on div "check" at bounding box center [166, 321] width 50 height 160
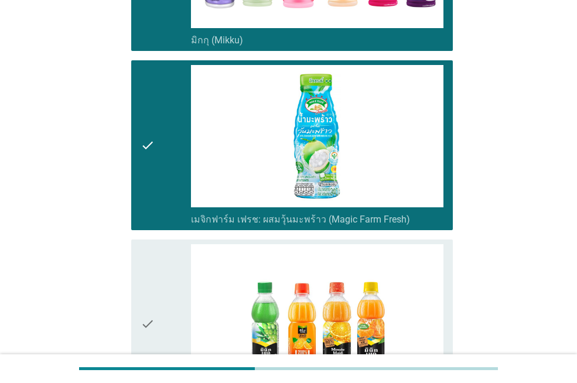
scroll to position [1054, 0]
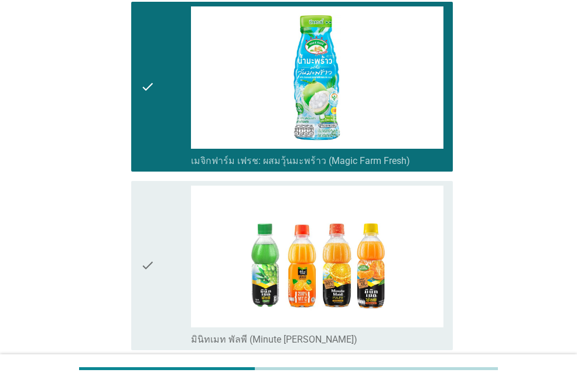
click at [165, 271] on div "check" at bounding box center [166, 266] width 50 height 160
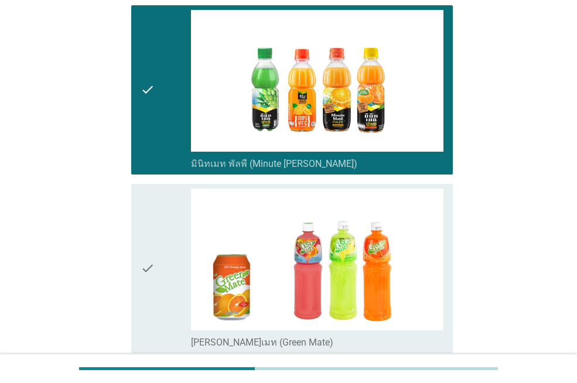
click at [162, 268] on div "check" at bounding box center [166, 269] width 50 height 160
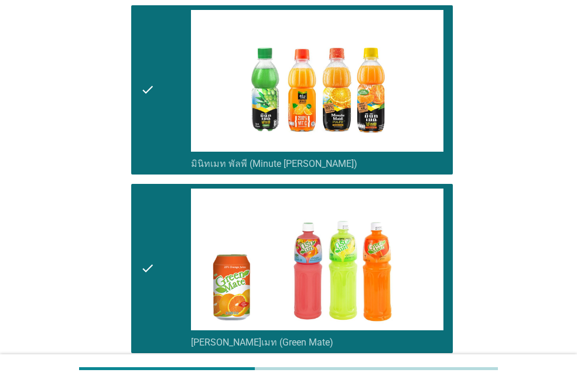
scroll to position [1405, 0]
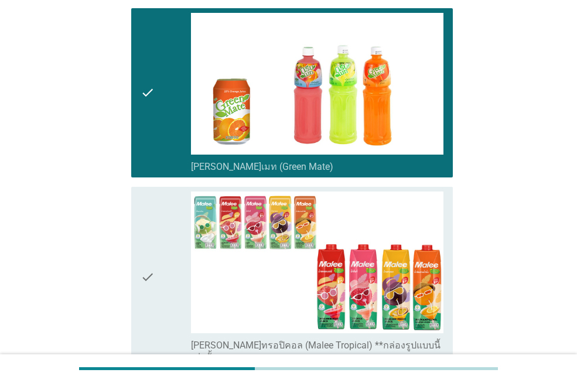
click at [163, 258] on div "check" at bounding box center [166, 277] width 50 height 172
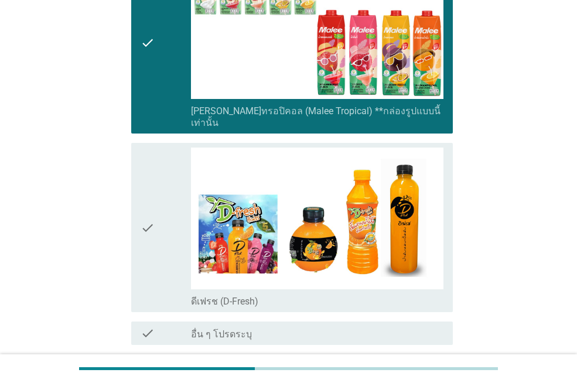
click at [166, 255] on div "check" at bounding box center [166, 228] width 50 height 160
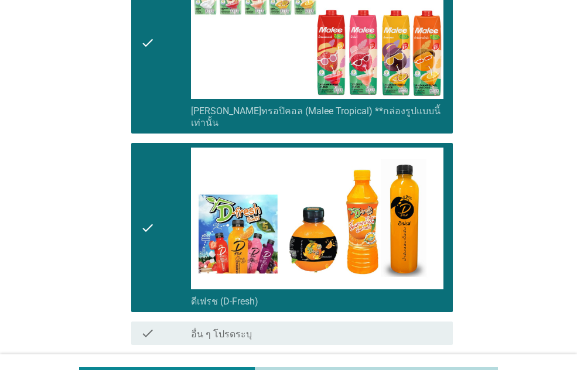
scroll to position [1705, 0]
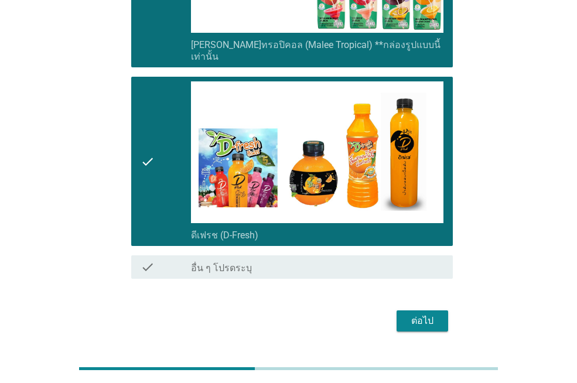
click at [433, 314] on div "ต่อไป" at bounding box center [422, 321] width 33 height 14
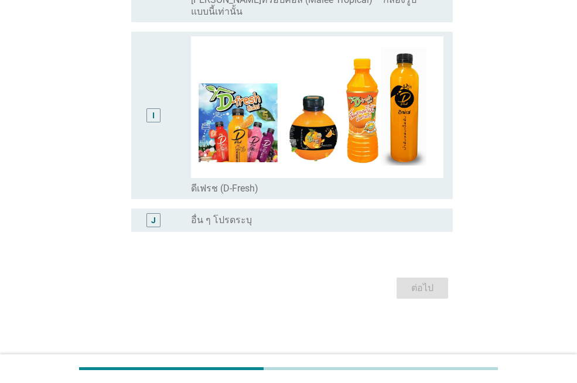
scroll to position [0, 0]
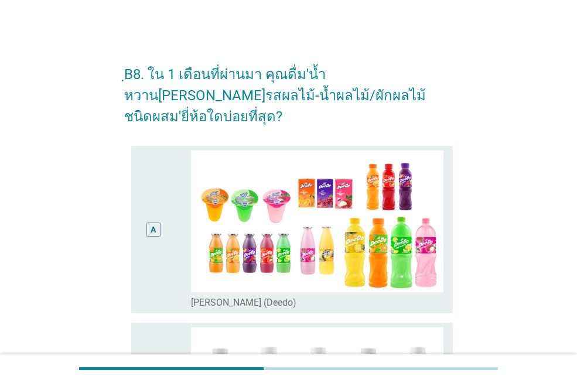
click at [157, 273] on div "A" at bounding box center [153, 229] width 25 height 158
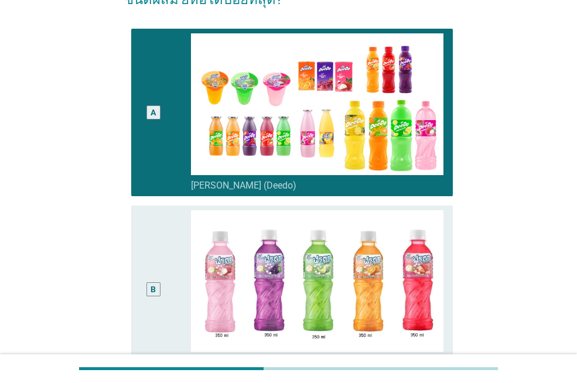
click at [157, 282] on div "B" at bounding box center [153, 289] width 14 height 14
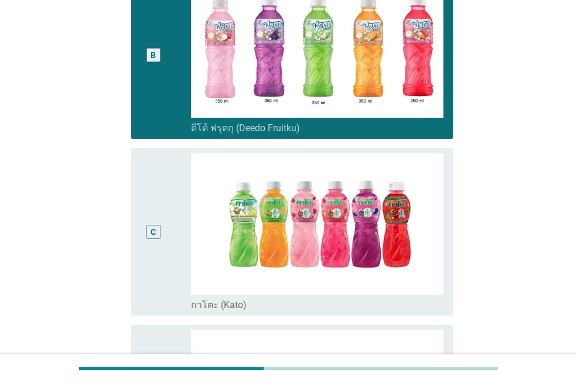
click at [157, 273] on div "C" at bounding box center [153, 232] width 25 height 158
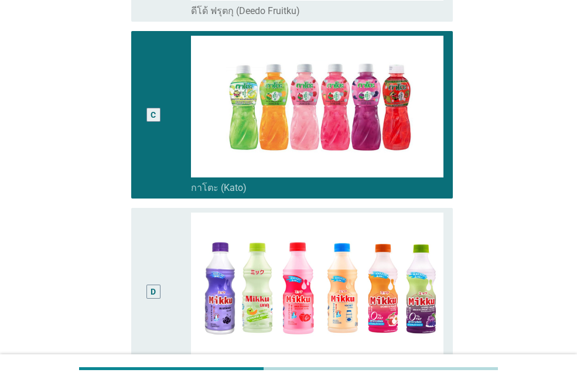
scroll to position [585, 0]
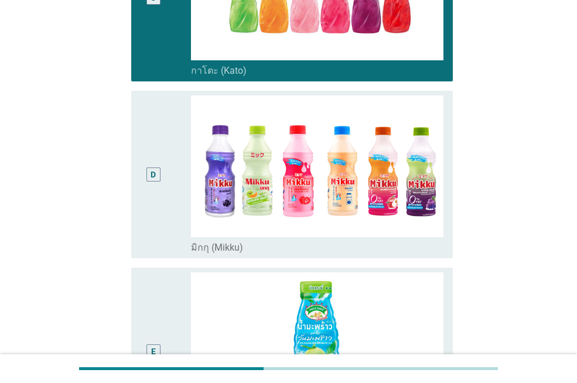
click at [161, 218] on div "D" at bounding box center [153, 174] width 25 height 158
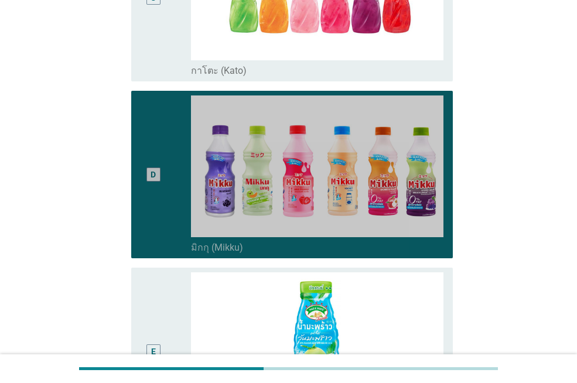
click at [166, 300] on div "E" at bounding box center [166, 351] width 50 height 158
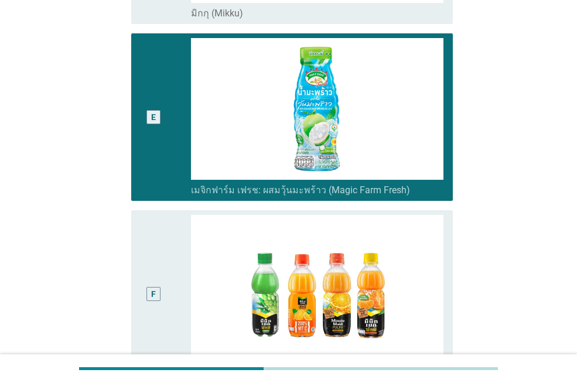
click at [173, 286] on div "F" at bounding box center [166, 294] width 50 height 158
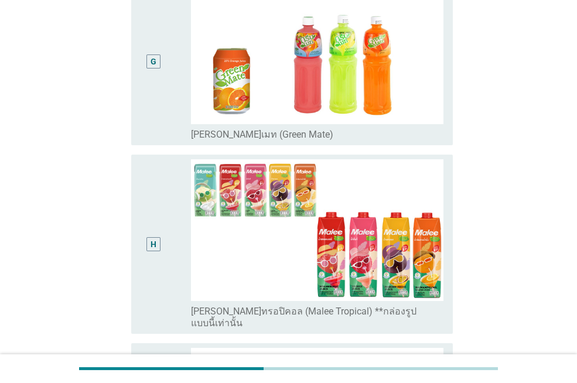
click at [164, 253] on div "H" at bounding box center [153, 244] width 25 height 170
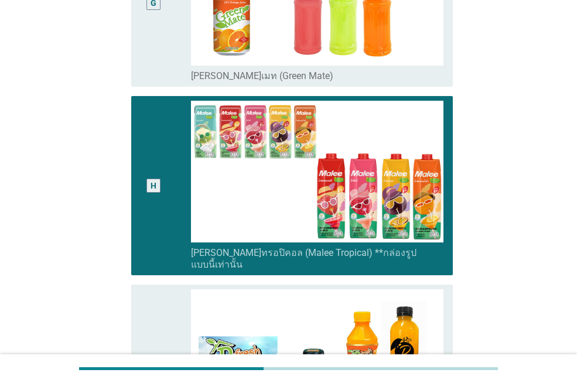
scroll to position [1464, 0]
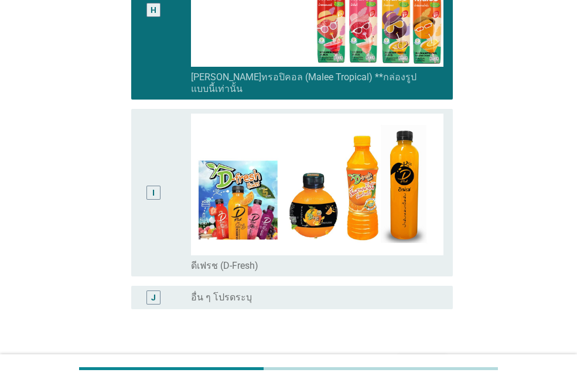
click at [166, 196] on div "I" at bounding box center [166, 193] width 50 height 158
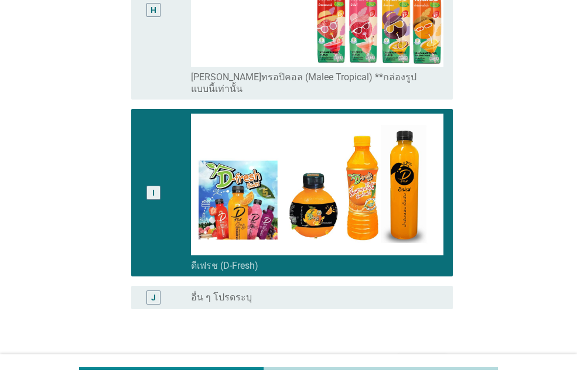
click at [427, 358] on div "ต่อไป" at bounding box center [422, 365] width 33 height 14
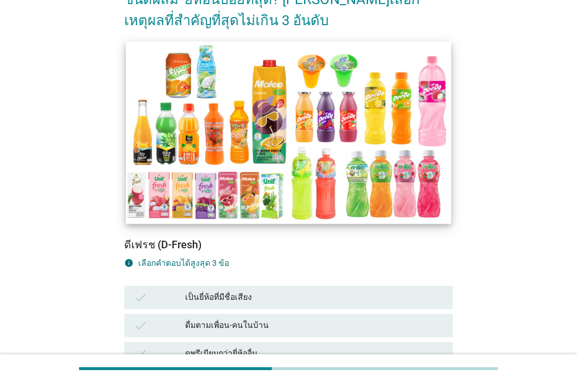
scroll to position [176, 0]
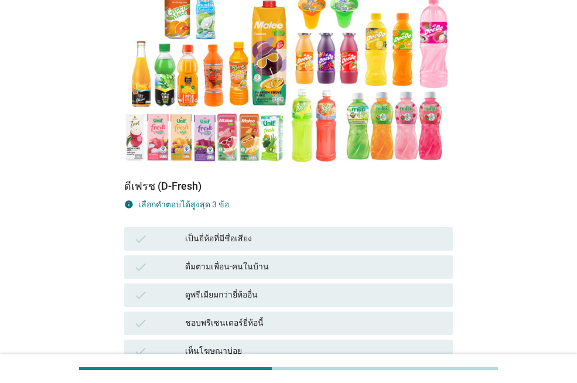
click at [300, 232] on div "เป็นยี่ห้อที่มีชื่อเสียง" at bounding box center [314, 239] width 258 height 14
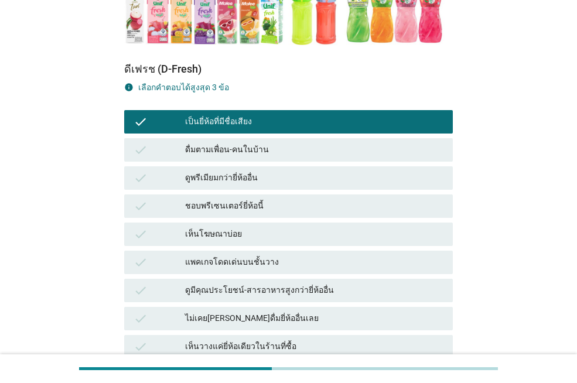
scroll to position [351, 0]
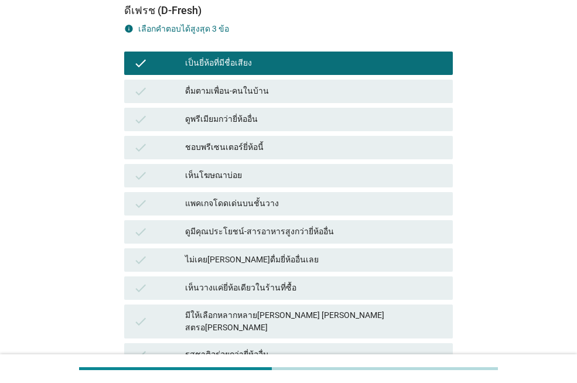
click at [307, 197] on div "แพคเกจโดดเด่นบนชั้นวาง" at bounding box center [314, 204] width 258 height 14
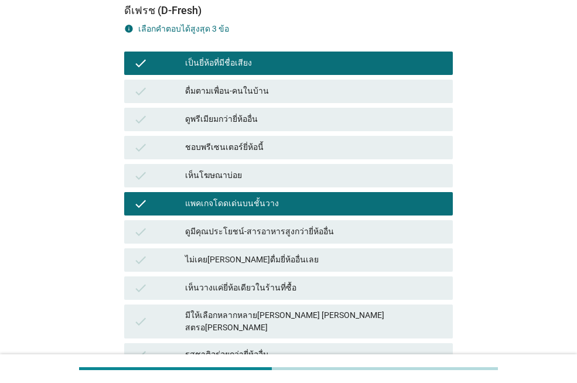
click at [321, 309] on div "มีให้เลือกหลากหลาย[PERSON_NAME] [PERSON_NAME] สตรอ[PERSON_NAME]" at bounding box center [314, 321] width 258 height 25
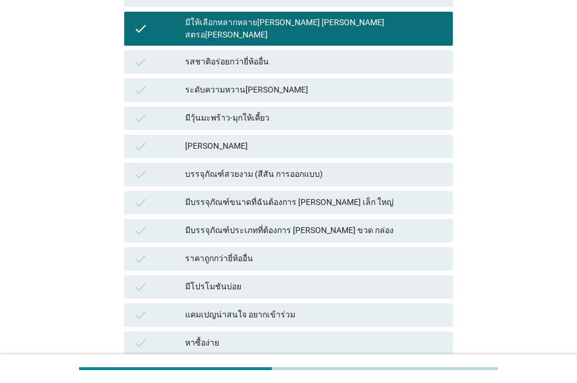
scroll to position [728, 0]
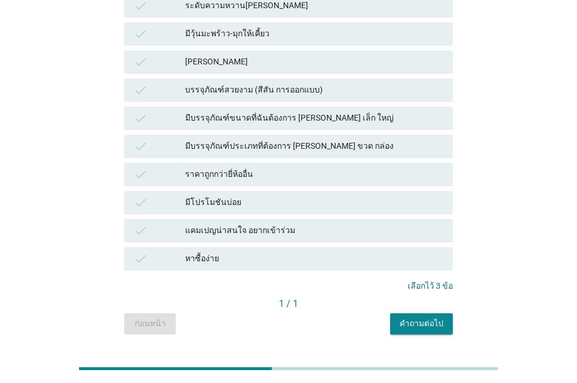
click at [412, 317] on div "คำถามต่อไป" at bounding box center [421, 323] width 44 height 12
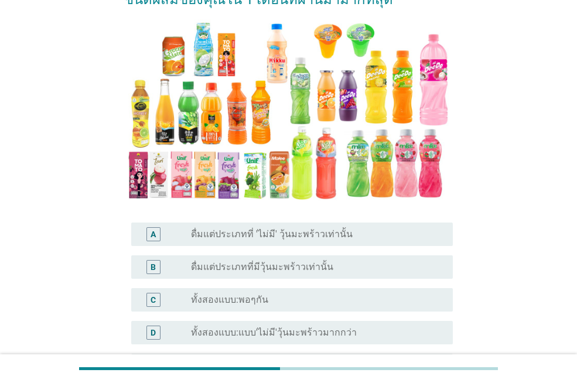
scroll to position [176, 0]
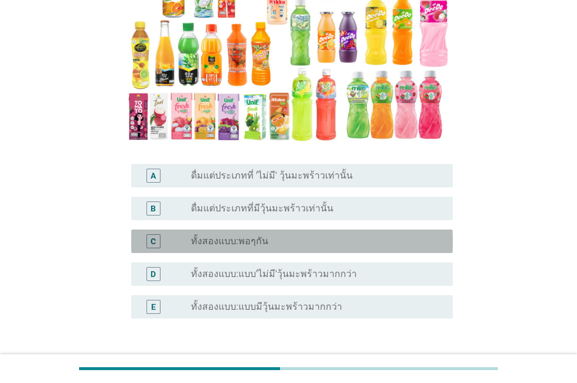
click at [335, 251] on div "C radio_button_unchecked ทั้งสองแบบ:พอๆกัน" at bounding box center [291, 240] width 321 height 23
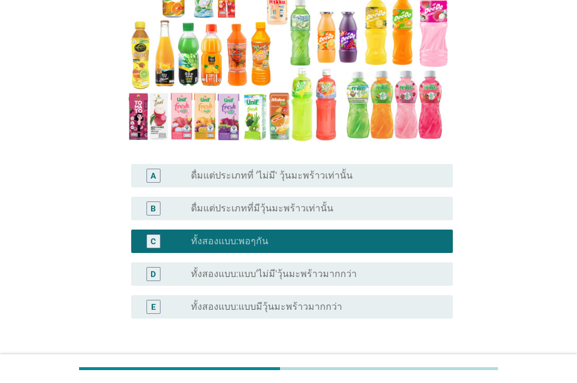
scroll to position [262, 0]
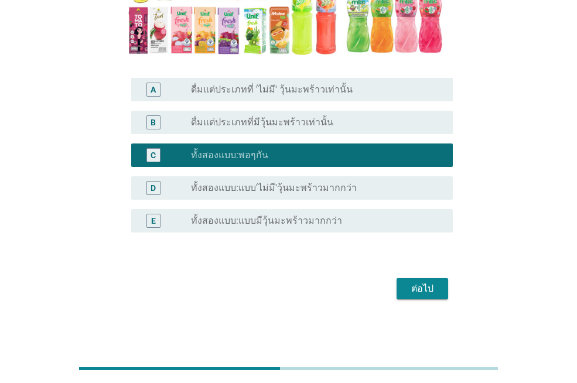
click at [424, 282] on div "ต่อไป" at bounding box center [422, 289] width 33 height 14
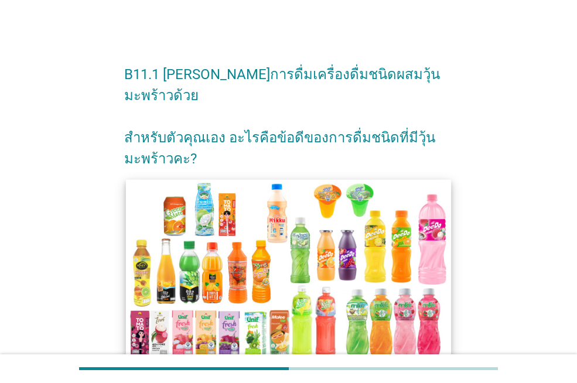
scroll to position [117, 0]
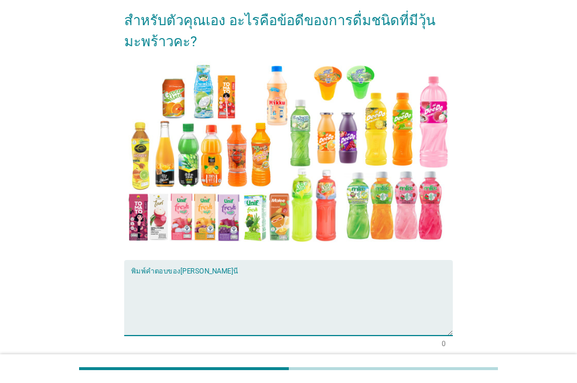
click at [218, 274] on textarea "พิมพ์คำตอบของคุณ ที่นี่" at bounding box center [291, 304] width 321 height 61
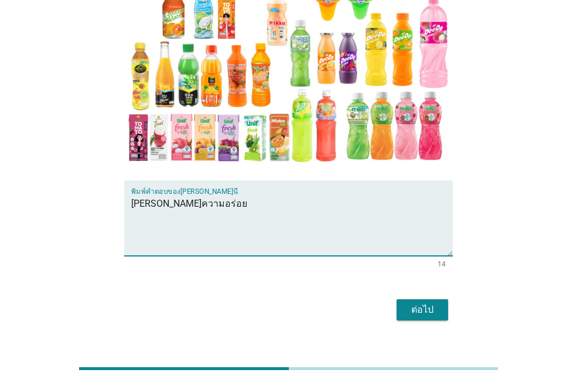
type textarea "[PERSON_NAME]ความอร่อย"
click at [427, 303] on div "ต่อไป" at bounding box center [422, 310] width 33 height 14
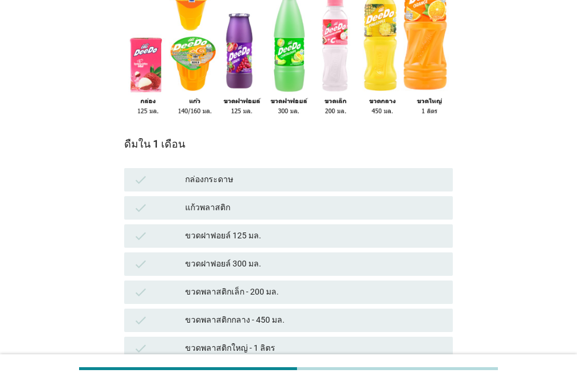
scroll to position [234, 0]
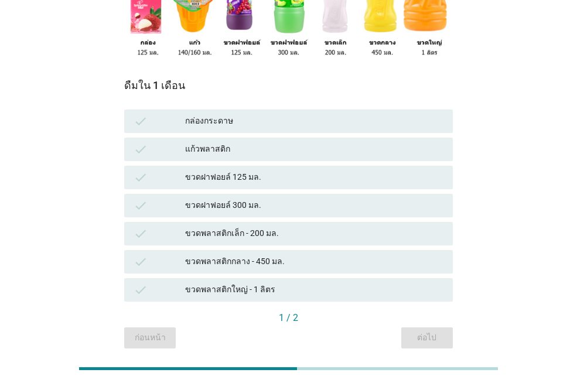
click at [287, 139] on div "check แก้วพลาสติก" at bounding box center [288, 149] width 328 height 23
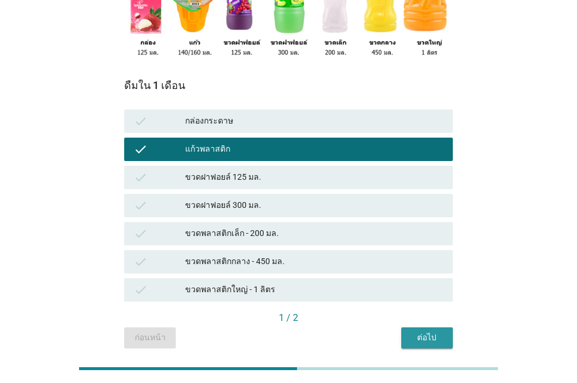
click at [434, 331] on div "ต่อไป" at bounding box center [426, 337] width 33 height 12
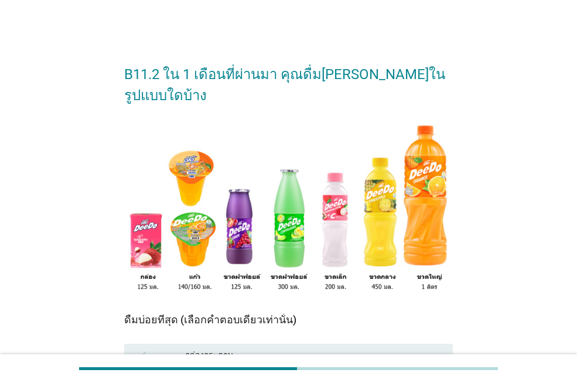
scroll to position [117, 0]
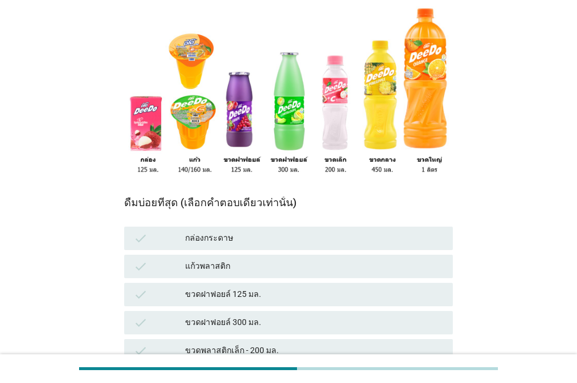
click at [294, 255] on div "check แก้วพลาสติก" at bounding box center [288, 266] width 328 height 23
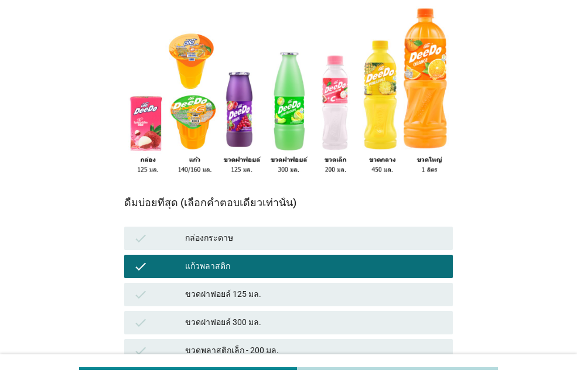
scroll to position [259, 0]
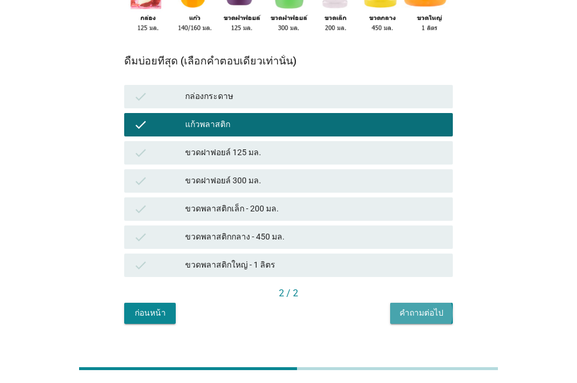
click at [441, 307] on div "คำถามต่อไป" at bounding box center [421, 313] width 44 height 12
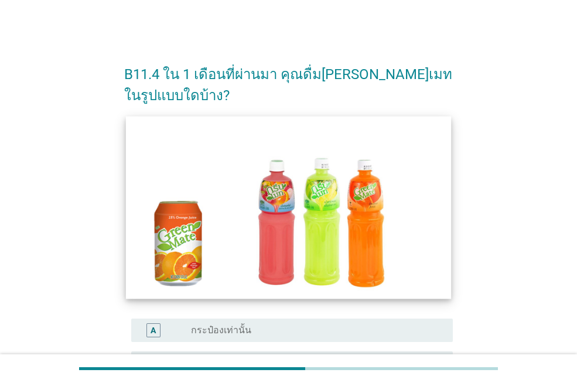
scroll to position [176, 0]
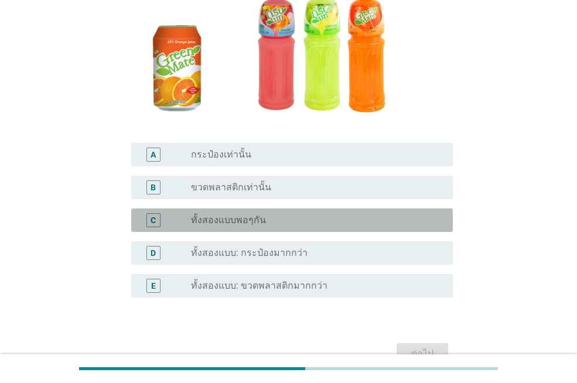
click at [284, 220] on div "radio_button_unchecked ทั้งสองแบบพอๆกัน" at bounding box center [312, 220] width 243 height 12
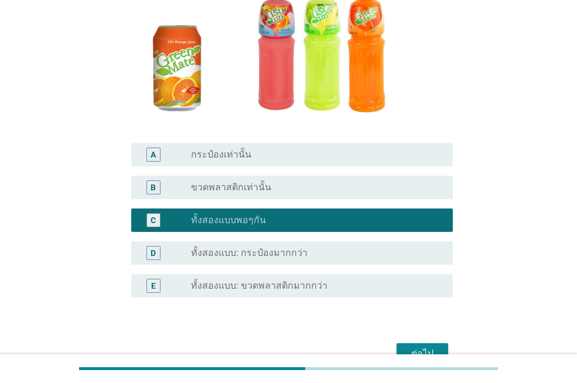
click at [431, 348] on div "ต่อไป" at bounding box center [422, 354] width 33 height 14
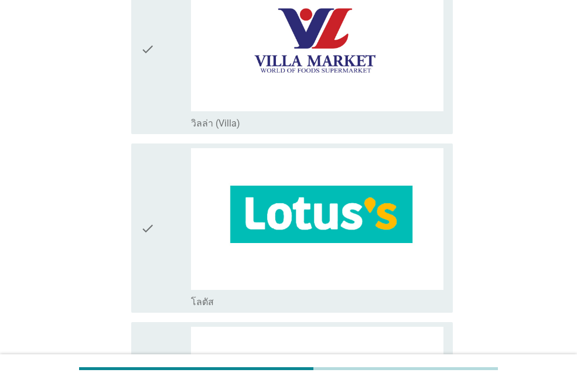
scroll to position [1522, 0]
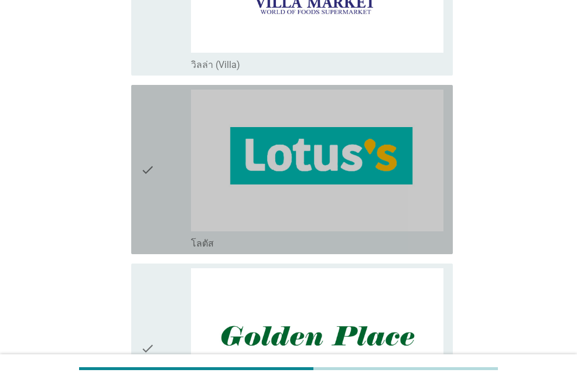
click at [168, 228] on div "check" at bounding box center [166, 170] width 50 height 160
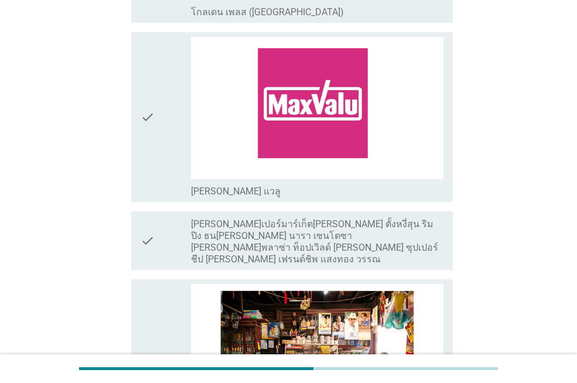
scroll to position [2225, 0]
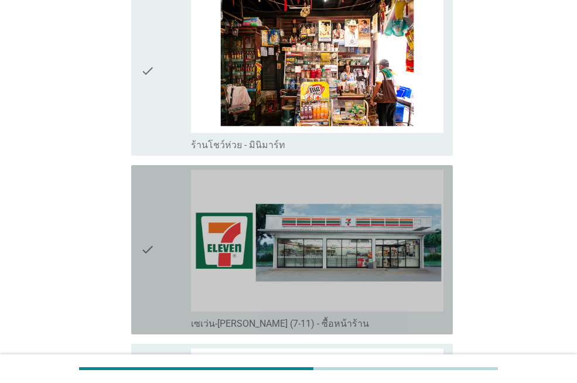
click at [159, 270] on div "check" at bounding box center [166, 250] width 50 height 160
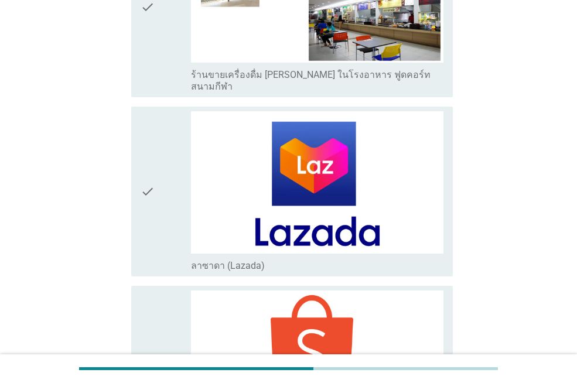
scroll to position [3401, 0]
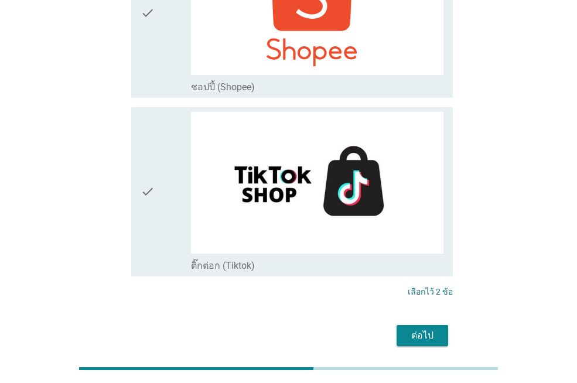
click at [420, 325] on button "ต่อไป" at bounding box center [422, 335] width 52 height 21
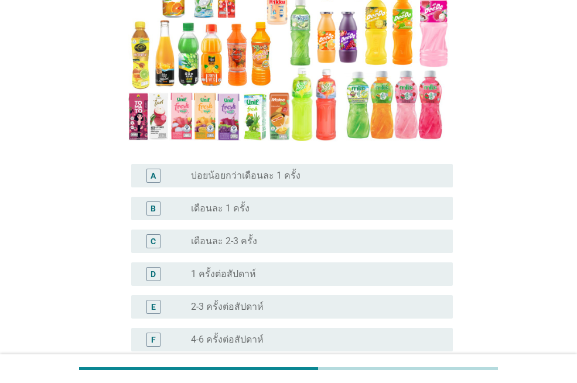
scroll to position [234, 0]
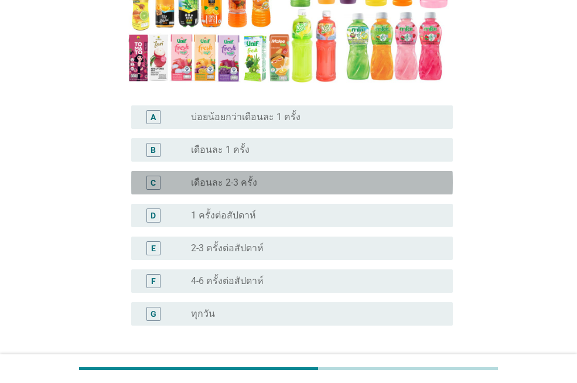
click at [321, 177] on div "radio_button_unchecked เดือนละ 2-3 ครั้ง" at bounding box center [312, 183] width 243 height 12
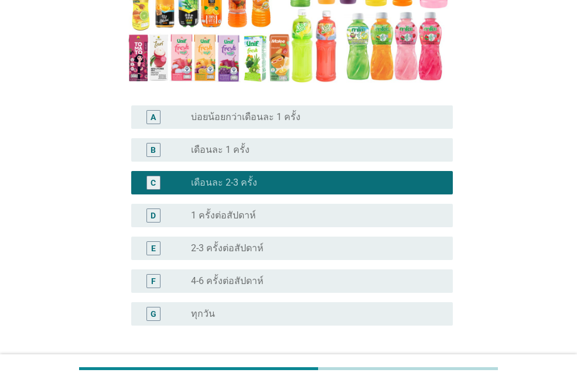
scroll to position [306, 0]
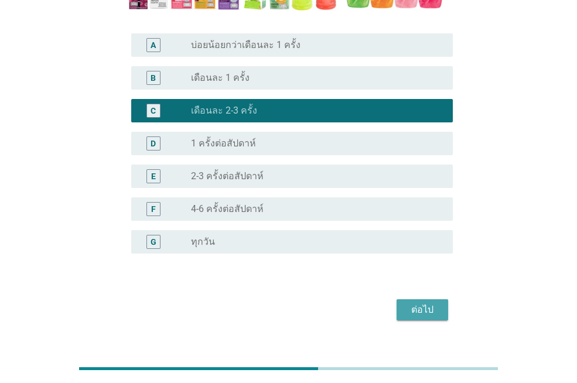
click at [429, 299] on button "ต่อไป" at bounding box center [422, 309] width 52 height 21
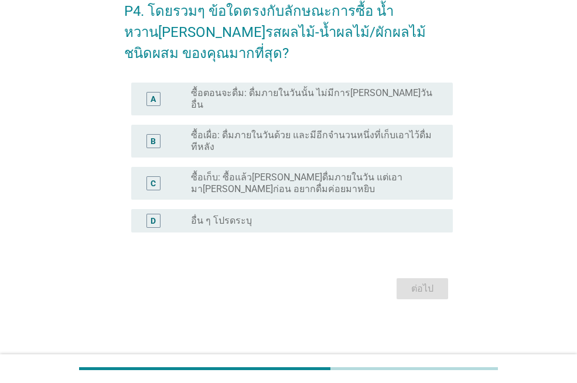
scroll to position [0, 0]
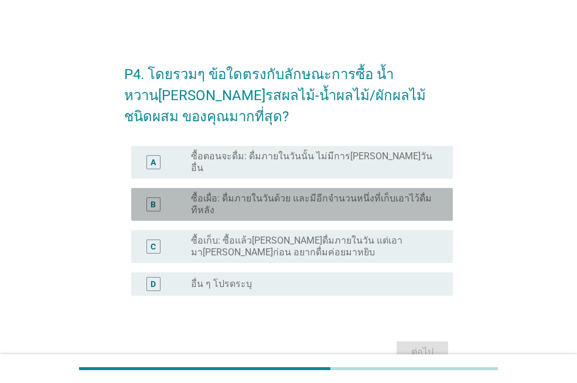
click at [294, 197] on label "ซื้อเผื่อ: ดื่มภายในวันด้วย และมีอีกจำนวนหนึ่งที่เก็บเอาไว้ดื่มทีหลัง" at bounding box center [312, 204] width 243 height 23
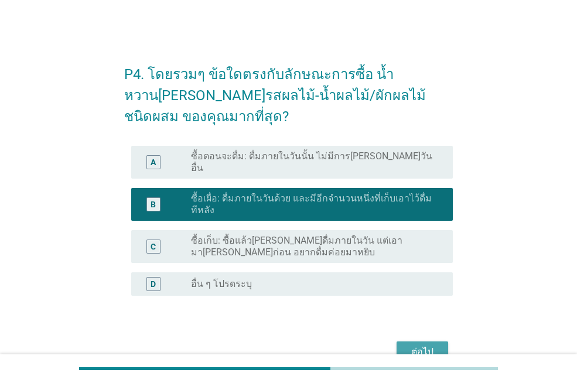
click at [396, 341] on button "ต่อไป" at bounding box center [422, 351] width 52 height 21
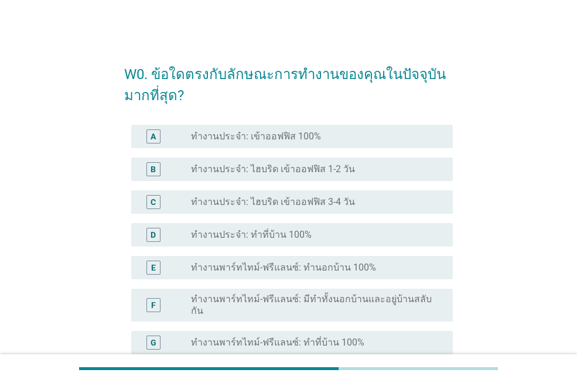
click at [307, 141] on label "ทำงานประจำ: เข้าออฟฟิส 100%" at bounding box center [256, 137] width 130 height 12
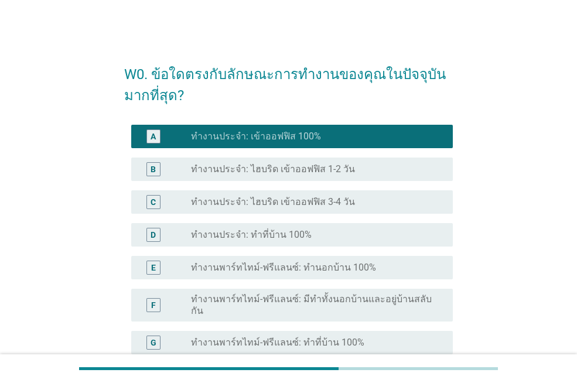
scroll to position [309, 0]
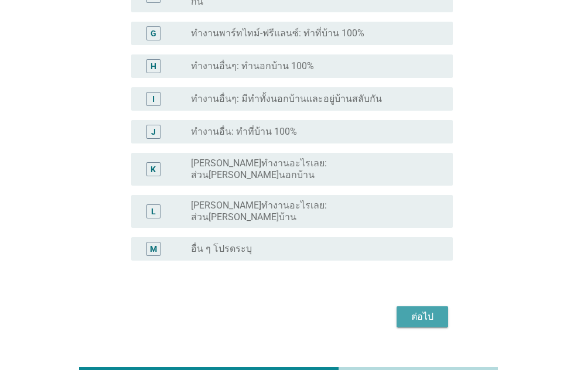
click at [426, 310] on div "ต่อไป" at bounding box center [422, 317] width 33 height 14
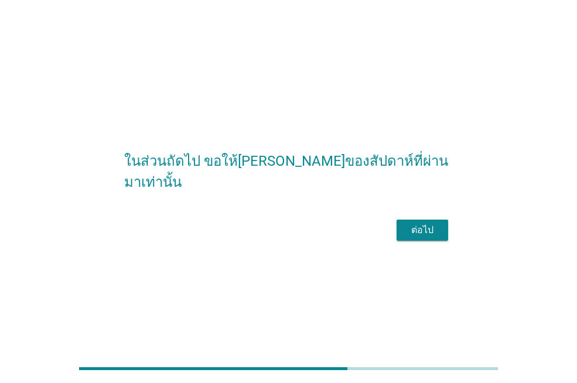
click at [424, 237] on div "ต่อไป" at bounding box center [422, 230] width 33 height 14
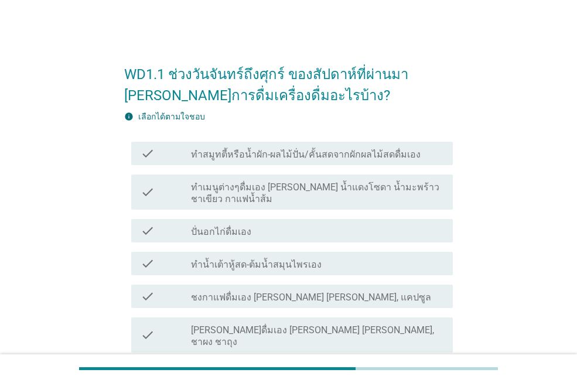
click at [331, 197] on label "ทำเมนูต่างๆดื่มเอง [PERSON_NAME] น้ำแดงโซดา น้ำมะพร้าวชาเขียว กาแฟน้ำส้ม" at bounding box center [317, 192] width 252 height 23
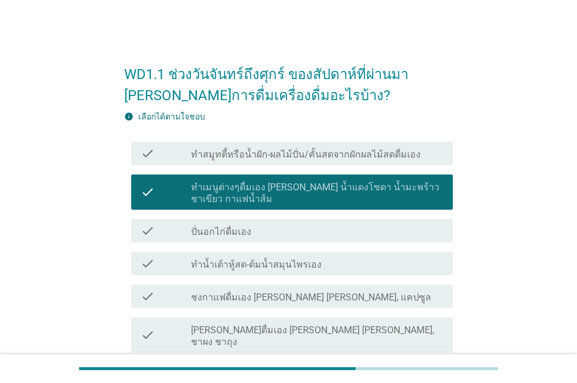
click at [335, 265] on div "check_box_outline_blank ทำน้ำเต้าหู้สด-ต้มน้ำสมุนไพรเอง" at bounding box center [317, 263] width 252 height 14
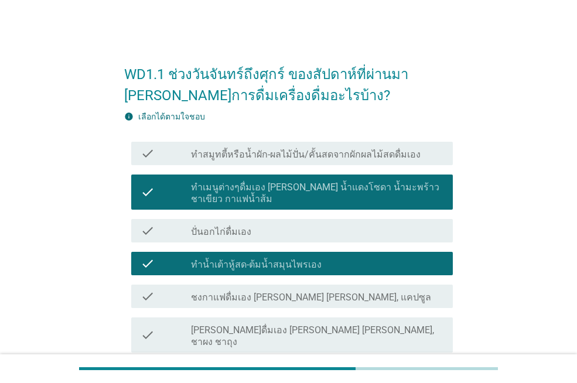
scroll to position [176, 0]
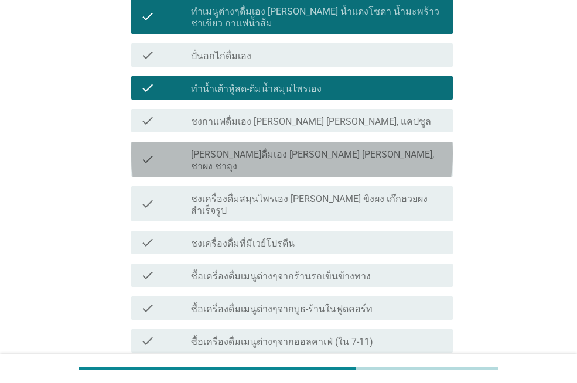
click at [337, 152] on div "check_box_outline_blank [PERSON_NAME]ดื่มเอง [PERSON_NAME] [PERSON_NAME], ชาผง …" at bounding box center [317, 159] width 252 height 26
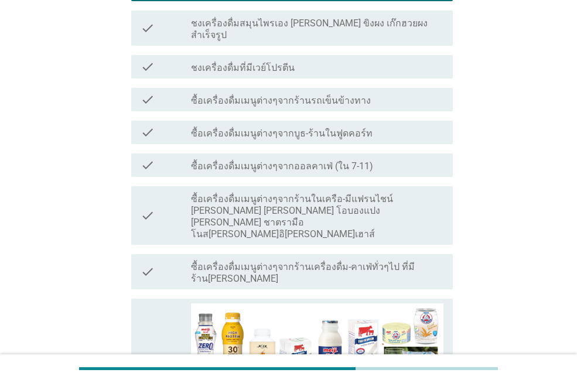
scroll to position [527, 0]
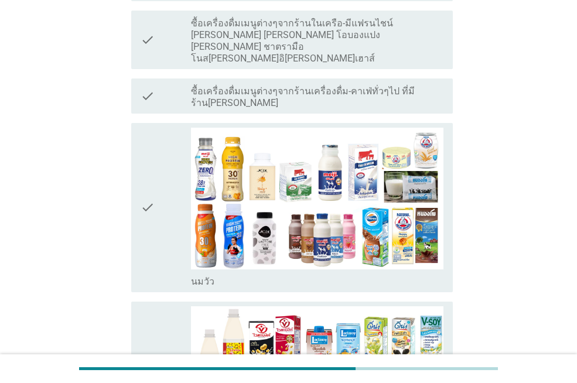
click at [159, 207] on div "check" at bounding box center [166, 208] width 50 height 160
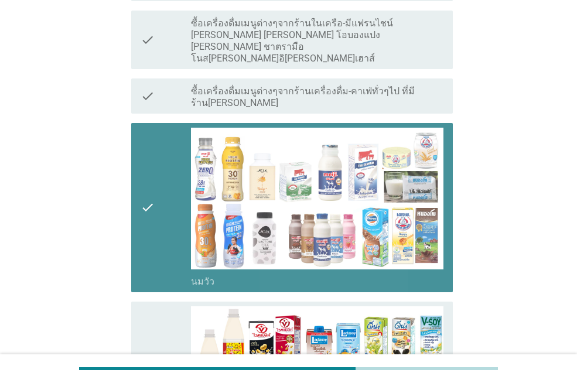
click at [166, 306] on div "check" at bounding box center [166, 386] width 50 height 160
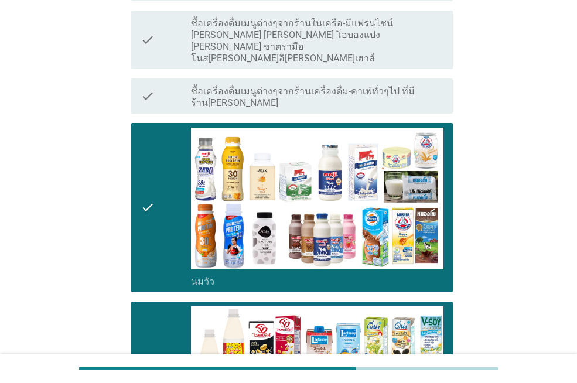
scroll to position [995, 0]
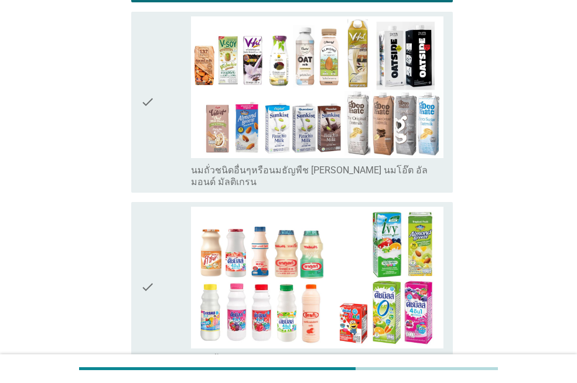
click at [164, 225] on div "check" at bounding box center [166, 287] width 50 height 160
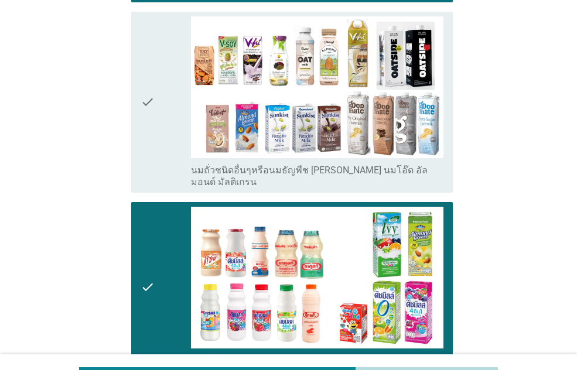
click at [164, 87] on div "check" at bounding box center [166, 102] width 50 height 172
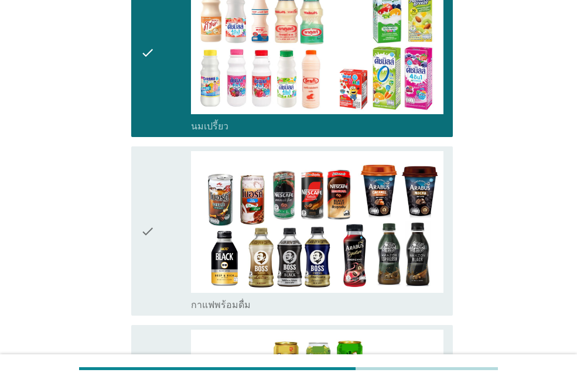
scroll to position [1464, 0]
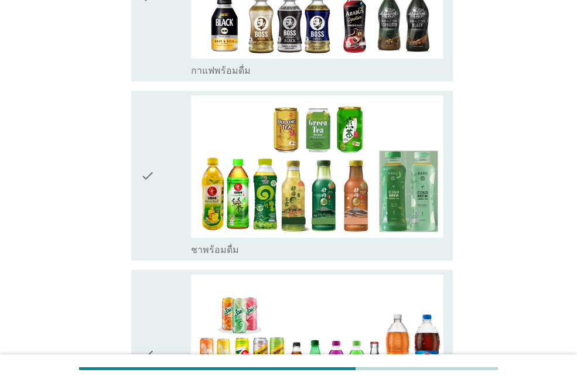
click at [162, 152] on div "check" at bounding box center [166, 175] width 50 height 160
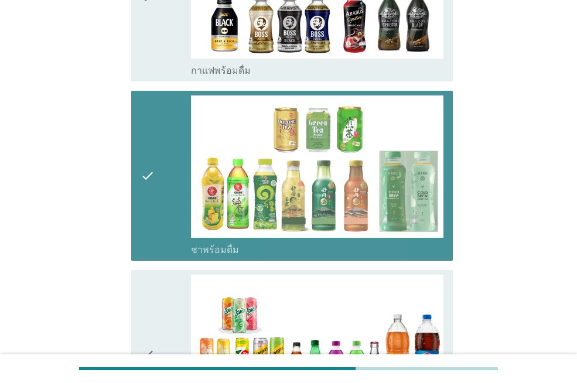
click at [149, 320] on icon "check" at bounding box center [148, 355] width 14 height 160
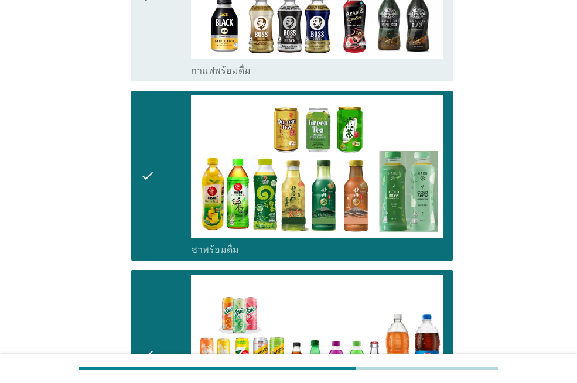
scroll to position [1756, 0]
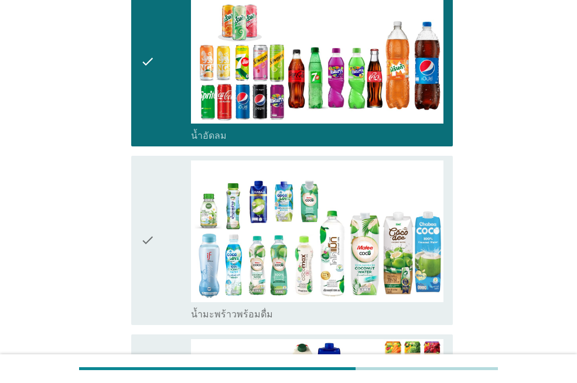
click at [166, 229] on div "check" at bounding box center [166, 240] width 50 height 160
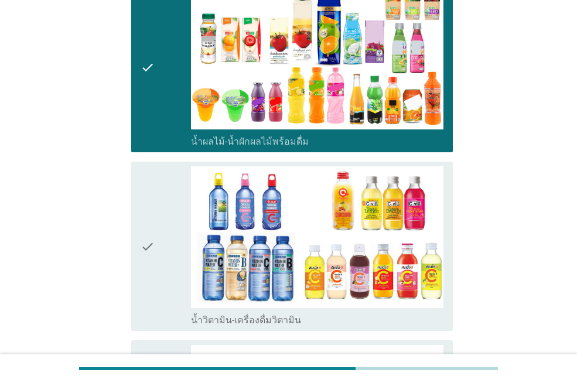
click at [176, 238] on div "check" at bounding box center [166, 246] width 50 height 160
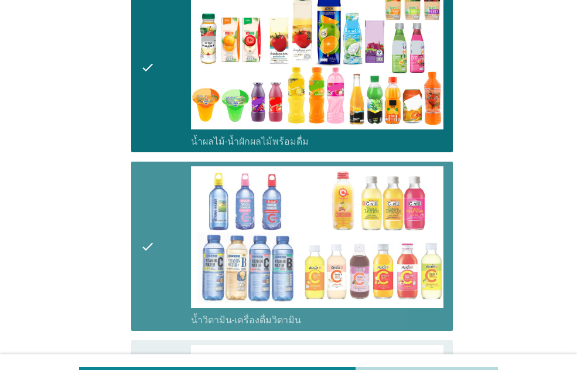
scroll to position [2400, 0]
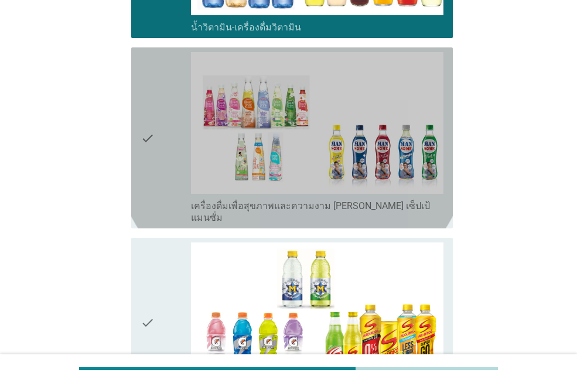
click at [163, 118] on div "check" at bounding box center [166, 138] width 50 height 172
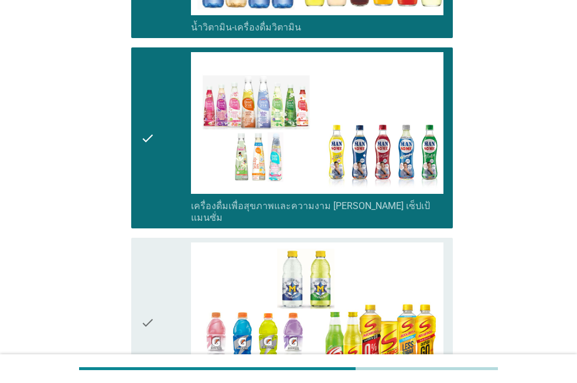
click at [157, 296] on div "check" at bounding box center [166, 322] width 50 height 160
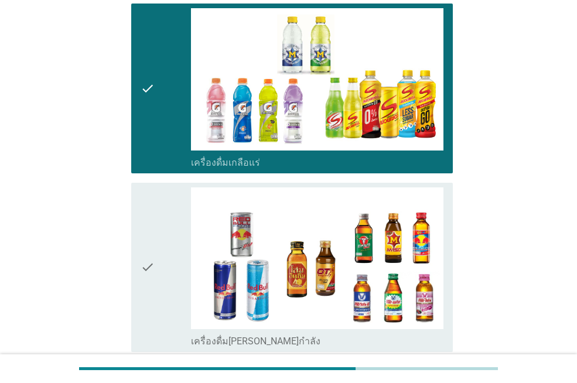
scroll to position [2751, 0]
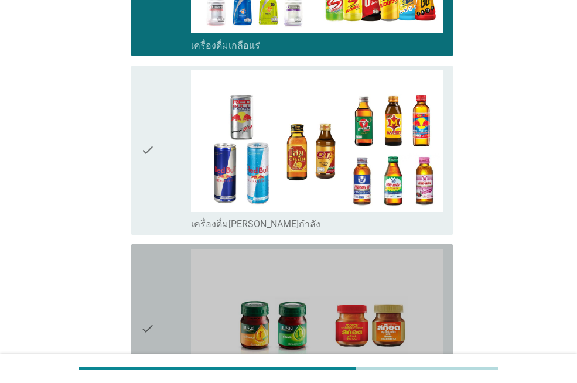
click at [161, 292] on div "check" at bounding box center [166, 329] width 50 height 160
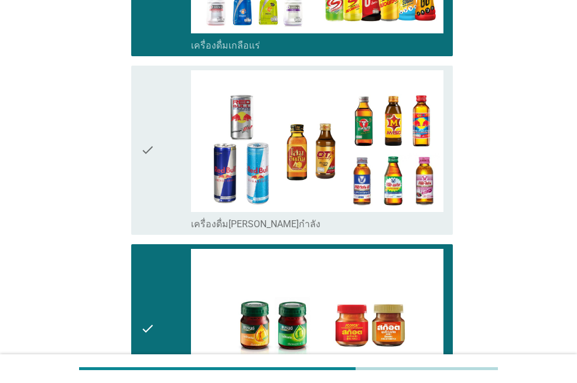
scroll to position [2869, 0]
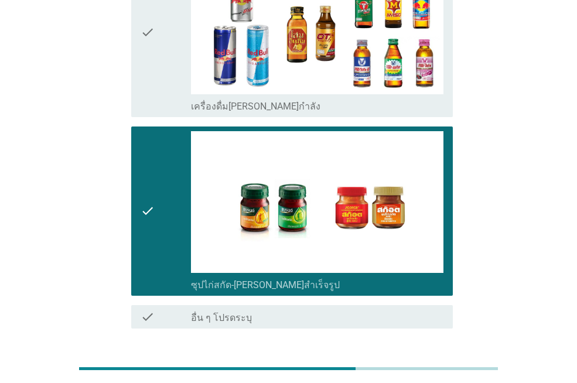
click at [399, 360] on button "ต่อไป" at bounding box center [422, 370] width 52 height 21
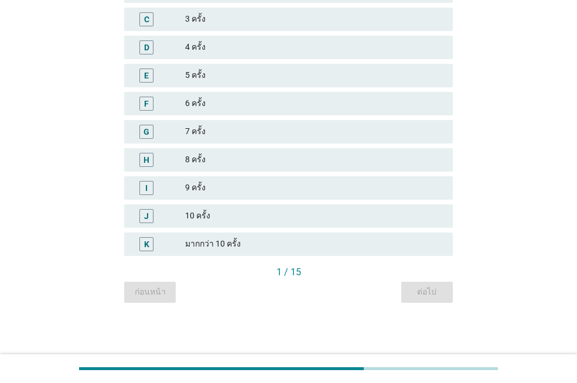
scroll to position [0, 0]
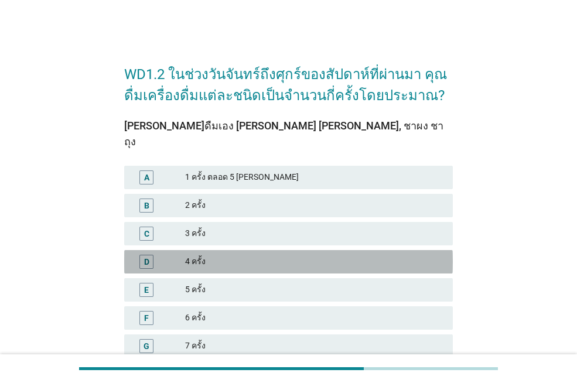
click at [266, 255] on div "4 ครั้ง" at bounding box center [314, 262] width 258 height 14
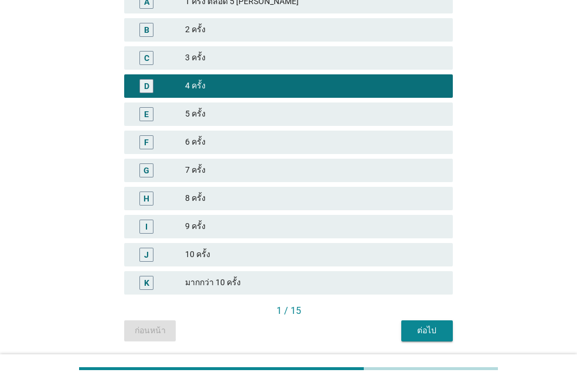
scroll to position [198, 0]
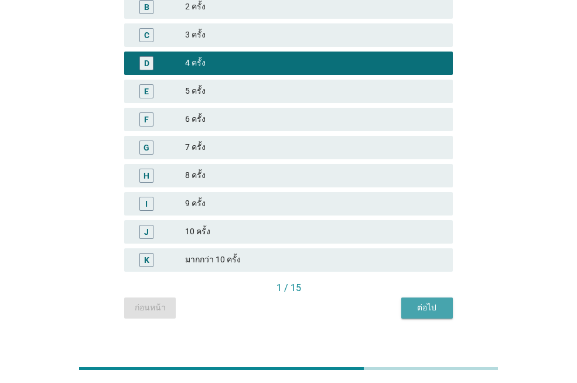
click at [426, 301] on div "ต่อไป" at bounding box center [426, 307] width 33 height 12
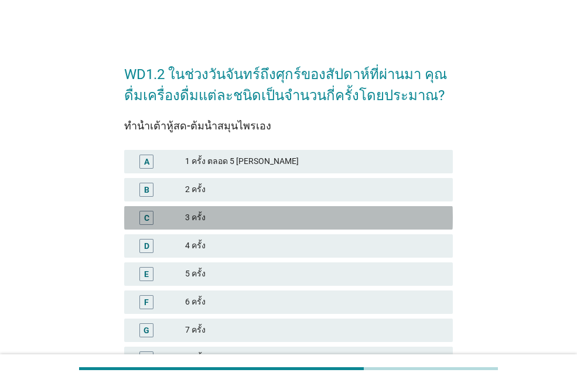
click at [280, 216] on div "3 ครั้ง" at bounding box center [314, 218] width 258 height 14
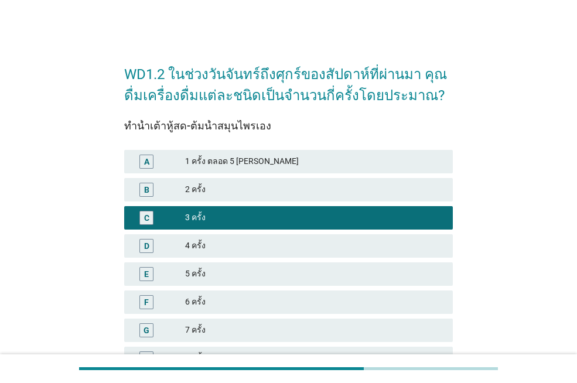
scroll to position [176, 0]
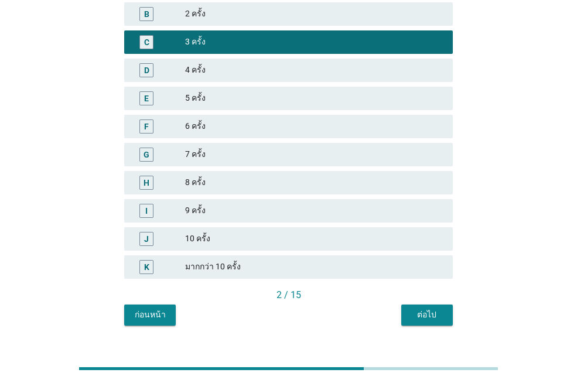
click at [429, 313] on div "ต่อไป" at bounding box center [426, 315] width 33 height 12
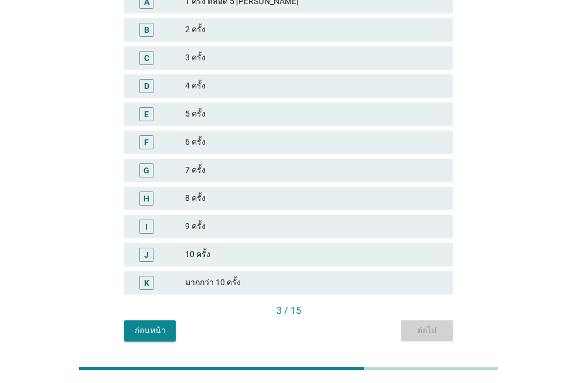
scroll to position [0, 0]
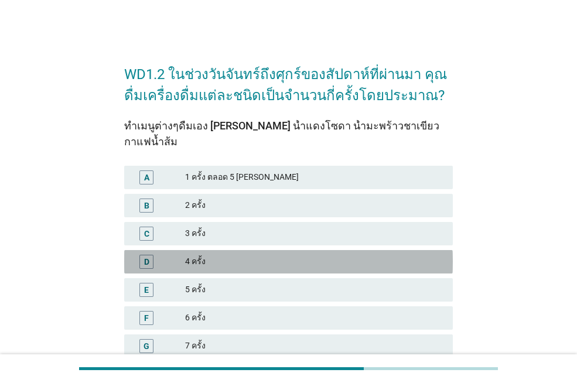
click at [296, 250] on div "D 4 ครั้ง" at bounding box center [288, 261] width 328 height 23
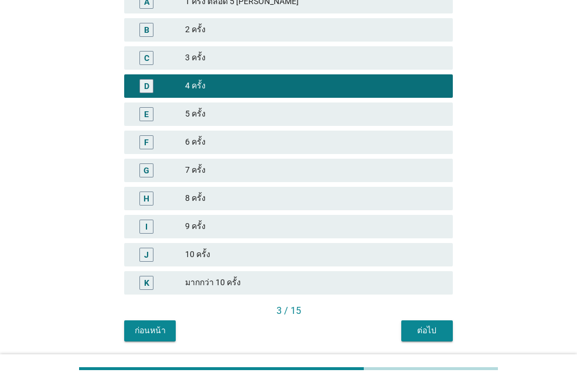
scroll to position [198, 0]
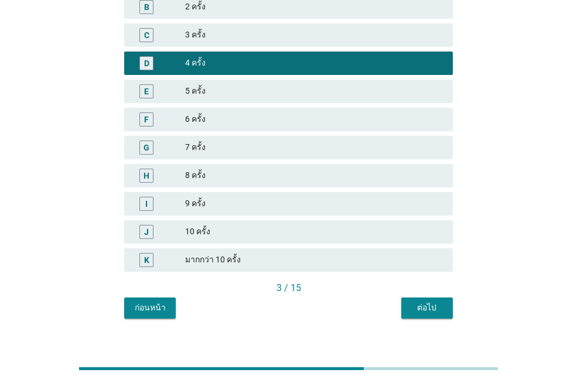
click at [414, 301] on div "ต่อไป" at bounding box center [426, 307] width 33 height 12
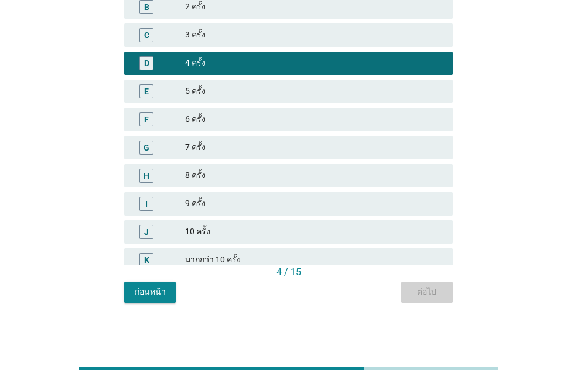
scroll to position [0, 0]
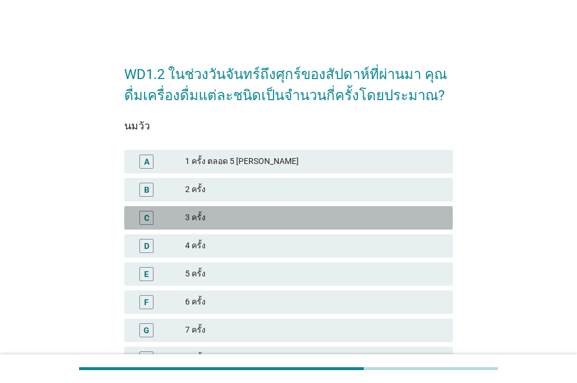
click at [259, 217] on div "3 ครั้ง" at bounding box center [314, 218] width 258 height 14
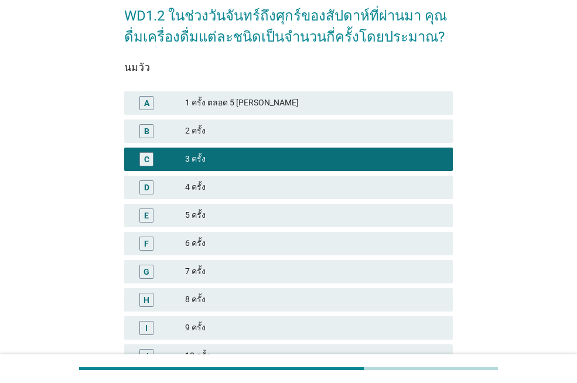
scroll to position [198, 0]
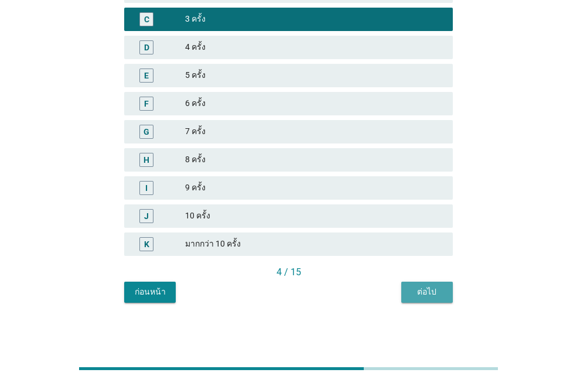
click at [410, 288] on div "ต่อไป" at bounding box center [426, 292] width 33 height 12
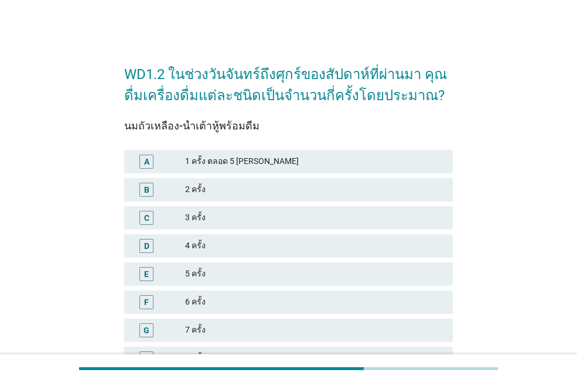
click at [254, 211] on div "3 ครั้ง" at bounding box center [314, 218] width 258 height 14
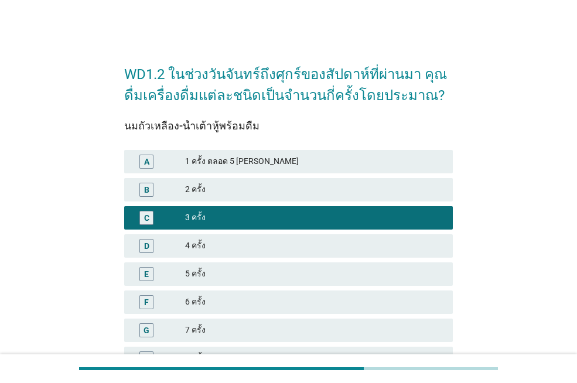
scroll to position [198, 0]
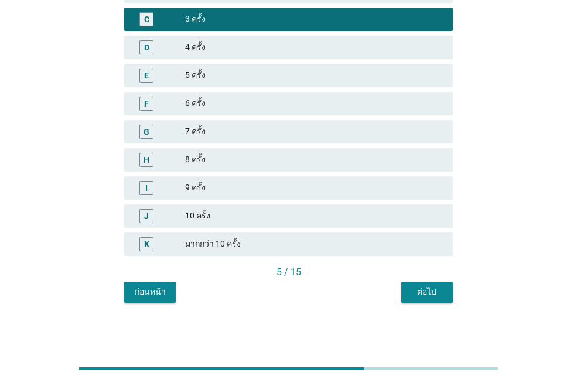
click at [416, 285] on button "ต่อไป" at bounding box center [427, 292] width 52 height 21
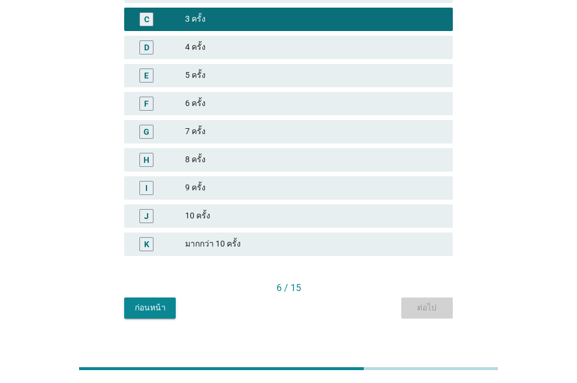
scroll to position [0, 0]
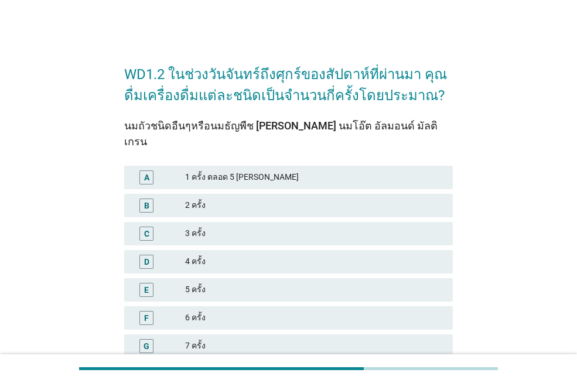
click at [256, 255] on div "4 ครั้ง" at bounding box center [314, 262] width 258 height 14
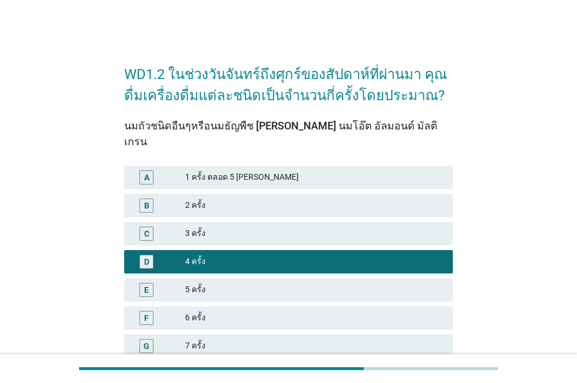
scroll to position [198, 0]
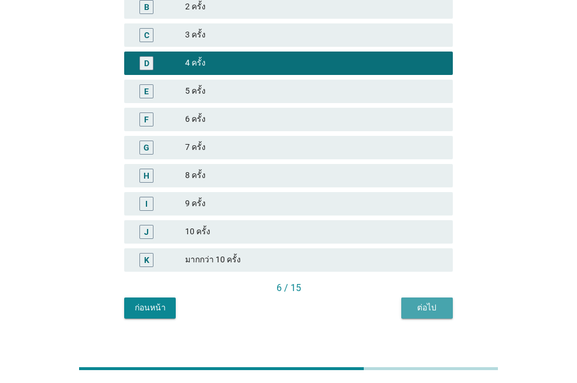
click at [430, 301] on div "ต่อไป" at bounding box center [426, 307] width 33 height 12
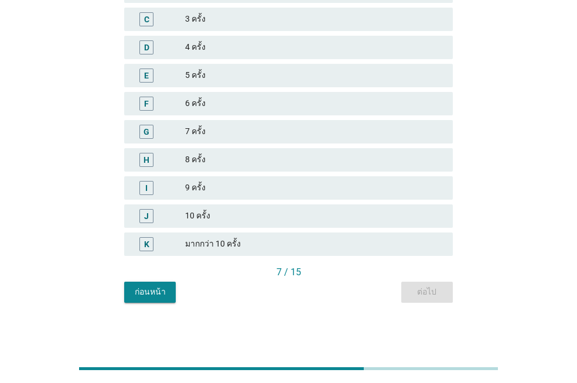
scroll to position [0, 0]
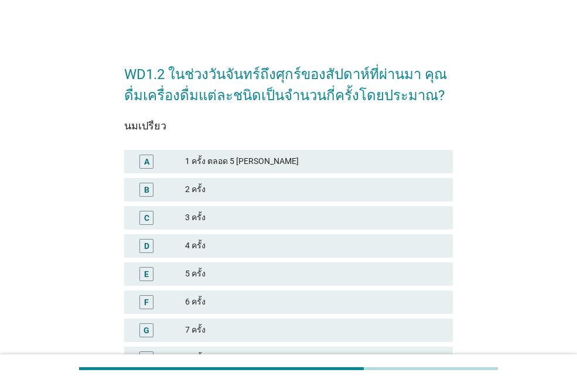
click at [261, 204] on div "C 3 ครั้ง" at bounding box center [288, 218] width 333 height 28
click at [262, 198] on div "B 2 ครั้ง" at bounding box center [288, 189] width 328 height 23
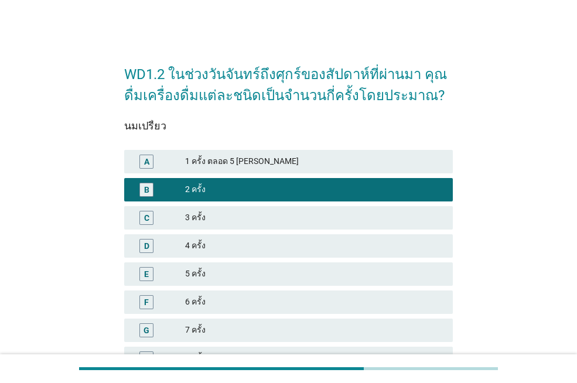
scroll to position [198, 0]
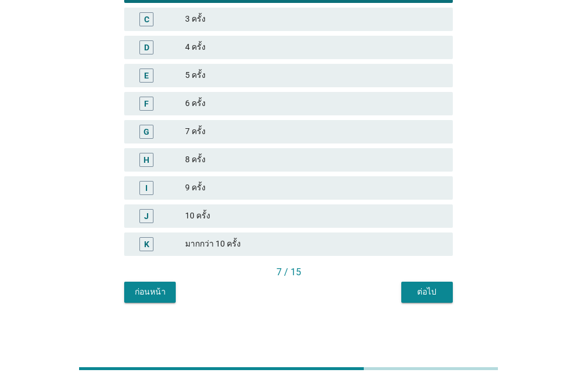
click at [426, 292] on div "ต่อไป" at bounding box center [426, 292] width 33 height 12
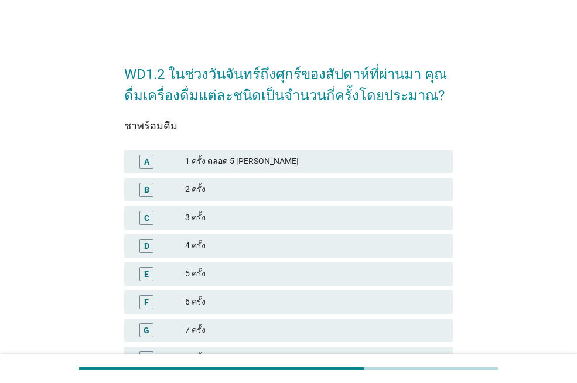
click at [245, 221] on div "3 ครั้ง" at bounding box center [314, 218] width 258 height 14
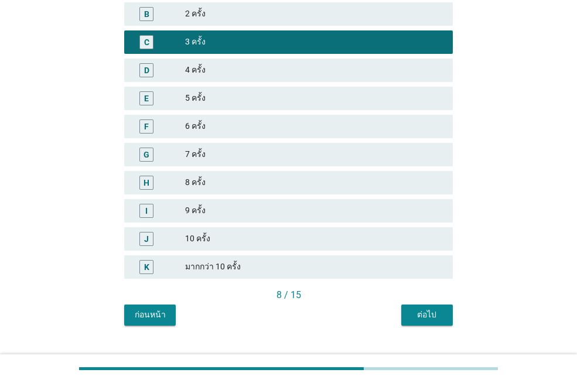
scroll to position [198, 0]
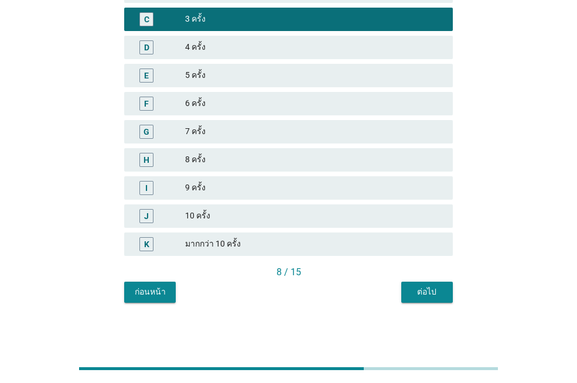
click at [436, 293] on div "ต่อไป" at bounding box center [426, 292] width 33 height 12
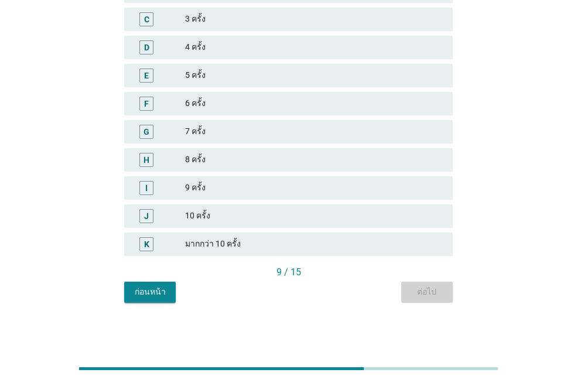
scroll to position [0, 0]
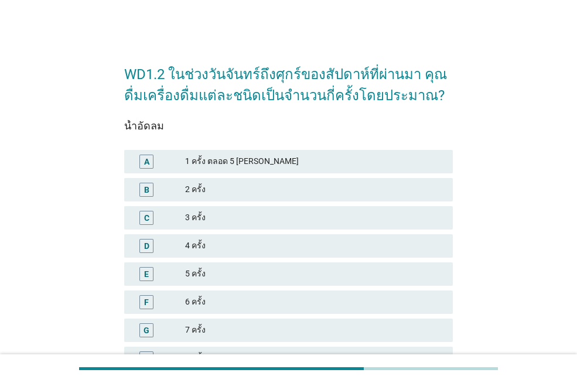
click at [508, 27] on div "WD1.2 ในช่วงวันจันทร์ถึงศุกร์ของสัปดาห์ที่ผ่านมา คุณดื่มเครื่องดื่มแต่ละชนิดเป็…" at bounding box center [288, 276] width 577 height 553
click at [237, 214] on div "3 ครั้ง" at bounding box center [314, 218] width 258 height 14
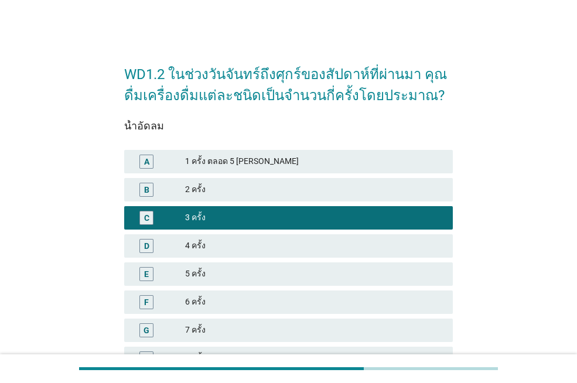
scroll to position [198, 0]
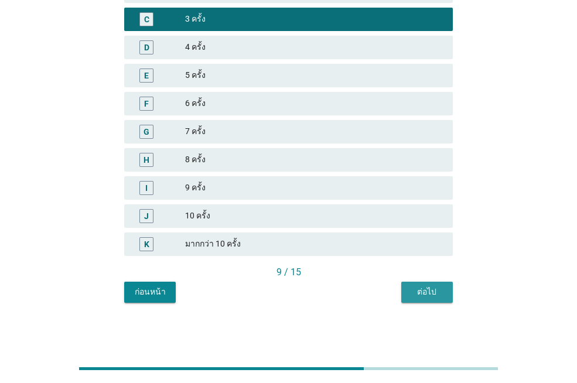
click at [444, 294] on button "ต่อไป" at bounding box center [427, 292] width 52 height 21
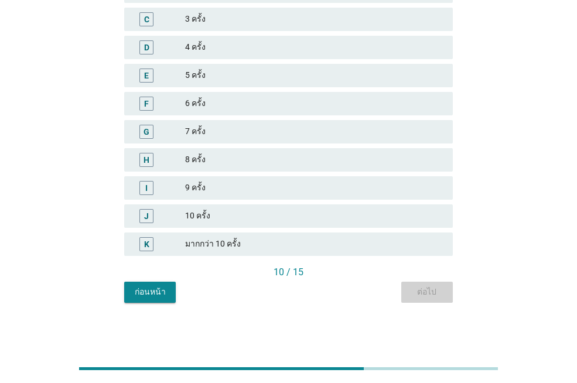
scroll to position [0, 0]
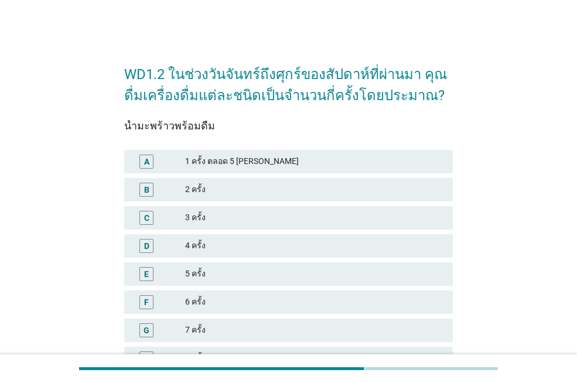
click at [282, 273] on div "5 ครั้ง" at bounding box center [314, 274] width 258 height 14
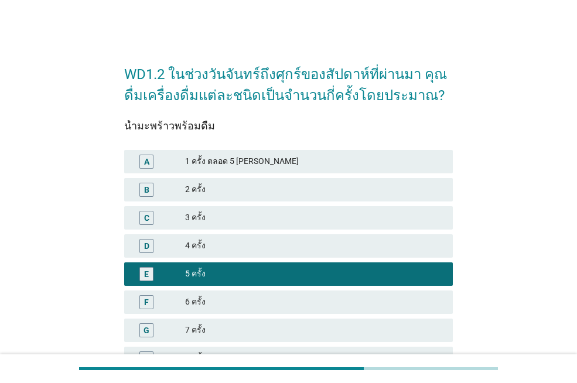
scroll to position [198, 0]
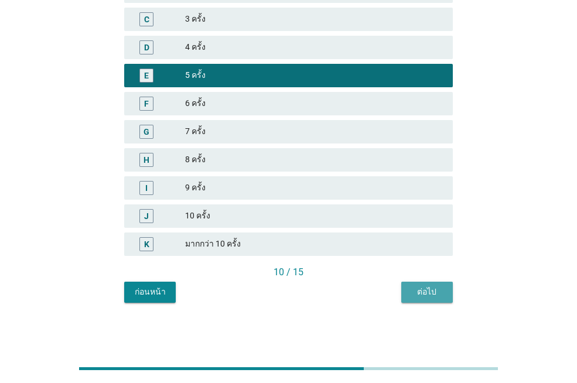
click at [416, 289] on div "ต่อไป" at bounding box center [426, 292] width 33 height 12
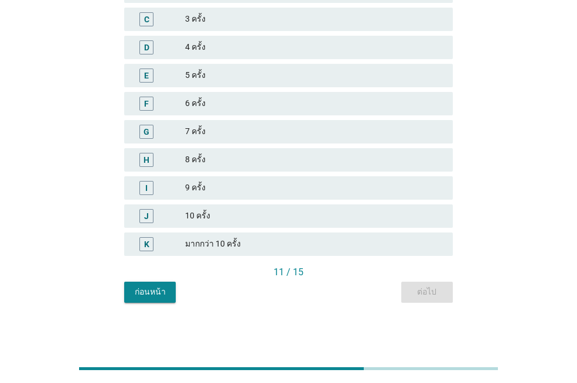
scroll to position [0, 0]
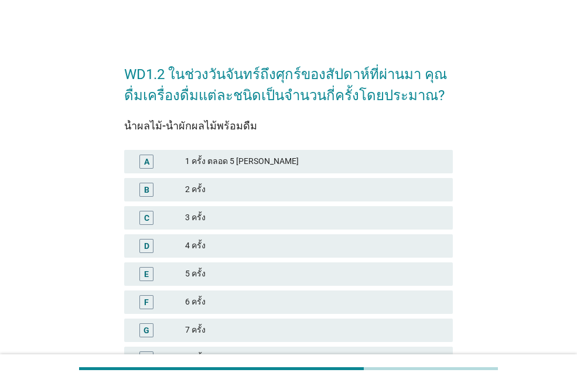
click at [244, 223] on div "3 ครั้ง" at bounding box center [314, 218] width 258 height 14
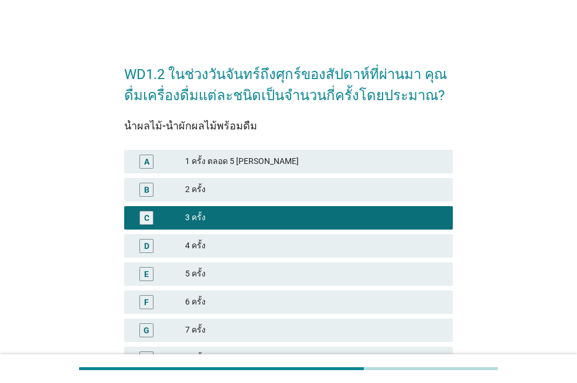
scroll to position [198, 0]
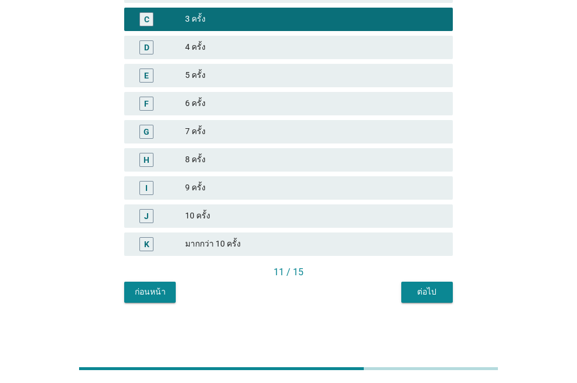
click at [440, 295] on div "ต่อไป" at bounding box center [426, 292] width 33 height 12
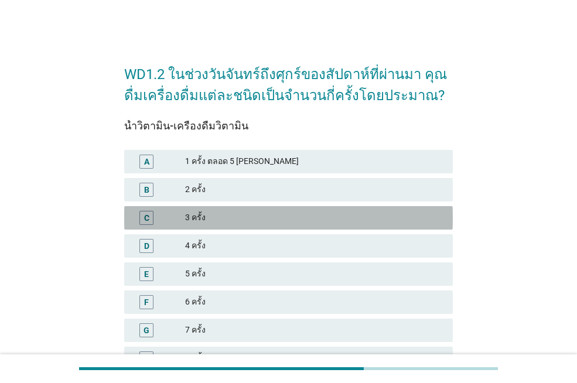
click at [222, 223] on div "3 ครั้ง" at bounding box center [314, 218] width 258 height 14
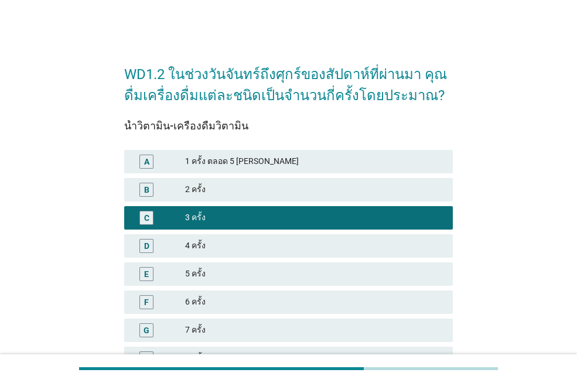
scroll to position [198, 0]
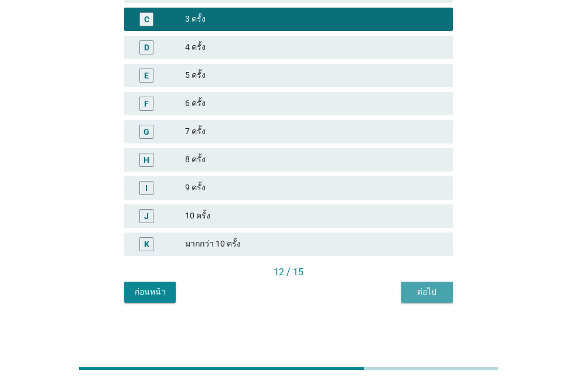
click at [423, 293] on div "ต่อไป" at bounding box center [426, 292] width 33 height 12
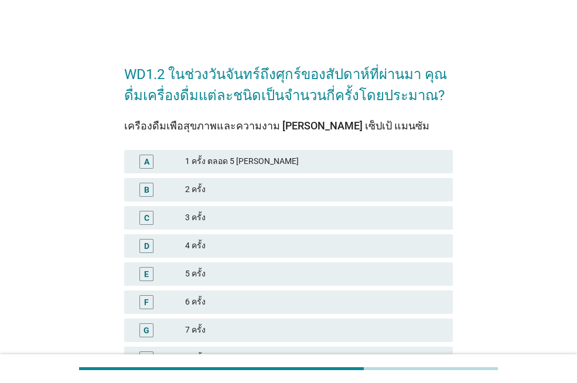
click at [267, 279] on div "5 ครั้ง" at bounding box center [314, 274] width 258 height 14
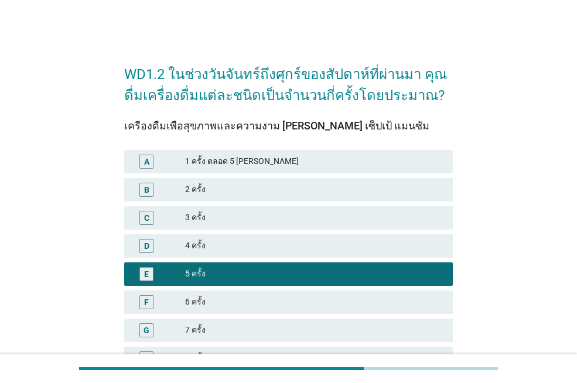
scroll to position [198, 0]
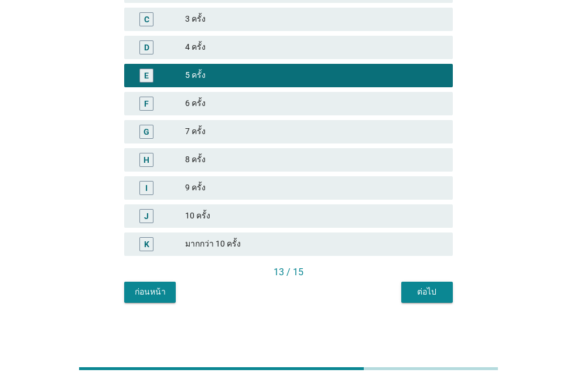
click at [439, 293] on div "ต่อไป" at bounding box center [426, 292] width 33 height 12
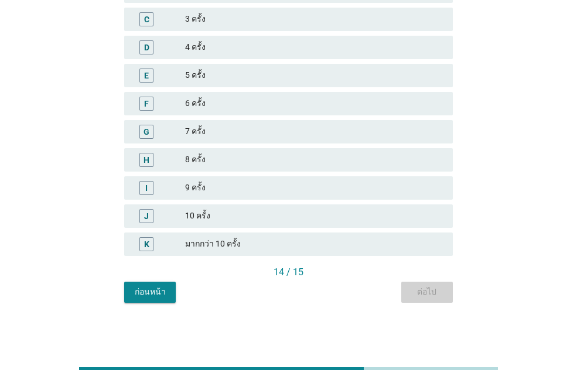
scroll to position [0, 0]
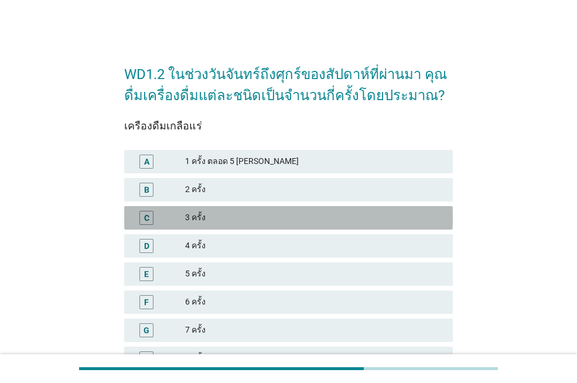
click at [259, 214] on div "3 ครั้ง" at bounding box center [314, 218] width 258 height 14
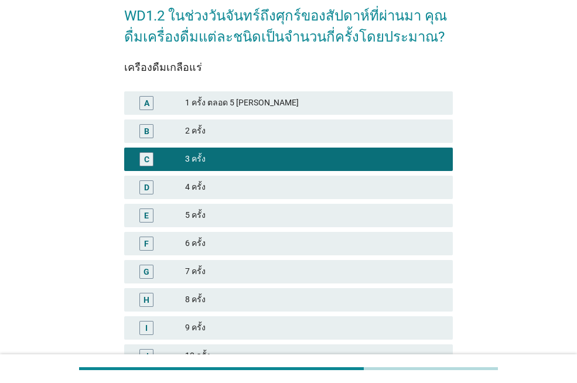
scroll to position [198, 0]
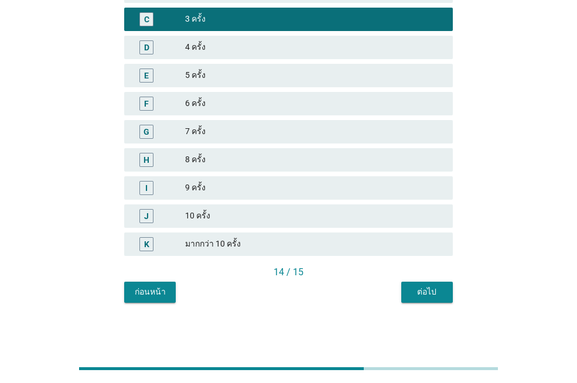
click at [436, 302] on button "ต่อไป" at bounding box center [427, 292] width 52 height 21
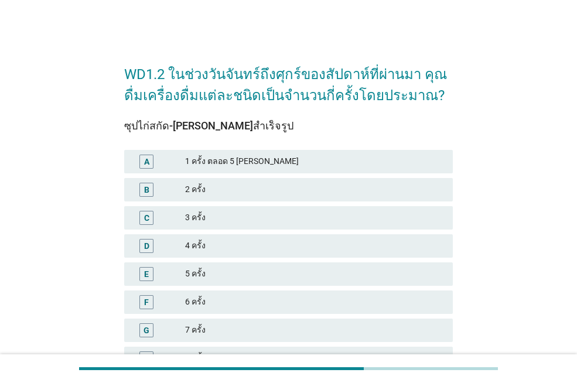
click at [248, 190] on div "2 ครั้ง" at bounding box center [314, 190] width 258 height 14
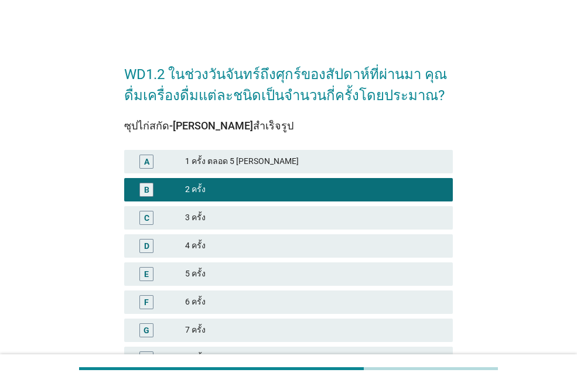
scroll to position [198, 0]
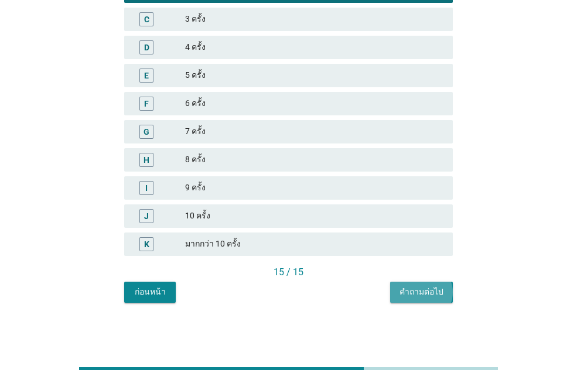
click at [412, 287] on div "คำถามต่อไป" at bounding box center [421, 292] width 44 height 12
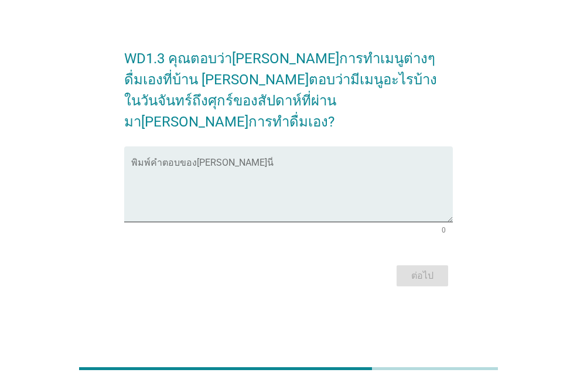
scroll to position [0, 0]
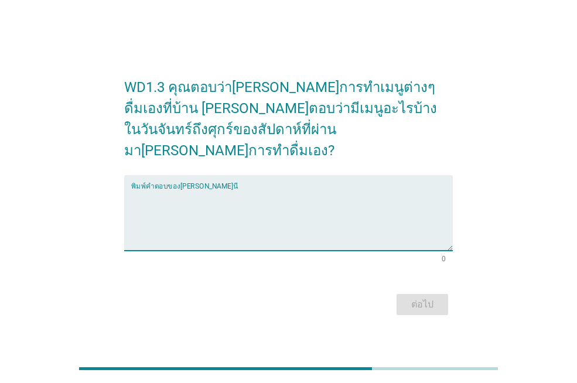
click at [201, 189] on textarea "พิมพ์คำตอบของคุณ ที่นี่" at bounding box center [291, 219] width 321 height 61
type textarea "หมุกระทะ"
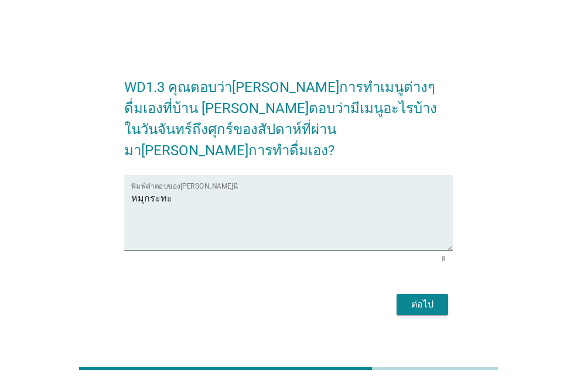
click at [413, 305] on div "ต่อไป" at bounding box center [288, 304] width 328 height 28
click at [424, 297] on div "ต่อไป" at bounding box center [422, 304] width 33 height 14
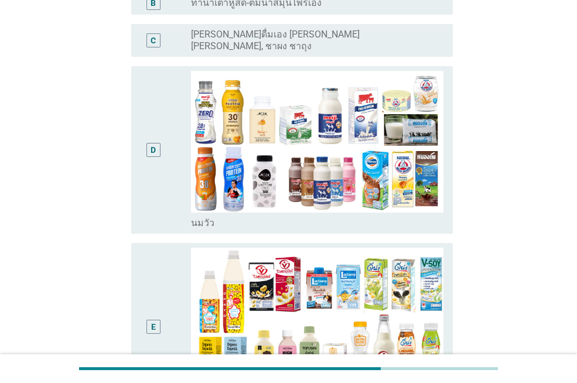
scroll to position [117, 0]
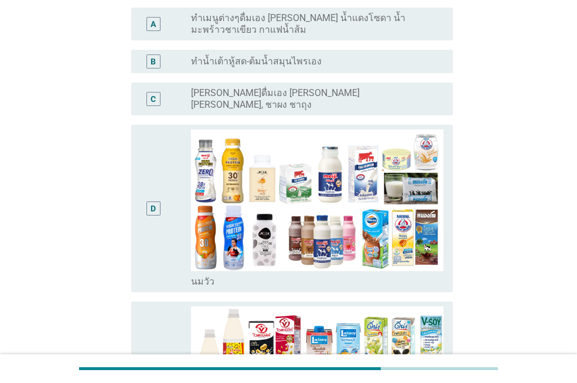
click at [273, 61] on label "ทำน้ำเต้าหู้สด-ต้มน้ำสมุนไพรเอง" at bounding box center [256, 62] width 131 height 12
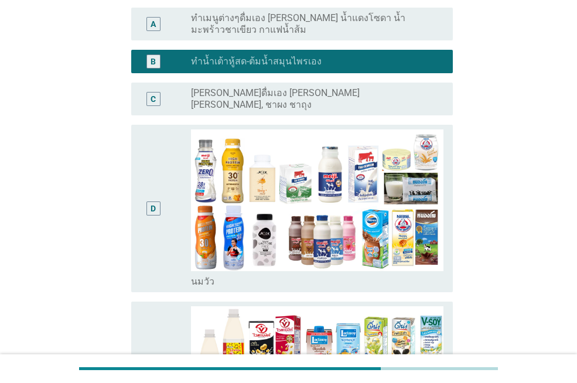
click at [277, 18] on label "ทำเมนูต่างๆดื่มเอง [PERSON_NAME] น้ำแดงโซดา น้ำมะพร้าวชาเขียว กาแฟน้ำส้ม" at bounding box center [312, 23] width 243 height 23
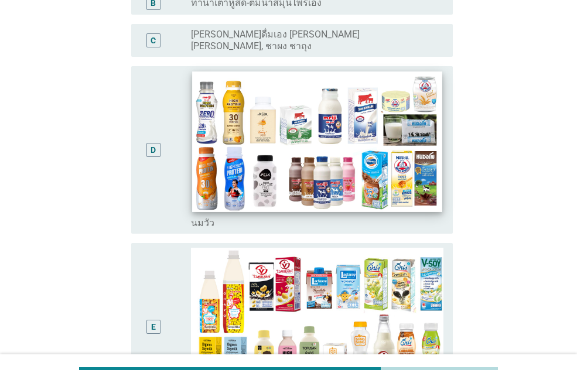
scroll to position [234, 0]
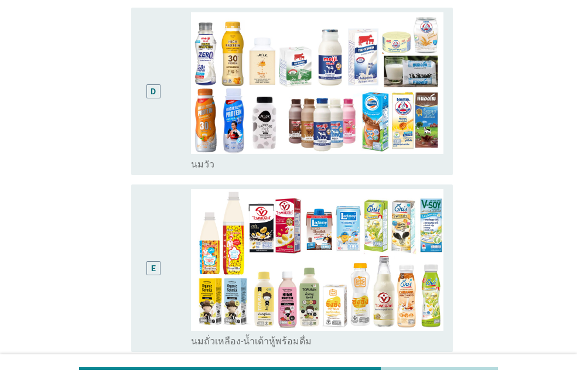
click at [170, 139] on div "D" at bounding box center [166, 91] width 50 height 158
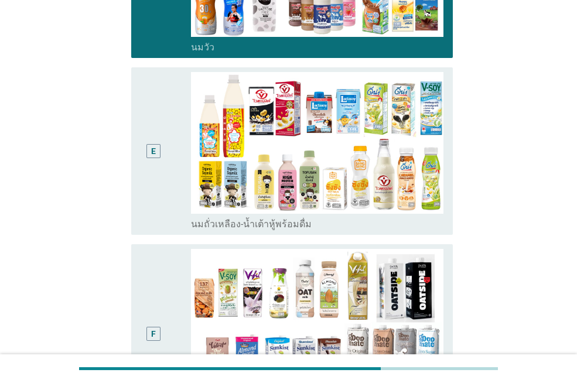
scroll to position [410, 0]
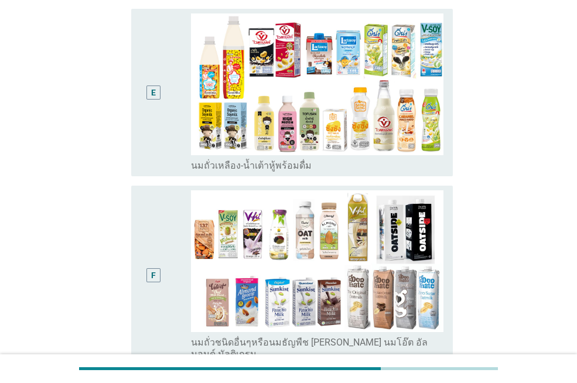
click at [149, 155] on div "E" at bounding box center [153, 92] width 25 height 158
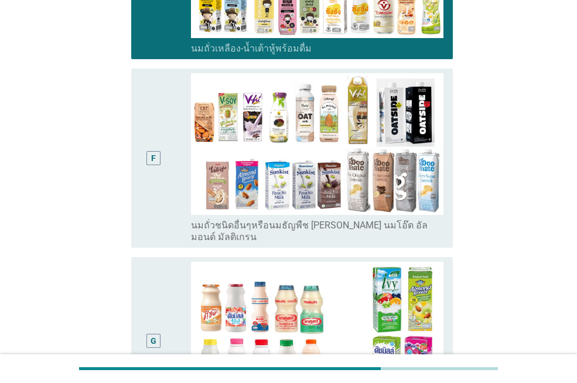
scroll to position [585, 0]
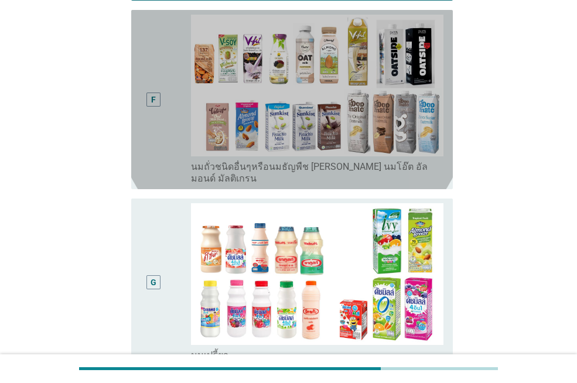
click at [151, 121] on div "F" at bounding box center [153, 100] width 25 height 170
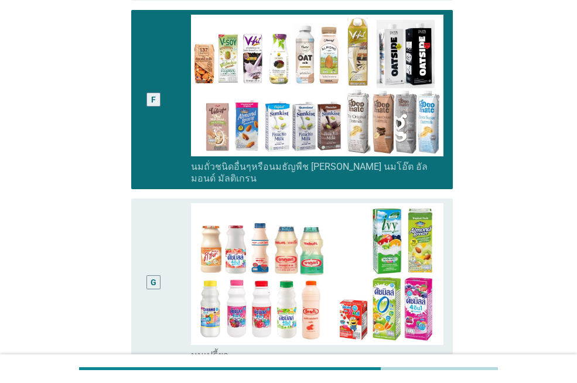
click at [169, 286] on div "G" at bounding box center [166, 282] width 50 height 158
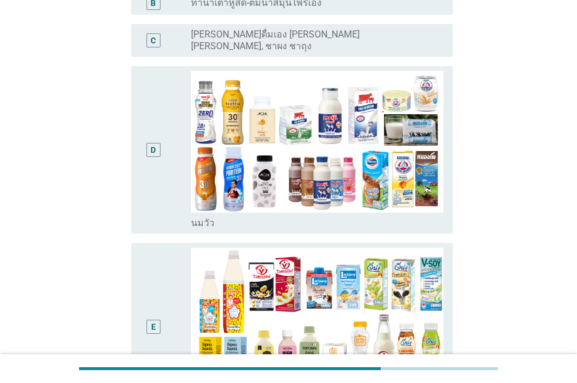
scroll to position [293, 0]
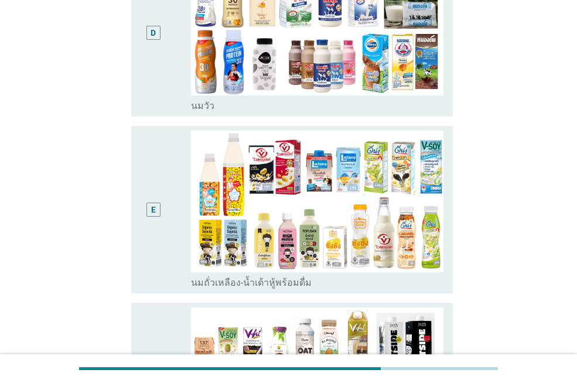
click at [157, 71] on div "D" at bounding box center [153, 33] width 25 height 158
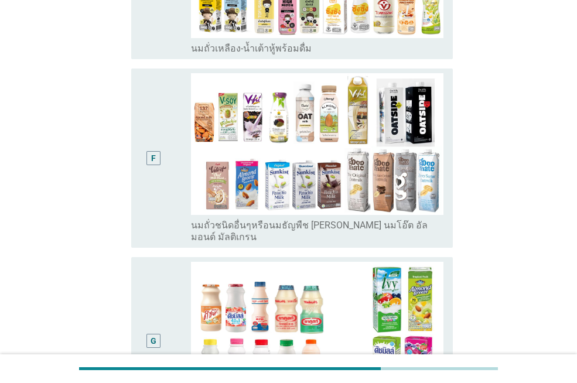
scroll to position [703, 0]
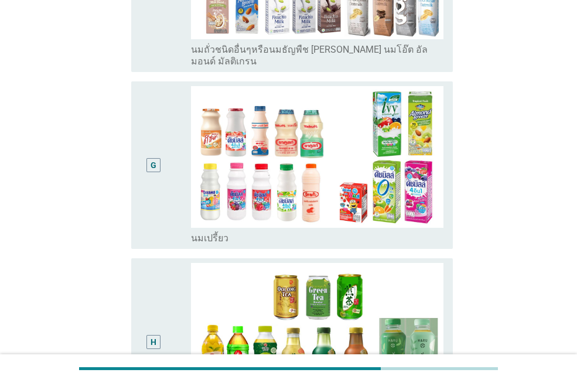
click at [163, 193] on div "G" at bounding box center [153, 165] width 25 height 158
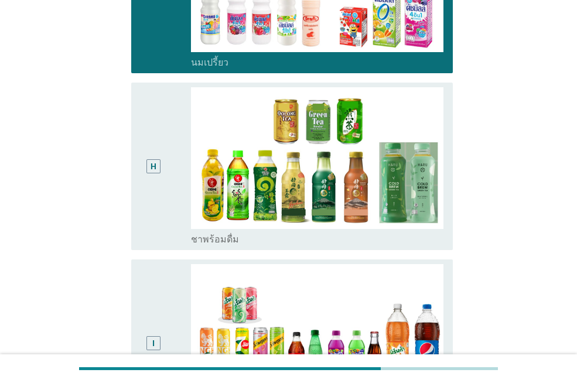
scroll to position [995, 0]
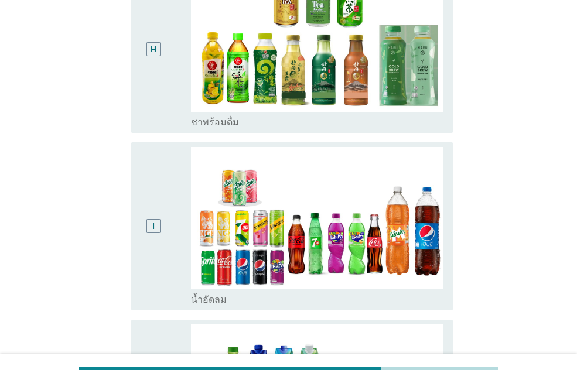
click at [160, 97] on div "H" at bounding box center [153, 49] width 25 height 158
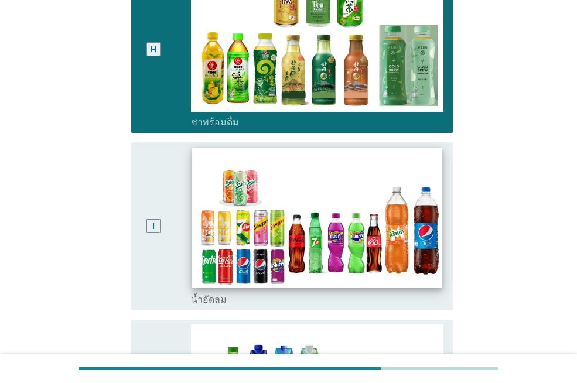
scroll to position [1288, 0]
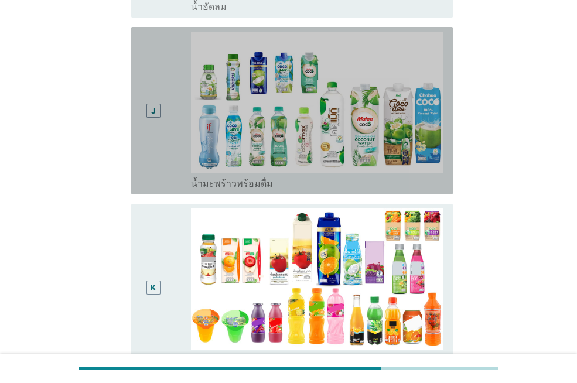
click at [163, 142] on div "J" at bounding box center [153, 111] width 25 height 158
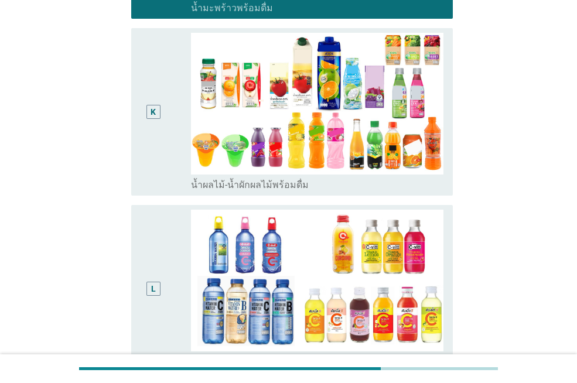
scroll to position [1581, 0]
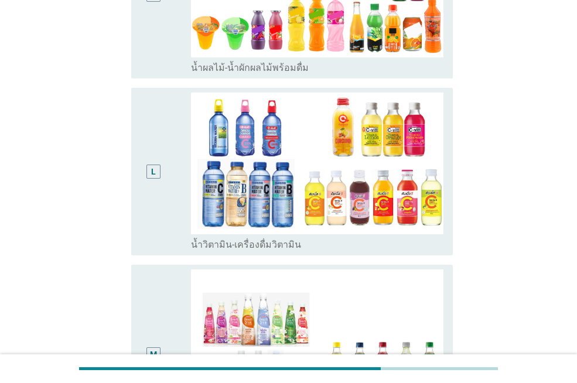
click at [140, 198] on div "L radio_button_unchecked น้ำวิตามิน-เครื่องดื่มวิตามิน" at bounding box center [291, 171] width 321 height 167
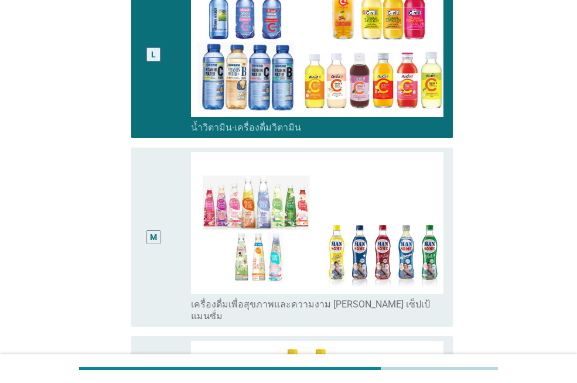
scroll to position [1756, 0]
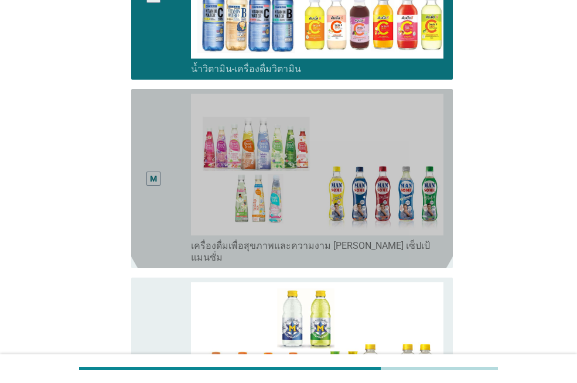
click at [142, 197] on div "M" at bounding box center [153, 179] width 25 height 170
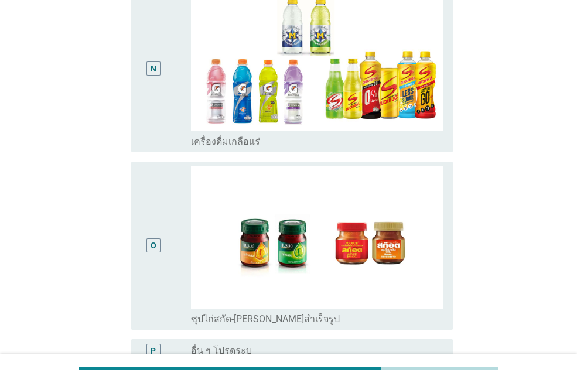
scroll to position [2146, 0]
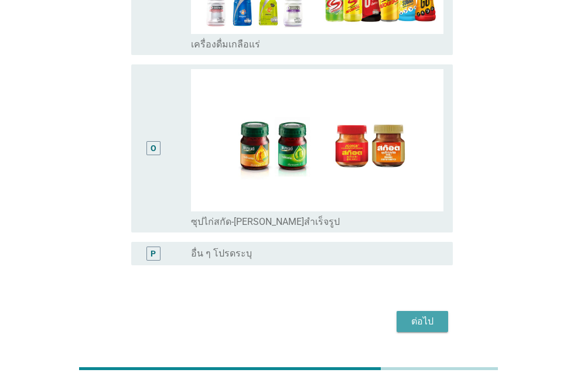
click at [431, 314] on div "ต่อไป" at bounding box center [422, 321] width 33 height 14
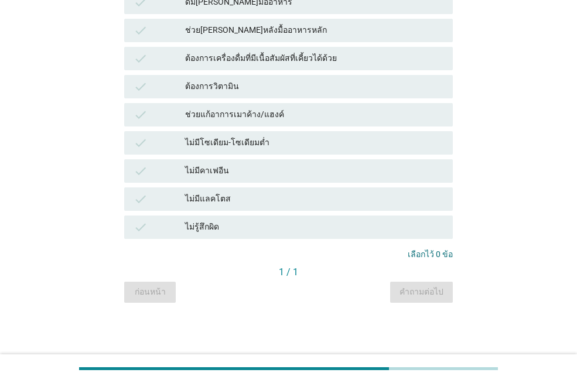
scroll to position [0, 0]
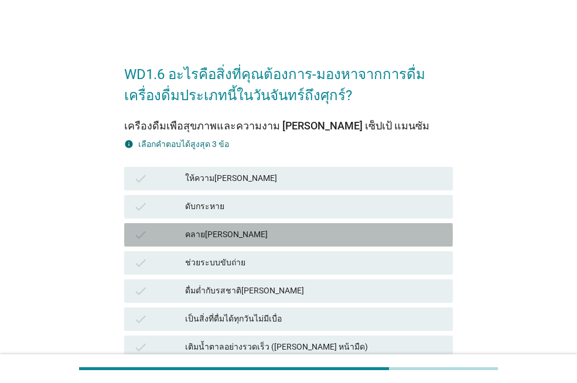
click at [307, 231] on div "คลาย[PERSON_NAME]" at bounding box center [314, 235] width 258 height 14
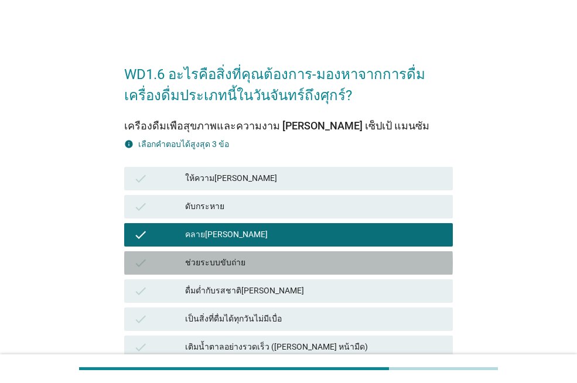
click at [314, 265] on div "ช่วยระบบขับถ่าย" at bounding box center [314, 263] width 258 height 14
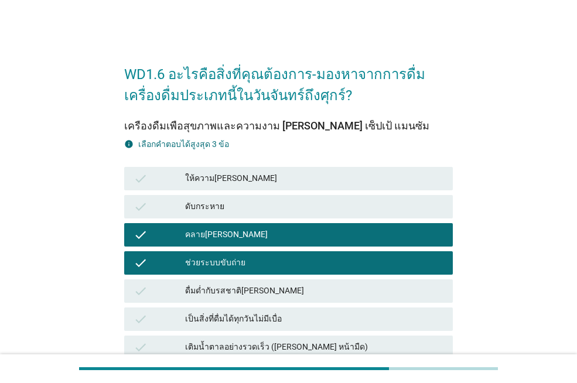
scroll to position [234, 0]
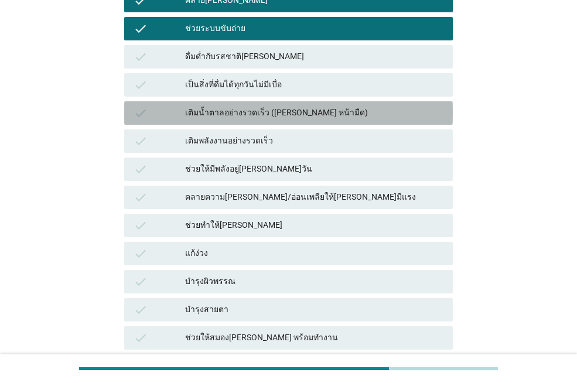
click at [324, 104] on div "check เติมน้ำตาลอย่างรวดเร็ว ([PERSON_NAME] หน้ามืด)" at bounding box center [288, 112] width 328 height 23
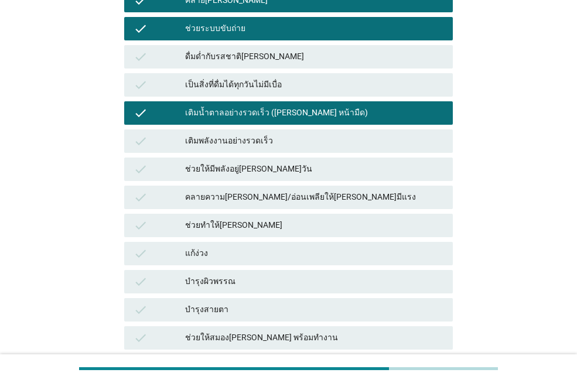
click at [323, 184] on div "check คลายความ[PERSON_NAME]/อ่อนเพลียให้[PERSON_NAME]มีแรง" at bounding box center [288, 197] width 333 height 28
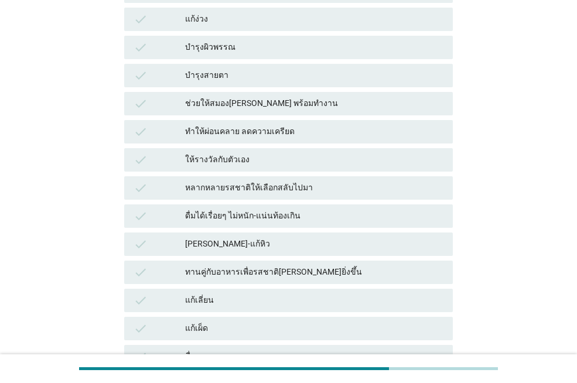
scroll to position [527, 0]
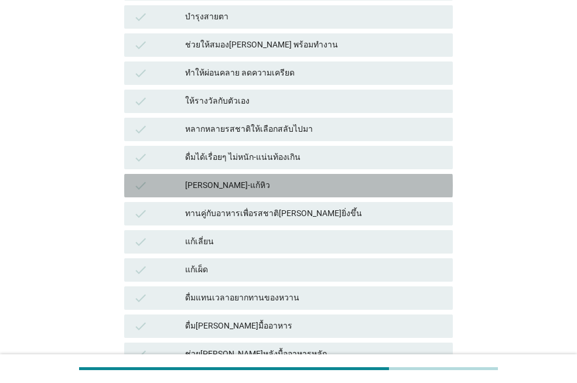
click at [323, 179] on div "[PERSON_NAME]-แก้หิว" at bounding box center [314, 186] width 258 height 14
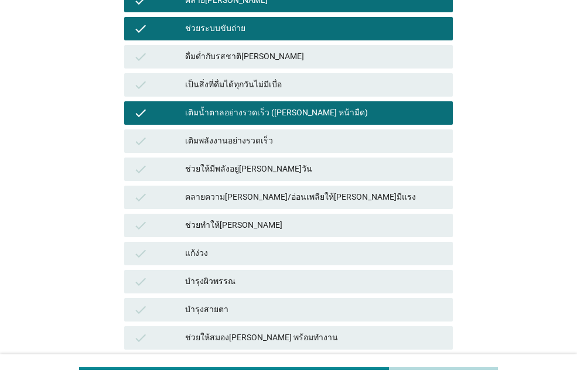
scroll to position [468, 0]
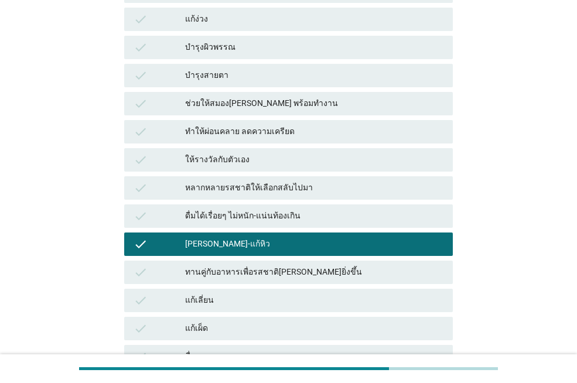
click at [301, 242] on div "[PERSON_NAME]-แก้หิว" at bounding box center [314, 244] width 258 height 14
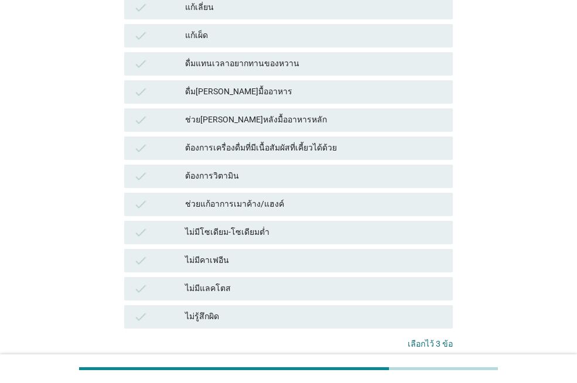
scroll to position [820, 0]
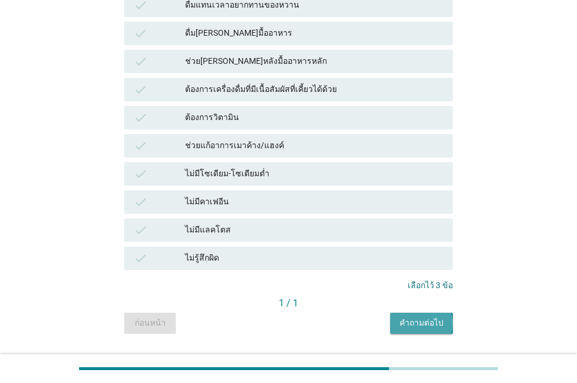
click at [431, 323] on div "คำถามต่อไป" at bounding box center [421, 323] width 44 height 12
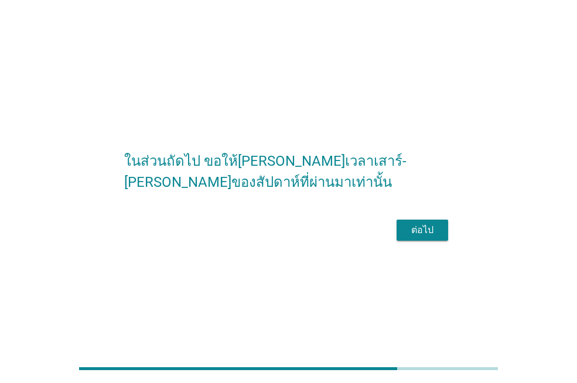
scroll to position [29, 0]
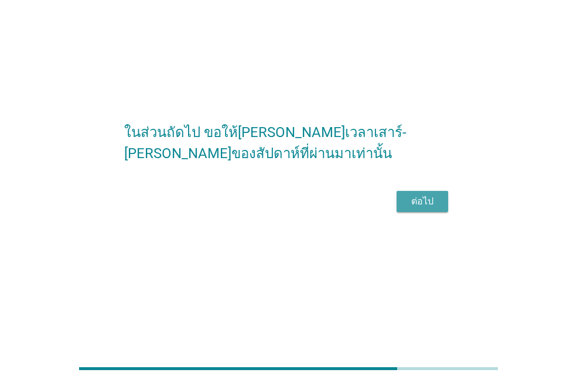
click at [430, 208] on div "ต่อไป" at bounding box center [422, 201] width 33 height 14
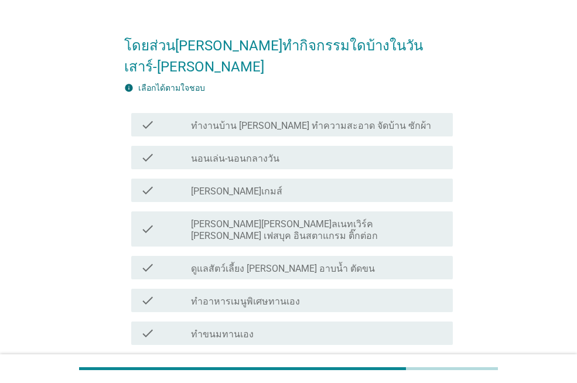
scroll to position [0, 0]
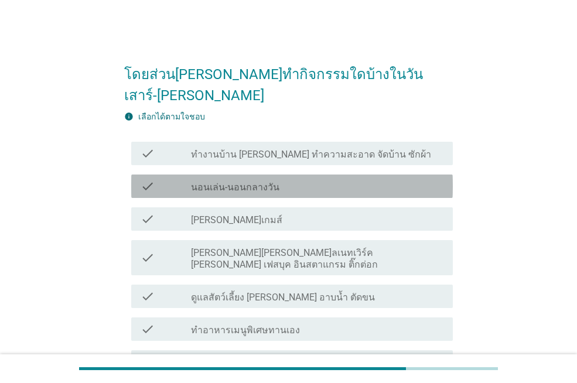
click at [291, 179] on div "check_box_outline_blank นอนเล่น-นอนกลางวัน" at bounding box center [317, 186] width 252 height 14
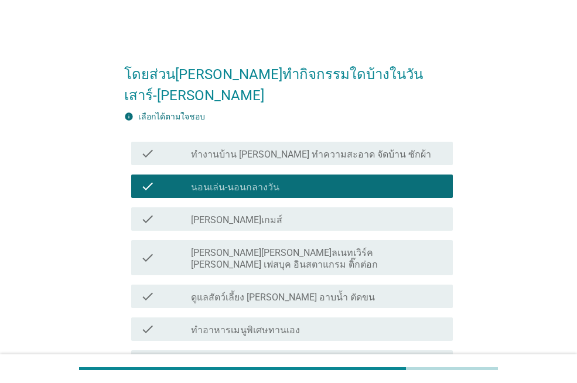
click at [283, 212] on div "check_box_outline_blank [PERSON_NAME]เกมส์" at bounding box center [317, 219] width 252 height 14
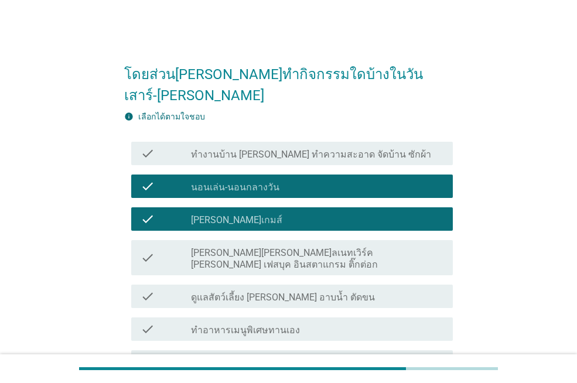
scroll to position [176, 0]
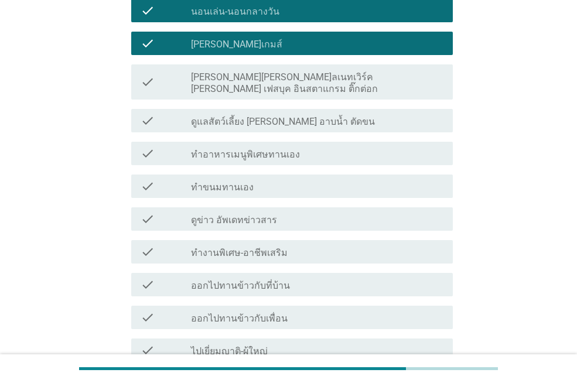
click at [303, 71] on label "[PERSON_NAME][PERSON_NAME]ลเนทเวิร์ค [PERSON_NAME] เฟสบุค อินสตาแกรม ติ๊กต่อก" at bounding box center [317, 82] width 252 height 23
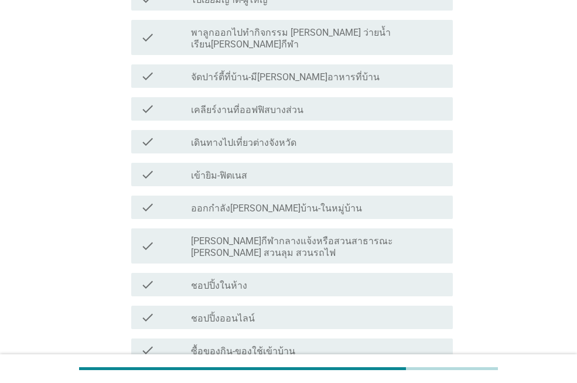
scroll to position [652, 0]
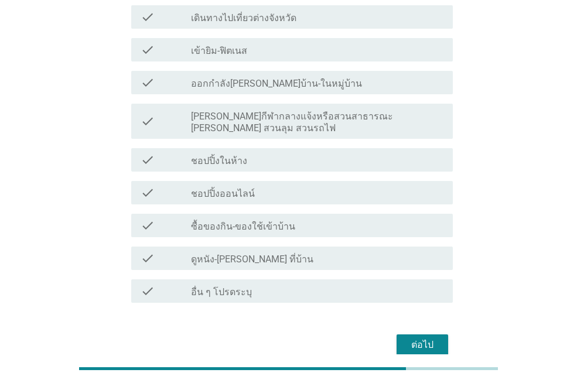
click at [414, 338] on div "ต่อไป" at bounding box center [422, 345] width 33 height 14
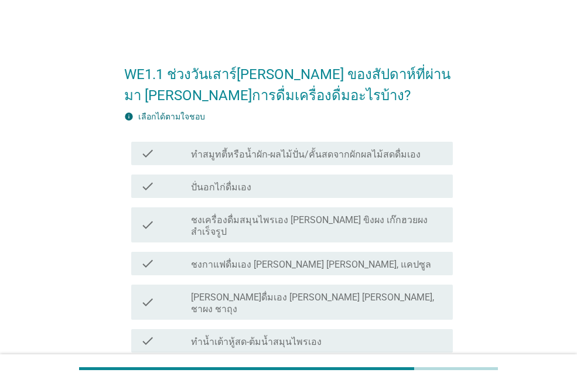
scroll to position [59, 0]
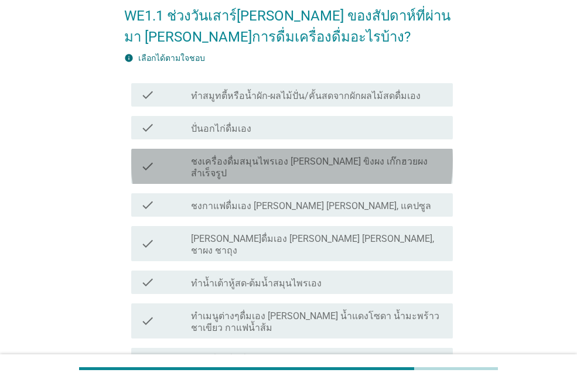
click at [320, 157] on label "ชงเครื่องดื่มสมุนไพรเอง [PERSON_NAME] ขิงผง เก๊กฮวยผงสำเร็จรูป" at bounding box center [317, 167] width 252 height 23
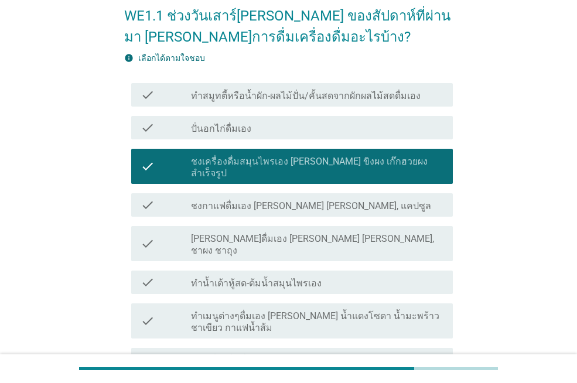
click at [310, 233] on label "[PERSON_NAME]ดื่มเอง [PERSON_NAME] [PERSON_NAME], ชาผง ชาถุง" at bounding box center [317, 244] width 252 height 23
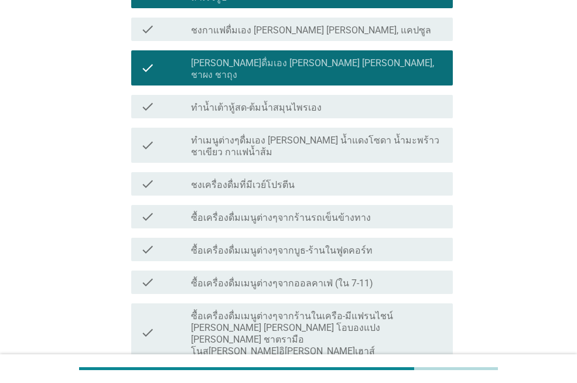
scroll to position [293, 0]
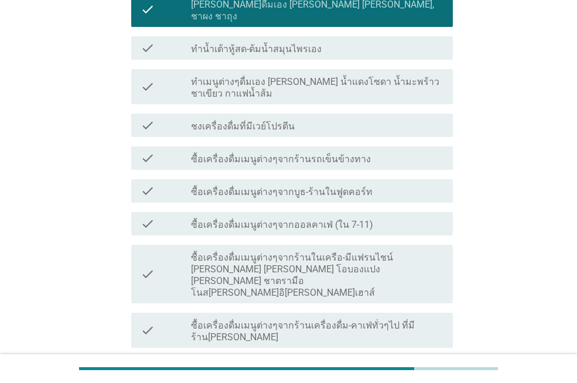
click at [304, 219] on label "ซื้อเครื่องดื่มเมนูต่างๆจากออลคาเฟ่ (ใน 7-11)" at bounding box center [282, 225] width 182 height 12
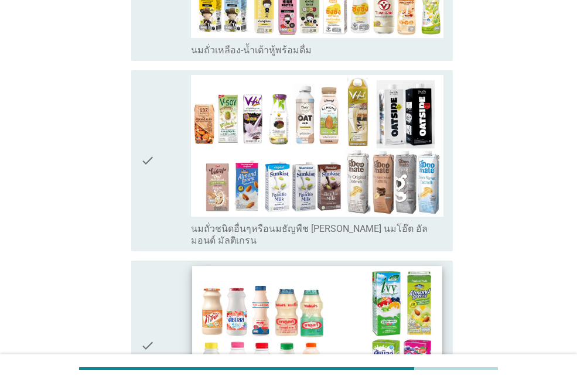
scroll to position [703, 0]
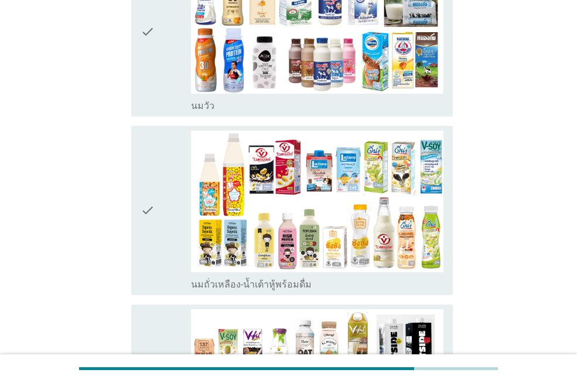
click at [174, 197] on div "check" at bounding box center [166, 211] width 50 height 160
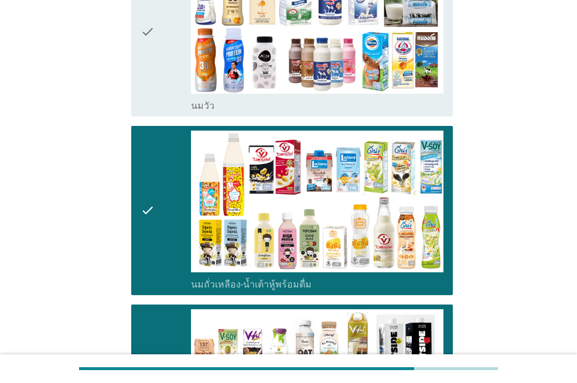
scroll to position [995, 0]
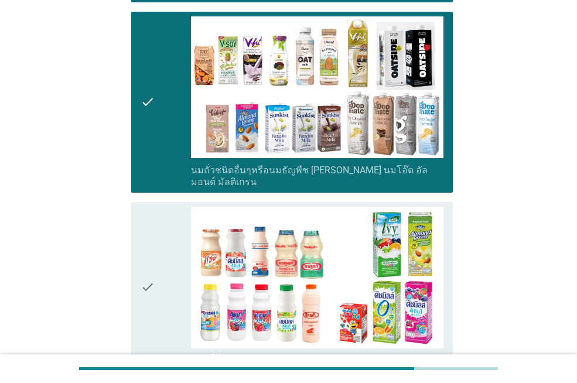
click at [171, 241] on div "check" at bounding box center [166, 287] width 50 height 160
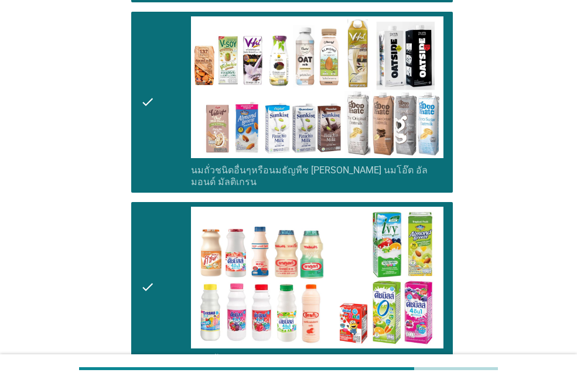
scroll to position [1405, 0]
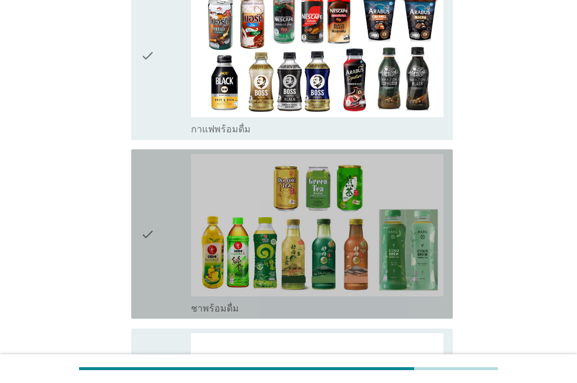
click at [167, 221] on div "check" at bounding box center [166, 234] width 50 height 160
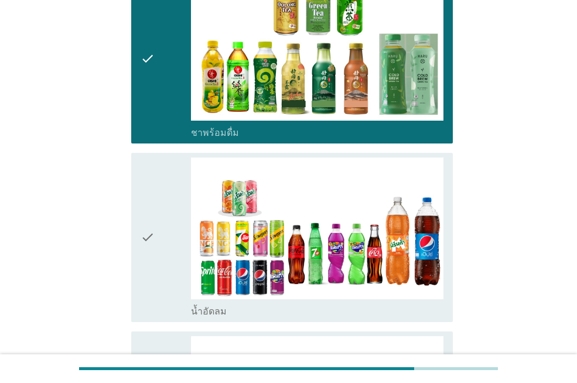
click at [167, 221] on div "check" at bounding box center [166, 237] width 50 height 160
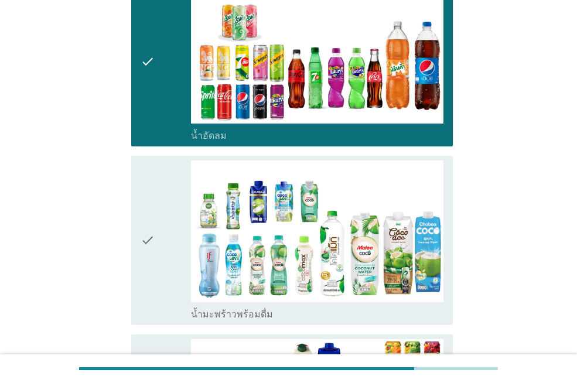
scroll to position [1815, 0]
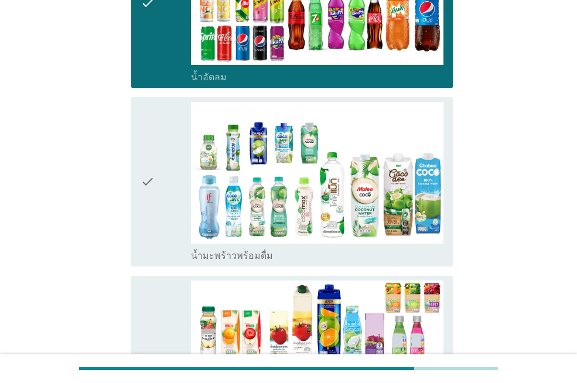
click at [162, 188] on div "check" at bounding box center [166, 182] width 50 height 160
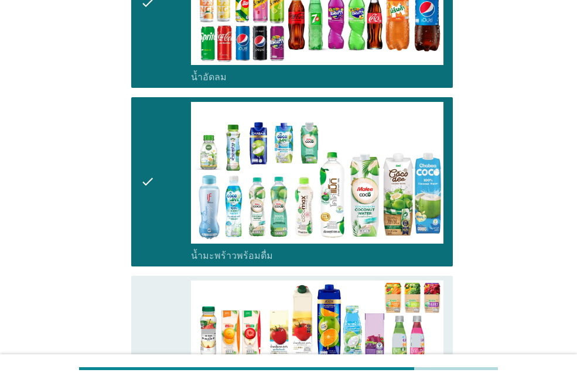
click at [170, 304] on div "check" at bounding box center [166, 360] width 50 height 160
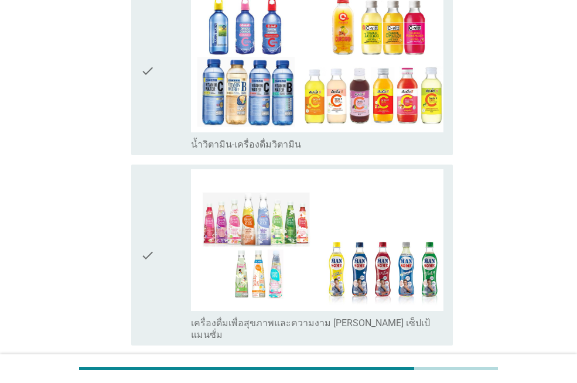
scroll to position [2342, 0]
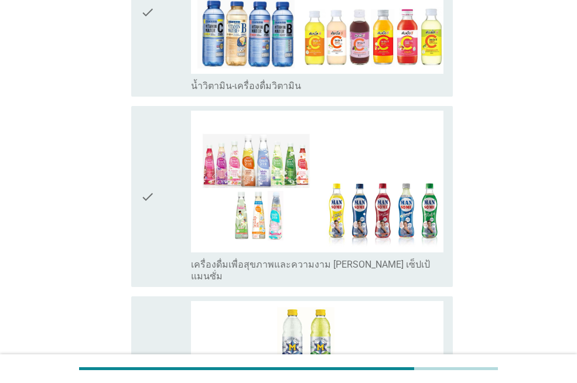
click at [164, 159] on div "check" at bounding box center [166, 197] width 50 height 172
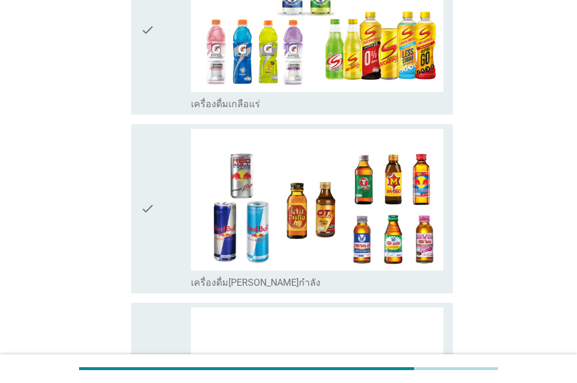
scroll to position [2869, 0]
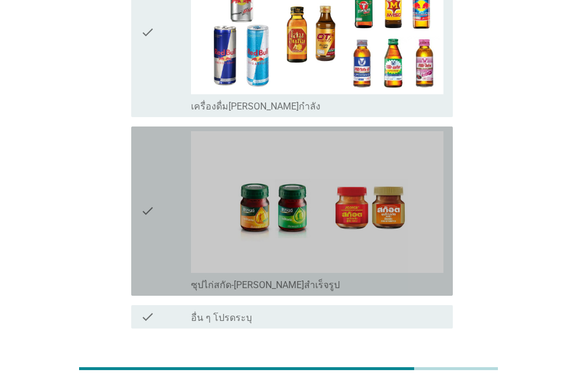
click at [161, 139] on div "check" at bounding box center [166, 211] width 50 height 160
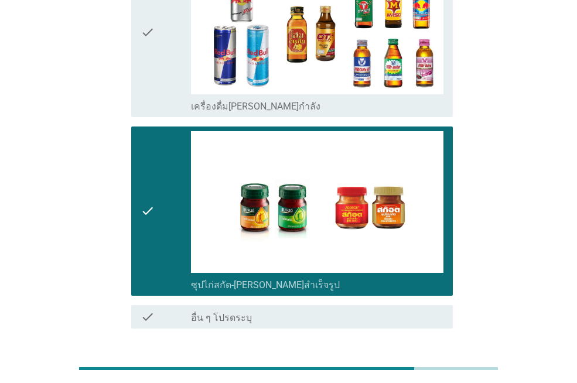
click at [432, 364] on div "ต่อไป" at bounding box center [422, 371] width 33 height 14
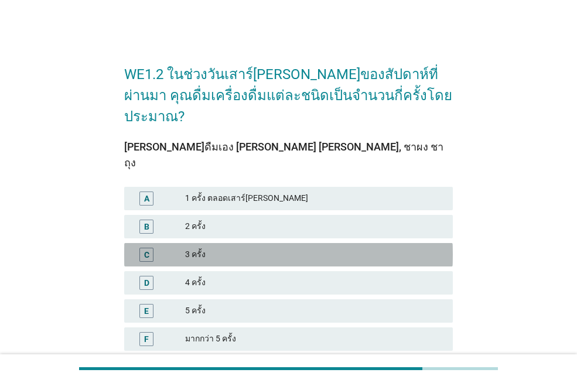
click at [238, 243] on div "C 3 ครั้ง" at bounding box center [288, 254] width 328 height 23
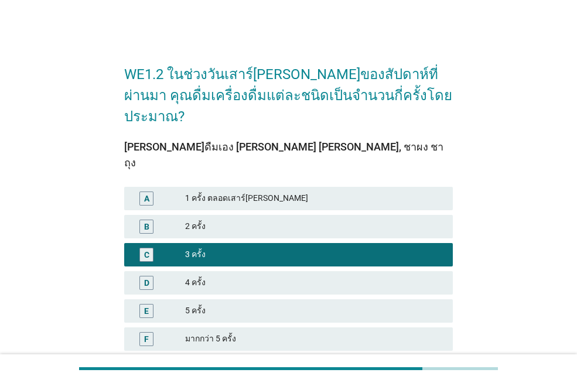
click at [420, 376] on button "ต่อไป" at bounding box center [427, 386] width 52 height 21
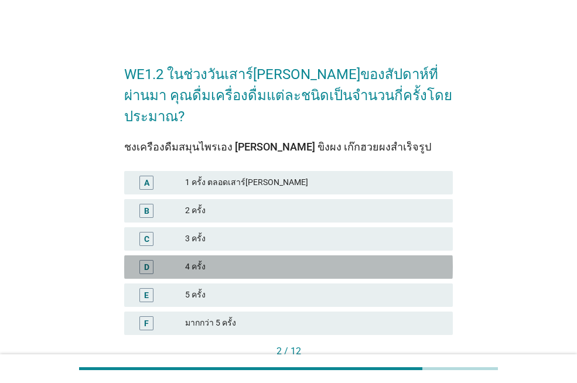
click at [257, 260] on div "4 ครั้ง" at bounding box center [314, 267] width 258 height 14
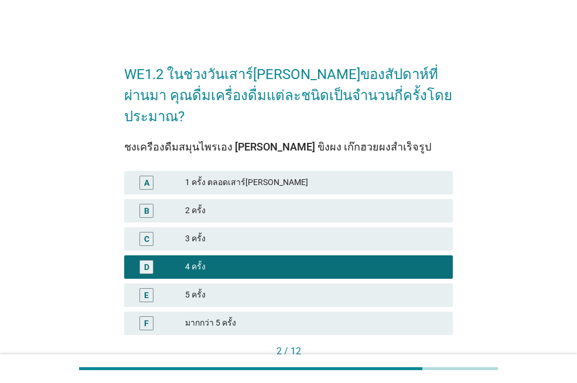
click at [410, 365] on div "ต่อไป" at bounding box center [426, 371] width 33 height 12
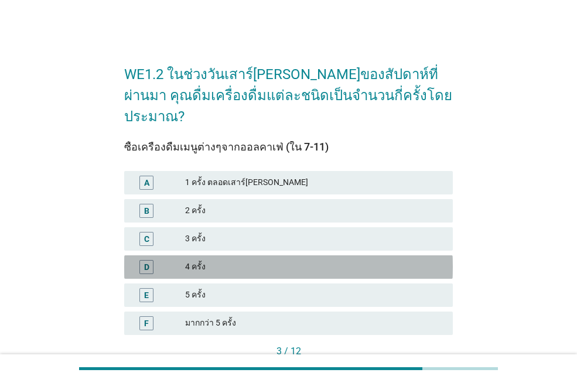
click at [247, 260] on div "4 ครั้ง" at bounding box center [314, 267] width 258 height 14
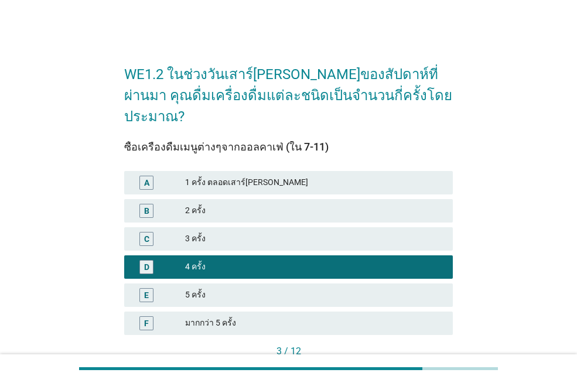
click at [431, 365] on div "ต่อไป" at bounding box center [426, 371] width 33 height 12
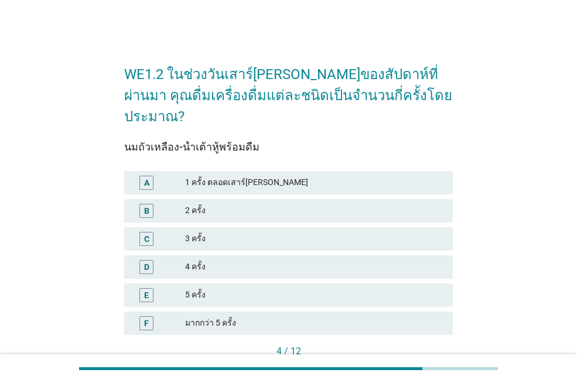
click at [262, 232] on div "3 ครั้ง" at bounding box center [314, 239] width 258 height 14
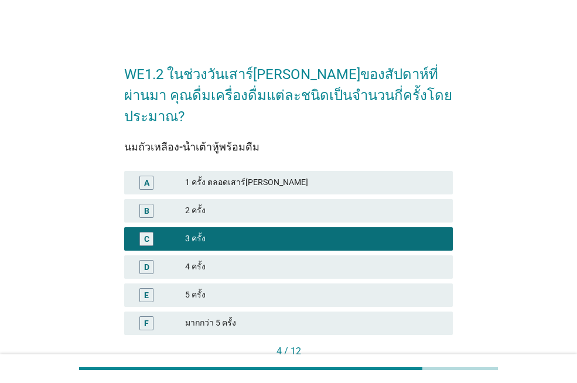
click at [424, 365] on div "ต่อไป" at bounding box center [426, 371] width 33 height 12
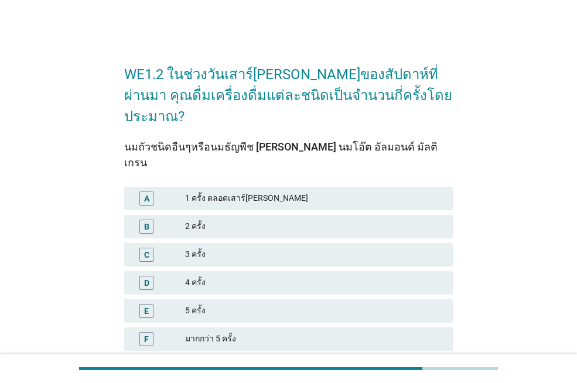
click at [228, 248] on div "3 ครั้ง" at bounding box center [314, 255] width 258 height 14
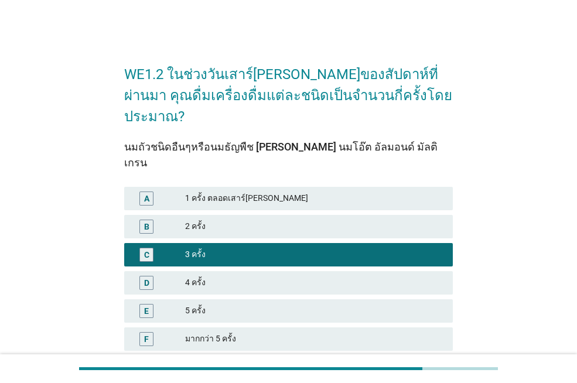
click at [433, 381] on div "ต่อไป" at bounding box center [426, 387] width 33 height 12
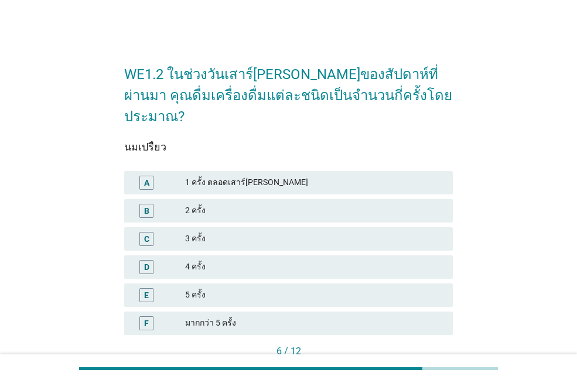
click at [218, 204] on div "2 ครั้ง" at bounding box center [314, 211] width 258 height 14
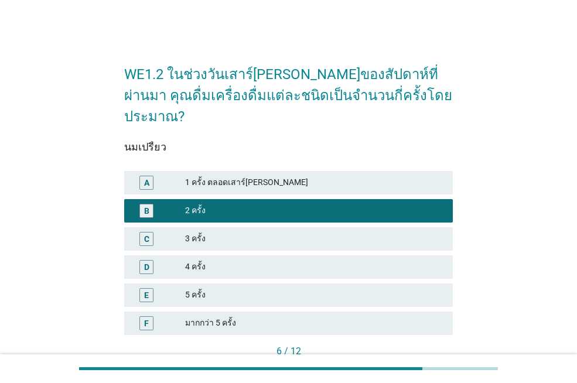
click at [412, 365] on div "ต่อไป" at bounding box center [426, 371] width 33 height 12
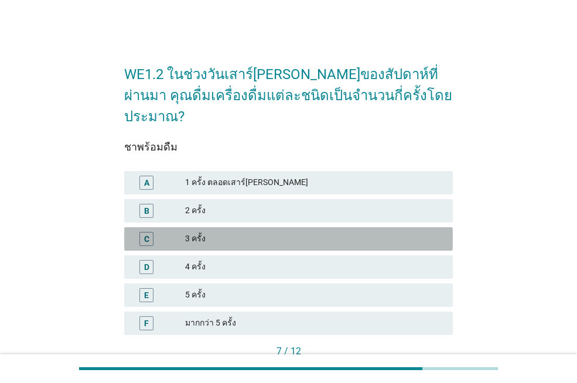
click at [252, 232] on div "3 ครั้ง" at bounding box center [314, 239] width 258 height 14
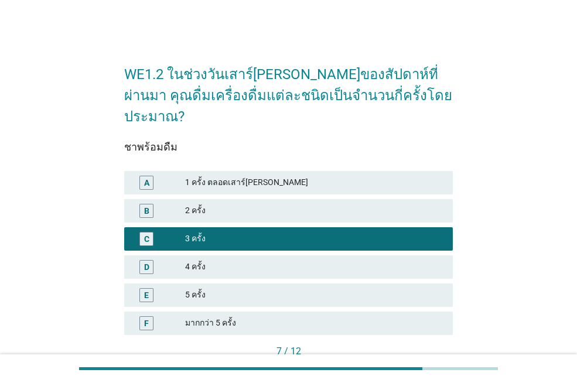
click at [419, 365] on div "ต่อไป" at bounding box center [426, 371] width 33 height 12
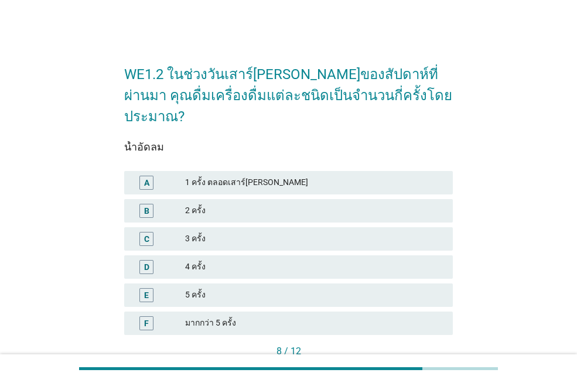
click at [278, 232] on div "3 ครั้ง" at bounding box center [314, 239] width 258 height 14
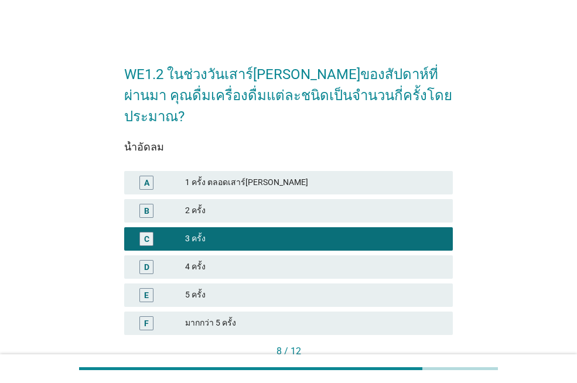
click at [422, 365] on div "ต่อไป" at bounding box center [426, 371] width 33 height 12
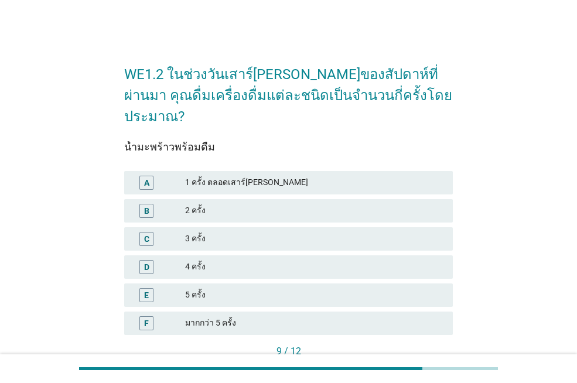
click at [266, 227] on div "C 3 ครั้ง" at bounding box center [288, 238] width 328 height 23
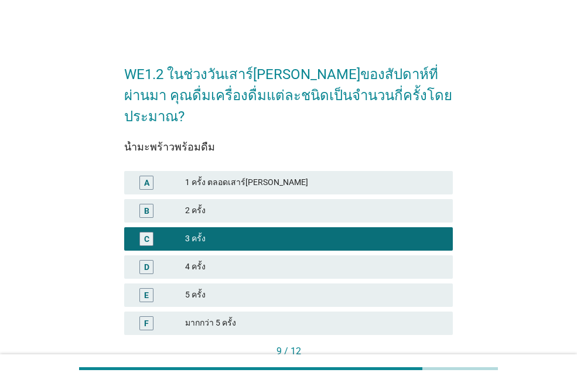
click at [427, 365] on div "ต่อไป" at bounding box center [426, 371] width 33 height 12
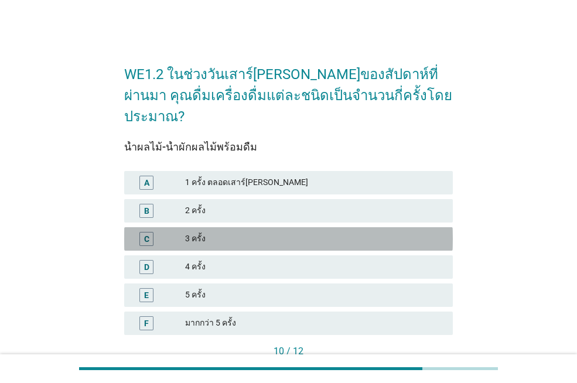
click at [263, 232] on div "3 ครั้ง" at bounding box center [314, 239] width 258 height 14
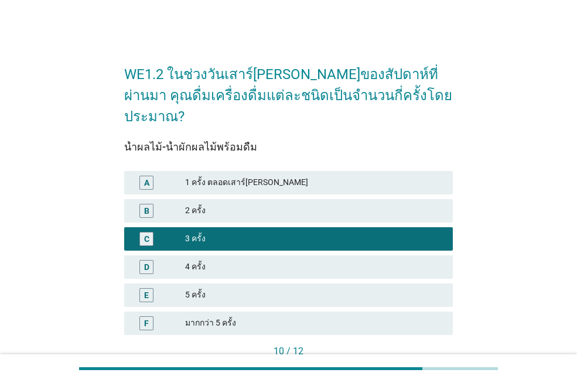
scroll to position [58, 0]
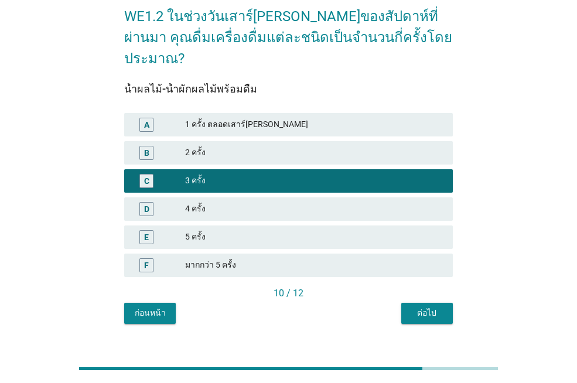
click at [413, 307] on div "ต่อไป" at bounding box center [426, 313] width 33 height 12
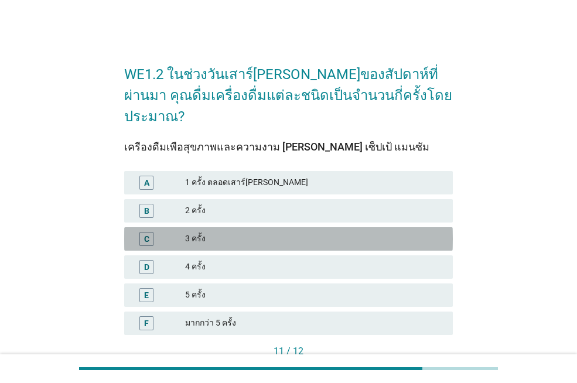
click at [297, 232] on div "3 ครั้ง" at bounding box center [314, 239] width 258 height 14
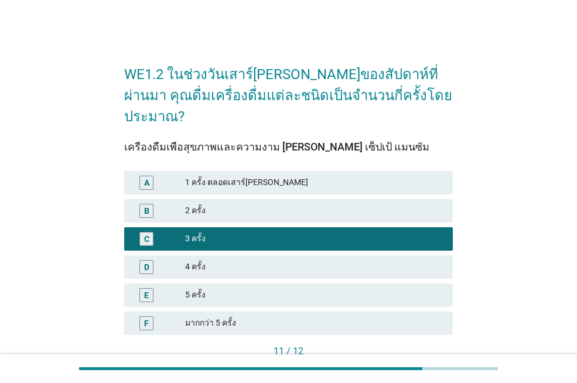
click at [421, 365] on div "ต่อไป" at bounding box center [426, 371] width 33 height 12
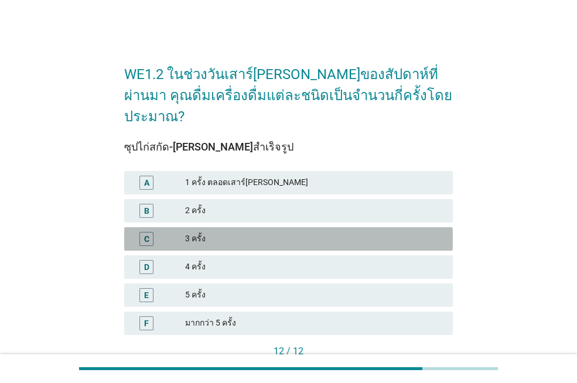
click at [268, 229] on div "C 3 ครั้ง" at bounding box center [288, 238] width 328 height 23
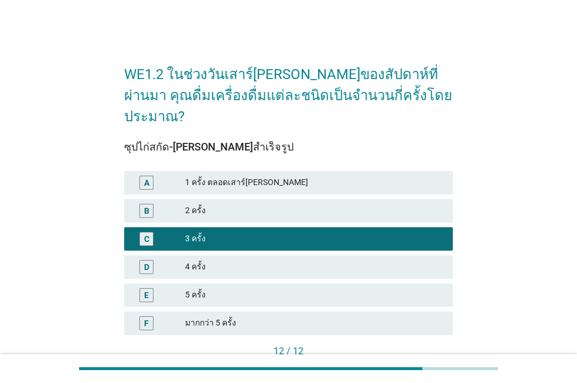
scroll to position [58, 0]
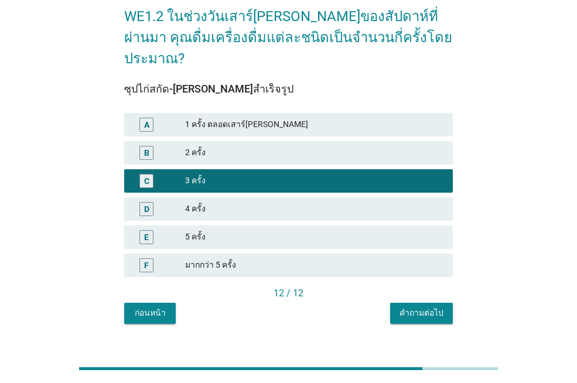
click at [413, 307] on div "คำถามต่อไป" at bounding box center [421, 313] width 44 height 12
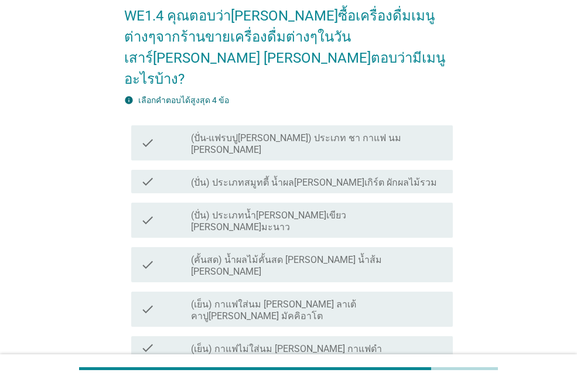
scroll to position [117, 0]
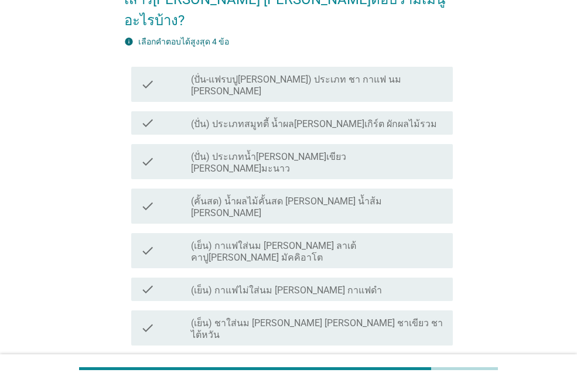
click at [331, 111] on div "check check_box_outline_blank (ปั่น) ประเภทสมูทตี้ น้ำผล[PERSON_NAME]เกิร์ต ผัก…" at bounding box center [291, 122] width 321 height 23
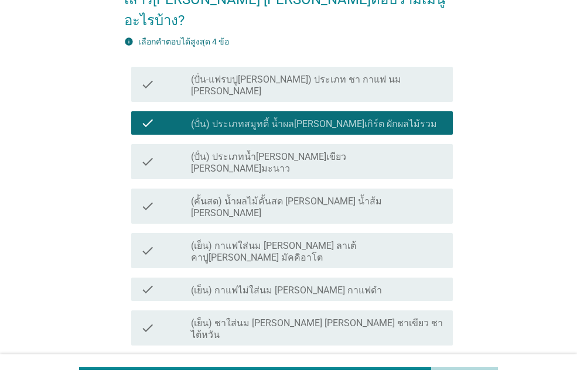
click at [314, 151] on label "(ปั่น) ประเภทน้ำ[PERSON_NAME]เขียว [PERSON_NAME]มะนาว" at bounding box center [317, 162] width 252 height 23
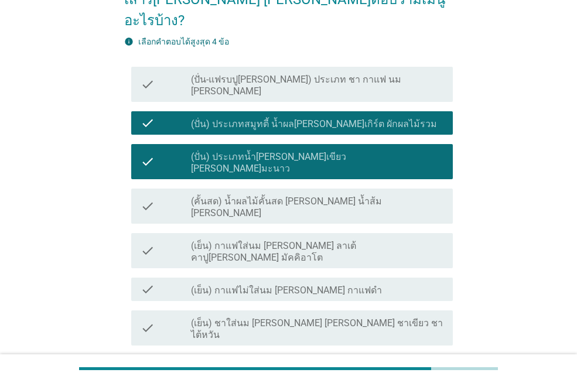
click at [275, 317] on label "(เย็น) ชาใส่นม [PERSON_NAME] [PERSON_NAME] ชาเขียว ชาไต้หวัน" at bounding box center [317, 328] width 252 height 23
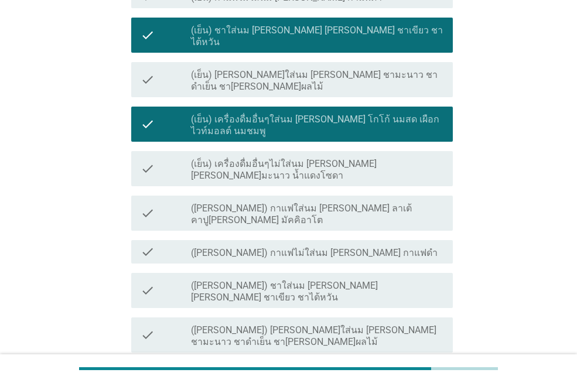
scroll to position [505, 0]
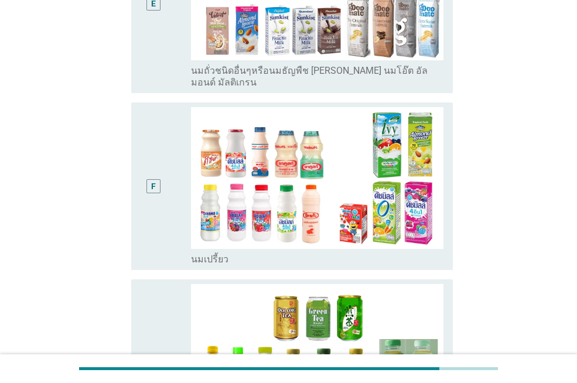
scroll to position [0, 0]
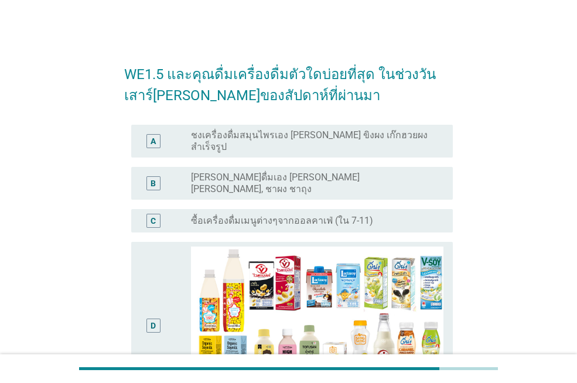
click at [188, 214] on div "C" at bounding box center [166, 221] width 50 height 14
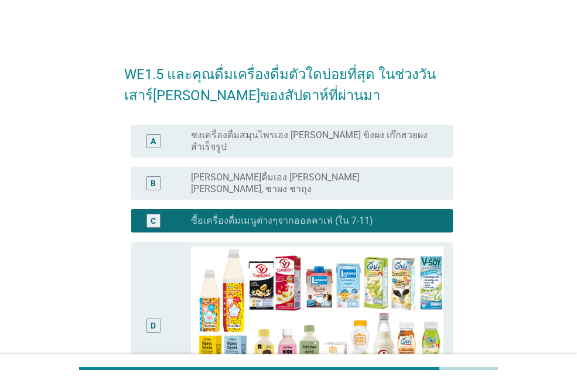
scroll to position [117, 0]
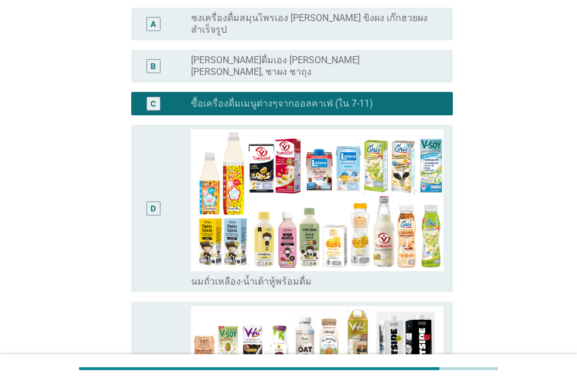
click at [180, 214] on div "D" at bounding box center [166, 208] width 50 height 158
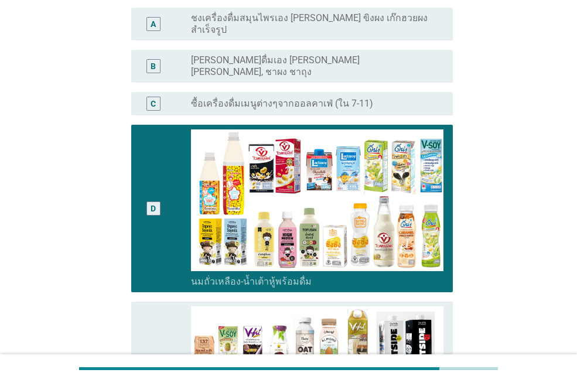
scroll to position [468, 0]
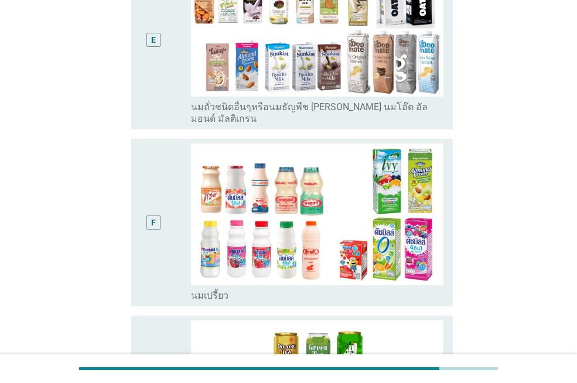
click at [164, 242] on div "F" at bounding box center [153, 222] width 25 height 158
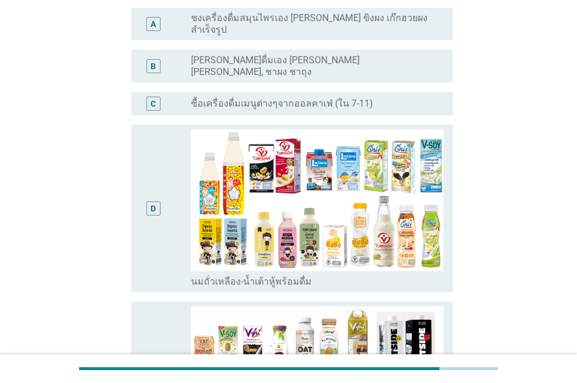
scroll to position [0, 0]
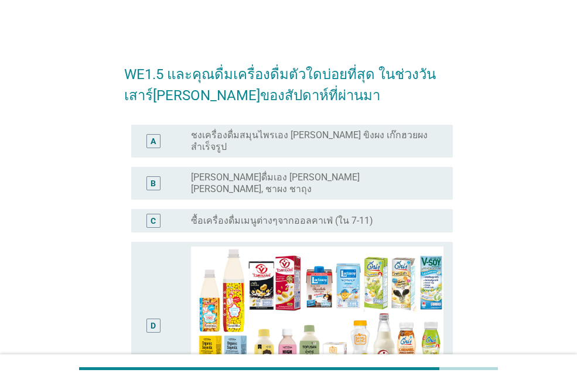
click at [155, 270] on div "D" at bounding box center [153, 325] width 25 height 158
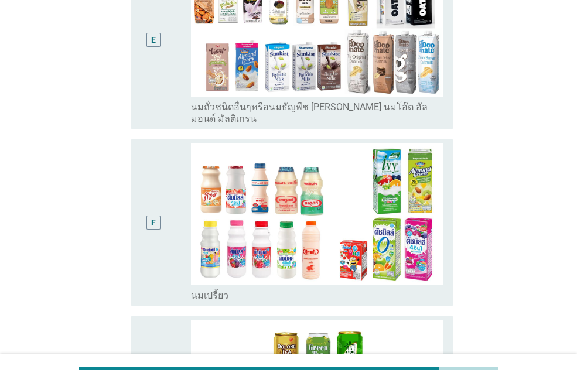
scroll to position [527, 0]
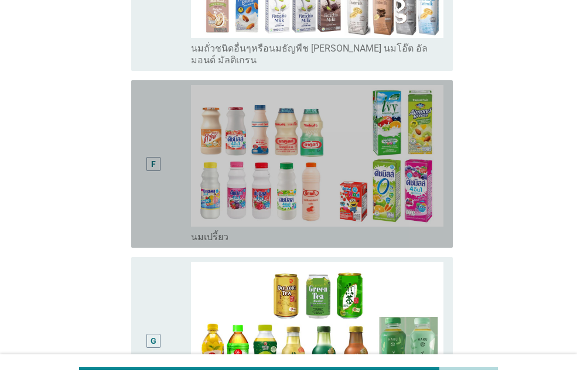
click at [155, 179] on div "F" at bounding box center [153, 164] width 25 height 158
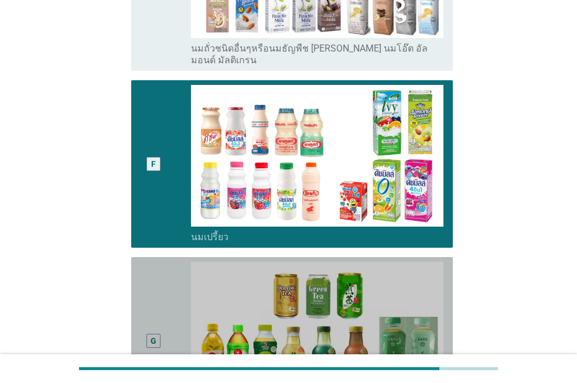
click at [166, 282] on div "G" at bounding box center [153, 341] width 25 height 158
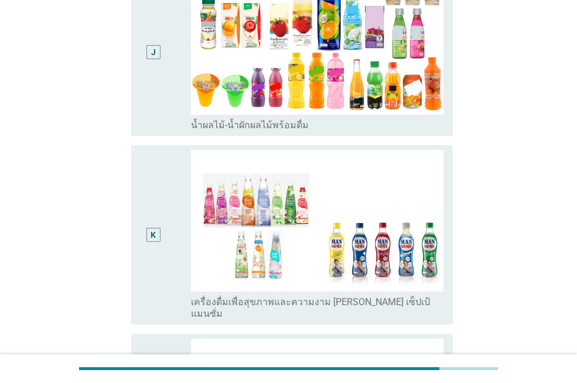
scroll to position [1606, 0]
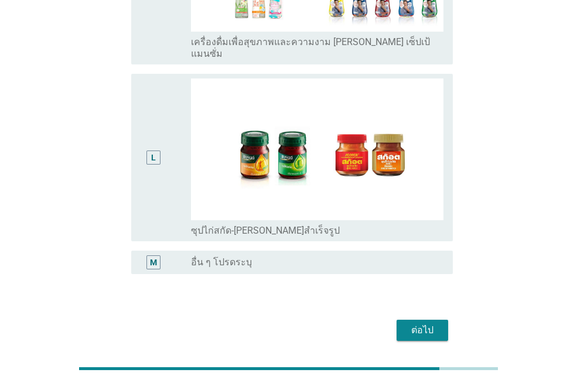
click at [421, 323] on div "ต่อไป" at bounding box center [422, 330] width 33 height 14
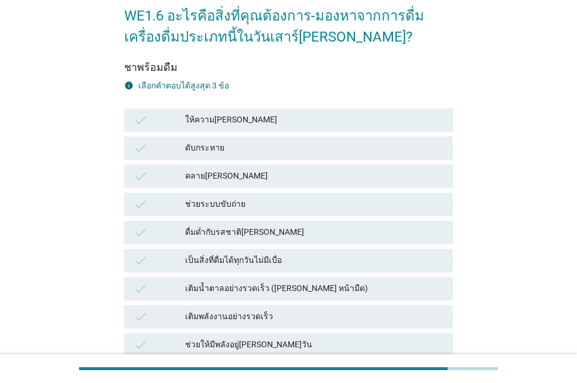
scroll to position [176, 0]
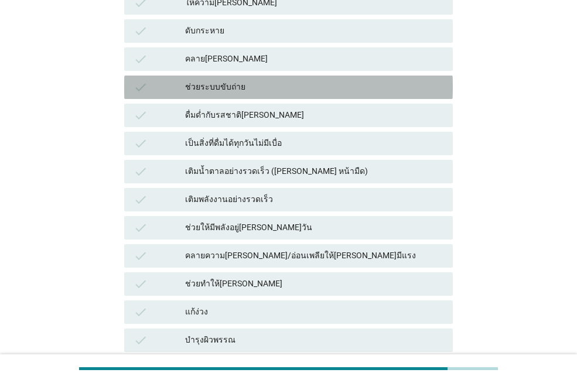
click at [355, 94] on div "check ช่วยระบบขับถ่าย" at bounding box center [288, 87] width 328 height 23
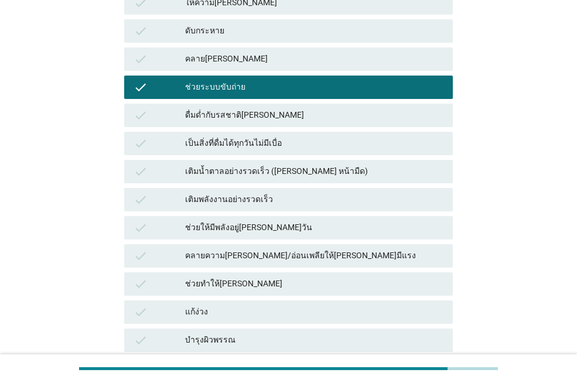
click at [344, 286] on div "ช่วยทำให้[PERSON_NAME]" at bounding box center [314, 284] width 258 height 14
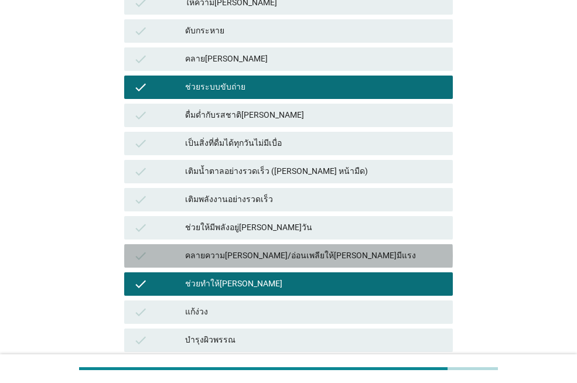
click at [341, 245] on div "check คลายความ[PERSON_NAME]/อ่อนเพลียให้[PERSON_NAME]มีแรง" at bounding box center [288, 255] width 328 height 23
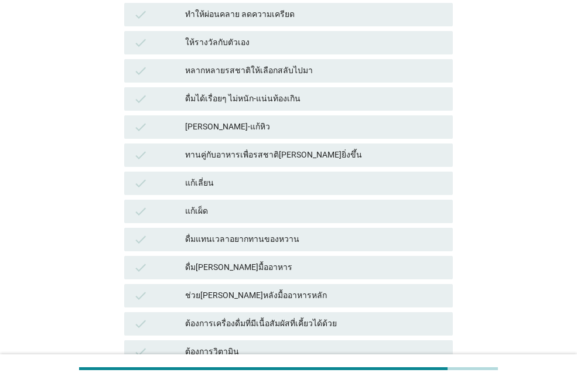
scroll to position [851, 0]
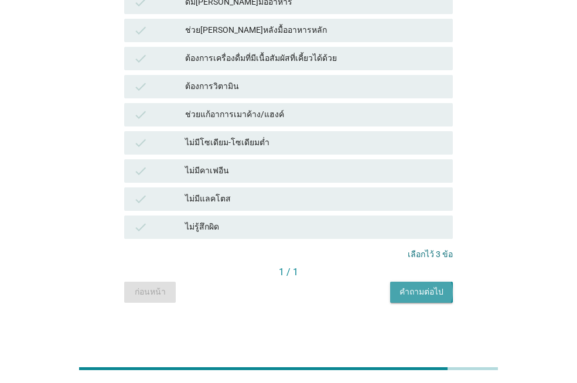
click at [425, 294] on div "คำถามต่อไป" at bounding box center [421, 292] width 44 height 12
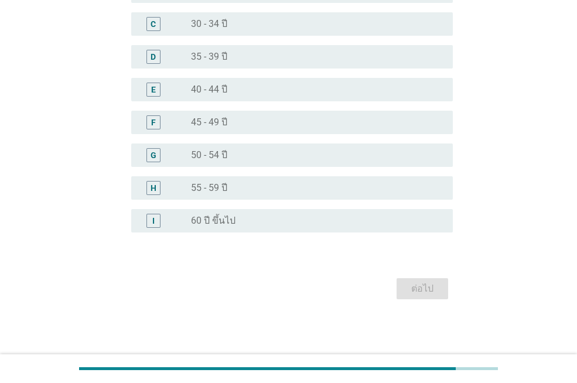
scroll to position [0, 0]
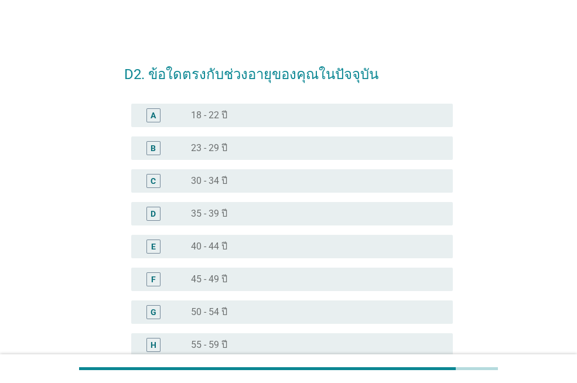
click at [276, 246] on div "radio_button_unchecked 40 - 44 ปี" at bounding box center [312, 247] width 243 height 12
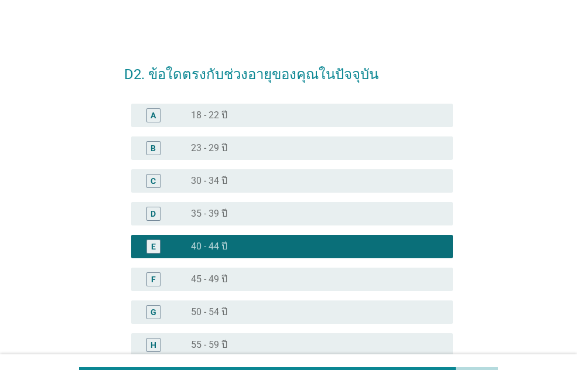
scroll to position [157, 0]
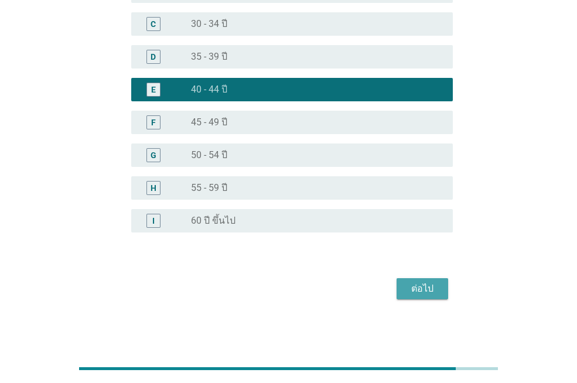
click at [414, 289] on div "ต่อไป" at bounding box center [422, 289] width 33 height 14
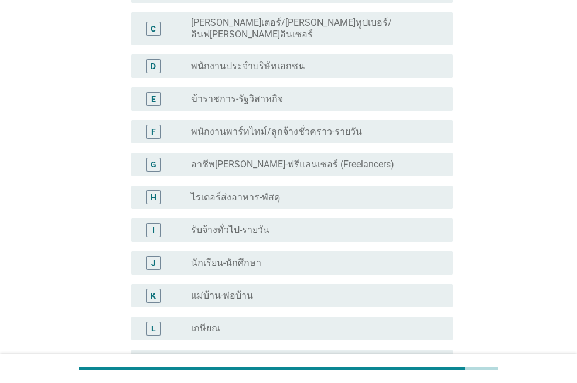
scroll to position [0, 0]
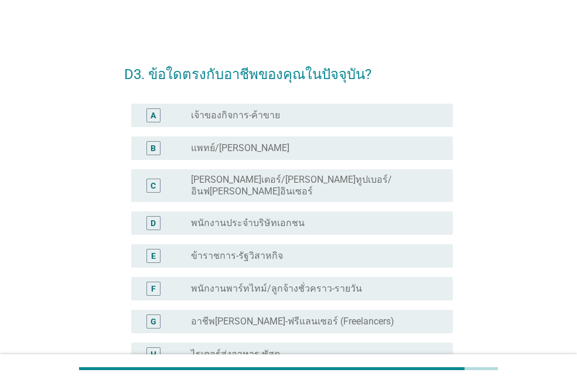
click at [262, 217] on label "พนักงานประจำบริษัทเอกชน" at bounding box center [248, 223] width 114 height 12
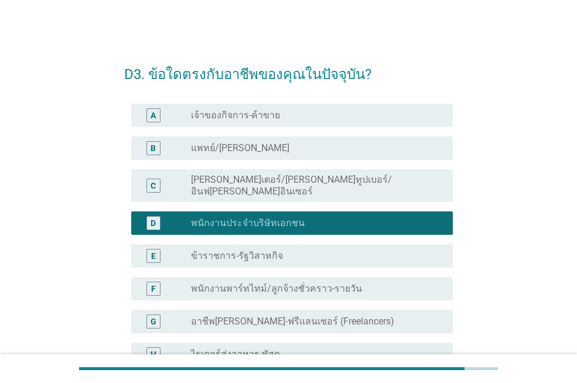
scroll to position [321, 0]
